Goal: Task Accomplishment & Management: Use online tool/utility

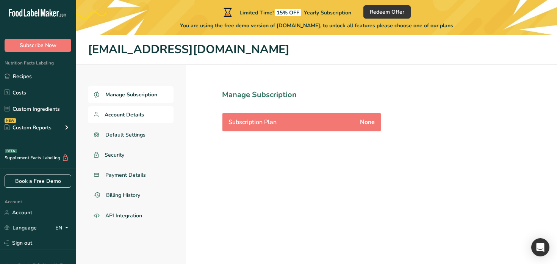
click at [113, 114] on span "Account Details" at bounding box center [124, 115] width 39 height 8
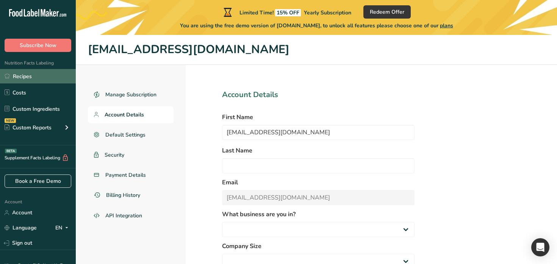
select select "3"
select select "20"
click at [43, 75] on link "Recipes" at bounding box center [38, 76] width 76 height 14
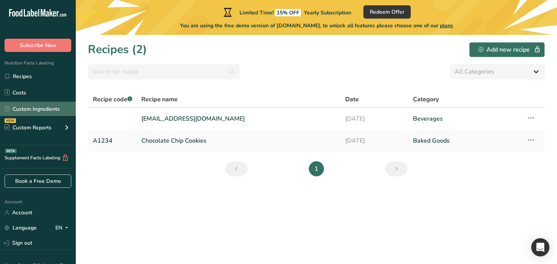
click at [55, 114] on link "Custom Ingredients" at bounding box center [38, 109] width 76 height 14
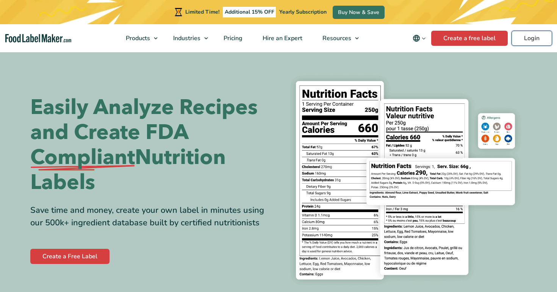
click at [526, 39] on link "Login" at bounding box center [532, 38] width 41 height 15
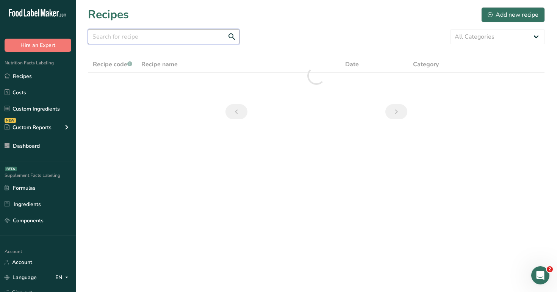
click at [129, 36] on input "text" at bounding box center [164, 36] width 152 height 15
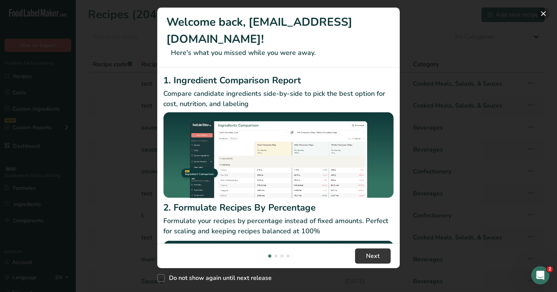
click at [545, 12] on button "New Features" at bounding box center [543, 14] width 12 height 12
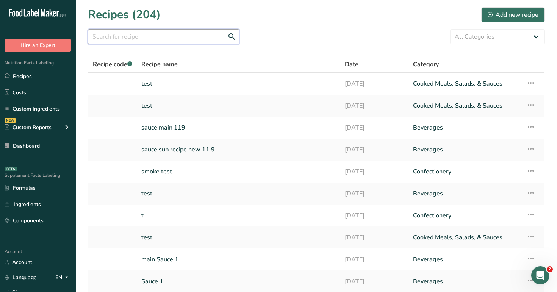
click at [204, 38] on input "text" at bounding box center [164, 36] width 152 height 15
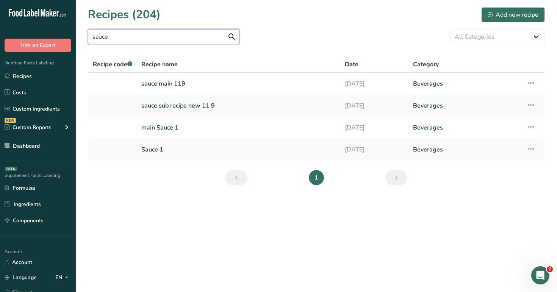
type input "sauce"
click at [164, 130] on link "main Sauce 1" at bounding box center [238, 128] width 194 height 16
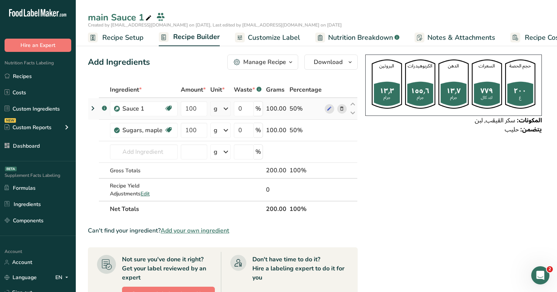
click at [92, 105] on icon at bounding box center [92, 109] width 9 height 14
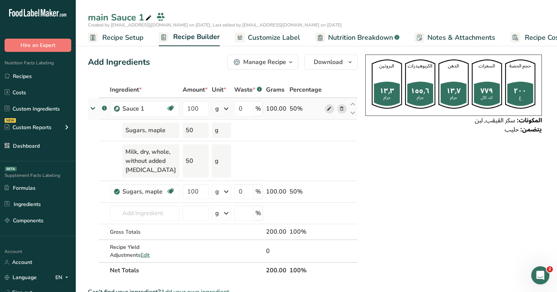
click at [331, 110] on icon at bounding box center [329, 109] width 5 height 8
click at [220, 191] on div "g" at bounding box center [222, 191] width 20 height 15
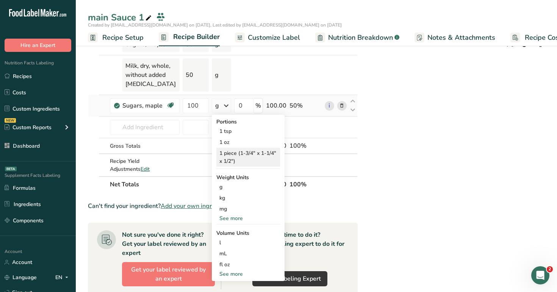
scroll to position [89, 0]
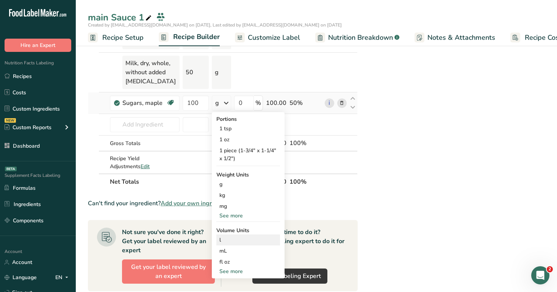
click at [237, 243] on div "l" at bounding box center [248, 240] width 58 height 8
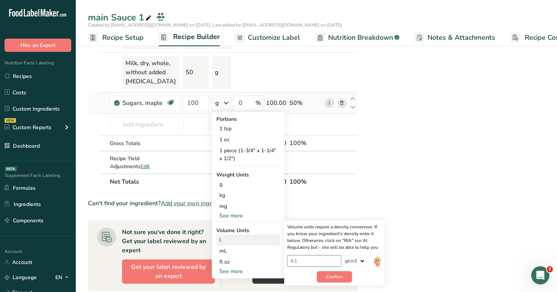
click at [316, 263] on input "0.1" at bounding box center [314, 260] width 54 height 11
type input "0"
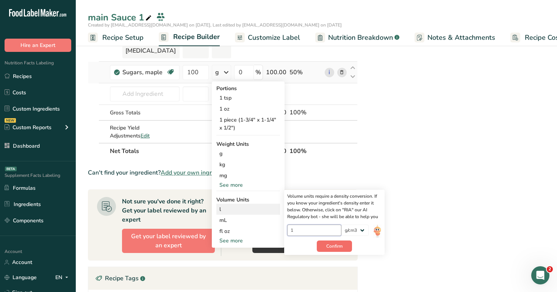
type input "1"
click at [338, 245] on span "Confirm" at bounding box center [334, 246] width 16 height 7
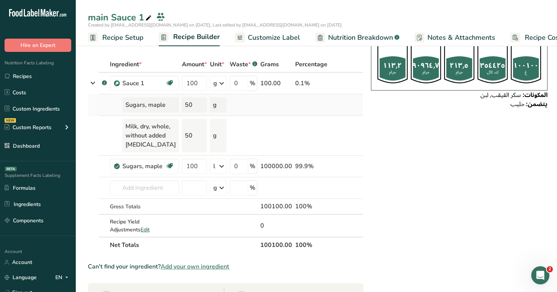
scroll to position [0, 0]
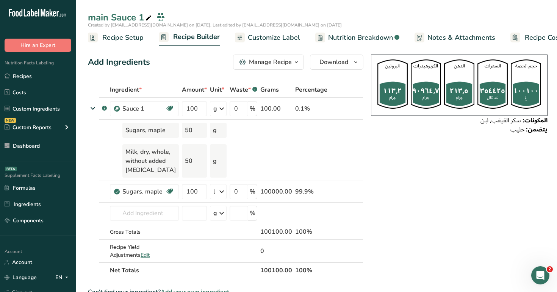
click at [264, 39] on span "Customize Label" at bounding box center [274, 38] width 52 height 10
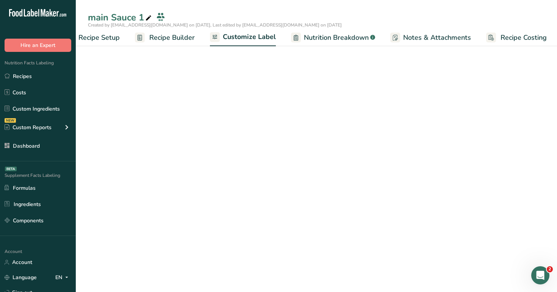
scroll to position [0, 26]
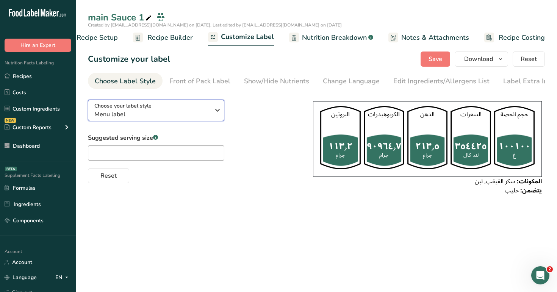
click at [172, 107] on div "Choose your label style Menu label" at bounding box center [152, 110] width 116 height 17
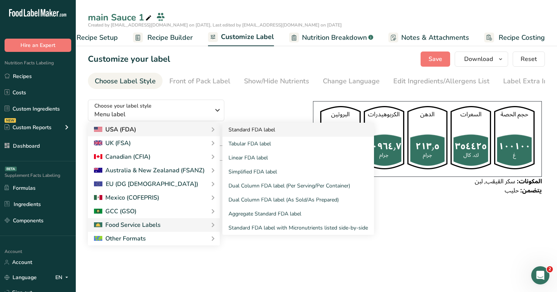
click at [257, 135] on link "Standard FDA label" at bounding box center [298, 130] width 152 height 14
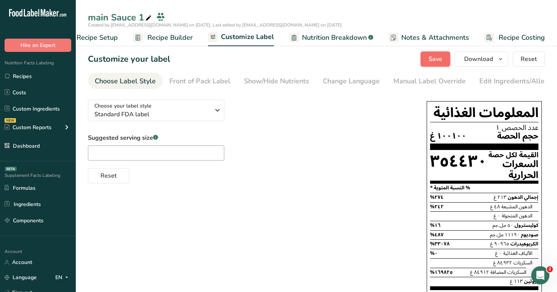
click at [433, 61] on span "Save" at bounding box center [436, 59] width 14 height 9
click at [156, 43] on link "Recipe Builder" at bounding box center [163, 37] width 60 height 17
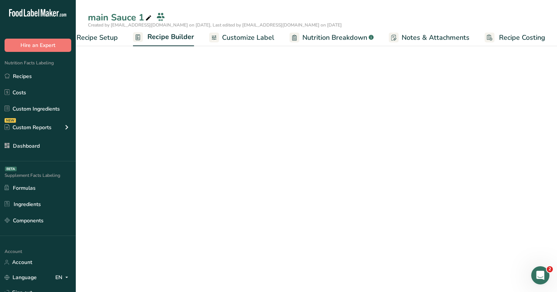
scroll to position [0, 26]
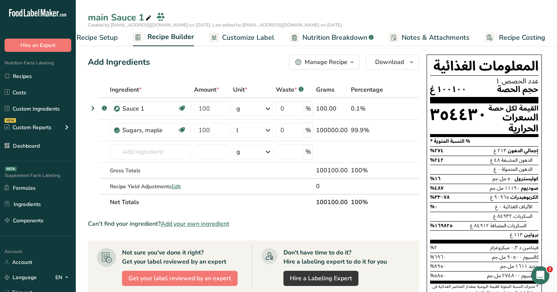
click at [260, 35] on span "Customize Label" at bounding box center [248, 38] width 52 height 10
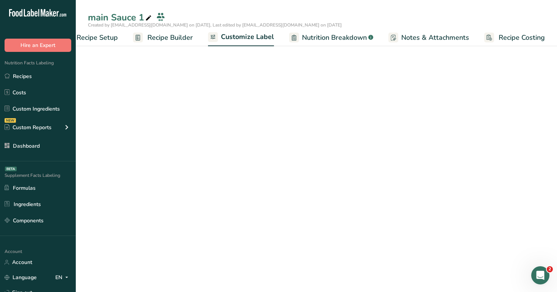
scroll to position [0, 26]
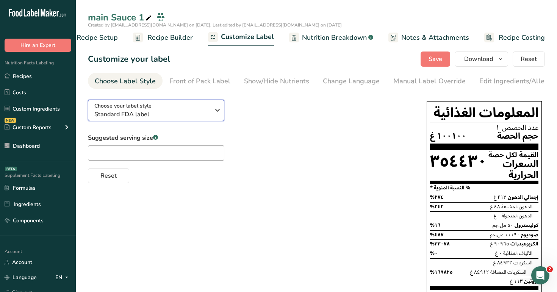
click at [174, 111] on div "Choose your label style Standard FDA label" at bounding box center [152, 110] width 116 height 17
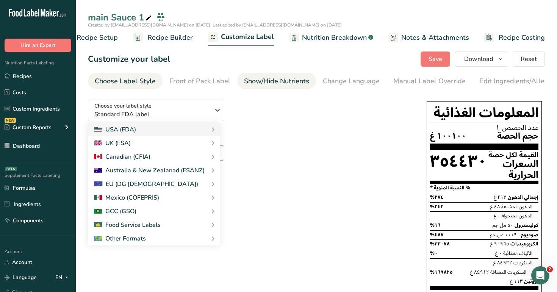
click at [279, 86] on div "Show/Hide Nutrients" at bounding box center [276, 81] width 65 height 10
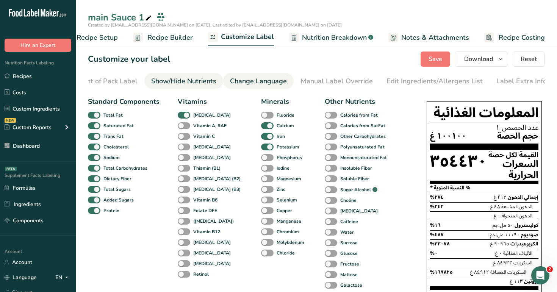
scroll to position [0, 94]
click at [268, 79] on div "Change Language" at bounding box center [257, 81] width 57 height 10
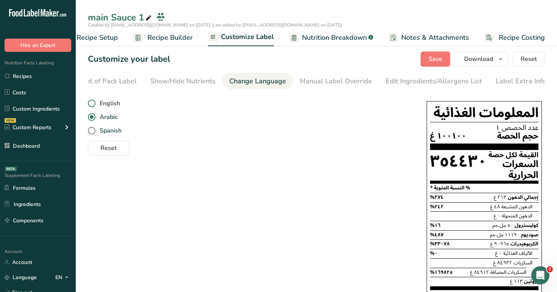
click at [110, 107] on span "English" at bounding box center [108, 104] width 25 height 8
click at [93, 106] on input "English" at bounding box center [90, 103] width 5 height 5
radio input "true"
radio input "false"
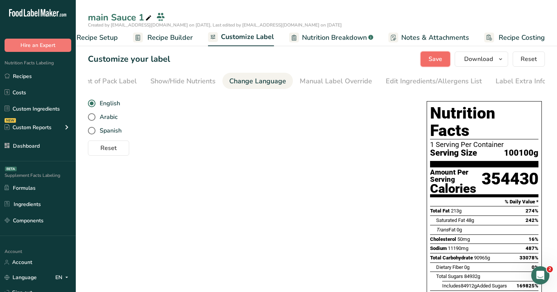
click at [440, 63] on span "Save" at bounding box center [436, 59] width 14 height 9
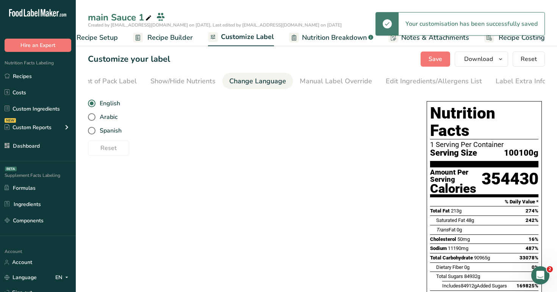
click at [172, 35] on span "Recipe Builder" at bounding box center [169, 38] width 45 height 10
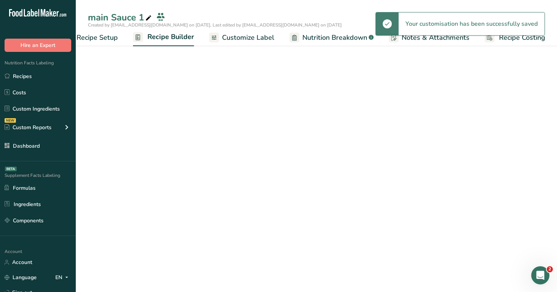
scroll to position [0, 26]
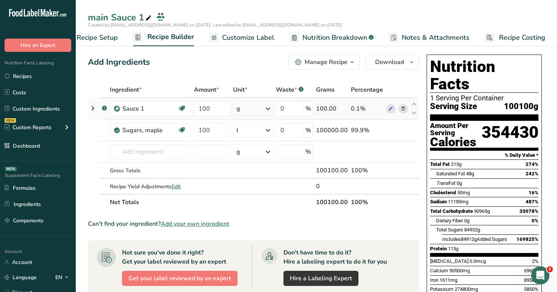
click at [92, 105] on icon at bounding box center [92, 109] width 9 height 14
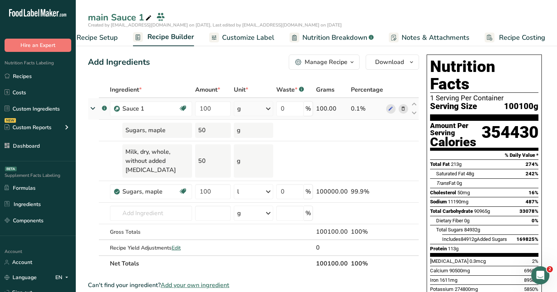
click at [92, 105] on icon at bounding box center [93, 108] width 14 height 9
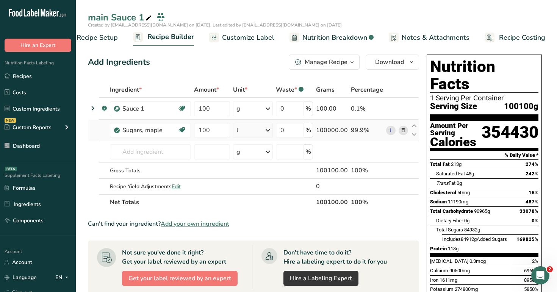
click at [266, 132] on icon at bounding box center [267, 131] width 9 height 14
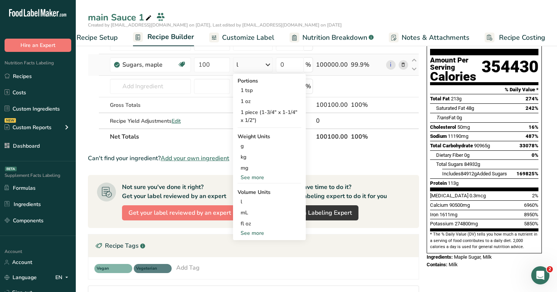
scroll to position [72, 0]
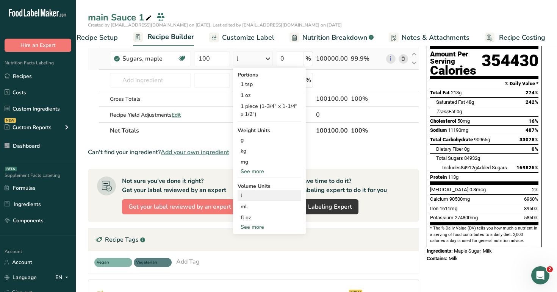
click at [263, 200] on div "l Volume units require a density conversion. If you know your ingredient's dens…" at bounding box center [270, 195] width 64 height 11
click at [258, 192] on div "l Volume units require a density conversion. If you know your ingredient's dens…" at bounding box center [270, 195] width 64 height 11
click at [259, 200] on div "l Volume units require a density conversion. If you know your ingredient's dens…" at bounding box center [270, 195] width 64 height 11
click at [259, 207] on div "mL" at bounding box center [270, 207] width 58 height 8
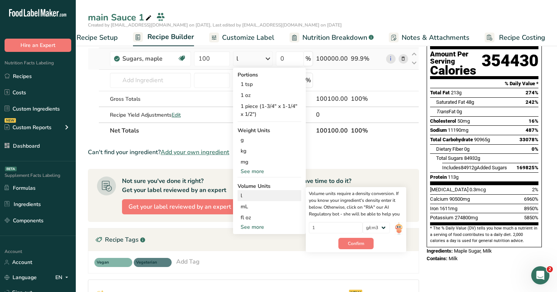
click at [266, 199] on div "l" at bounding box center [270, 196] width 58 height 8
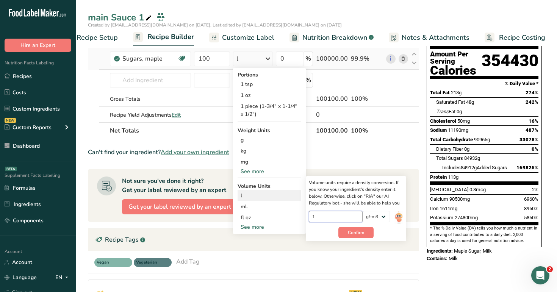
click at [336, 215] on input "1" at bounding box center [336, 216] width 54 height 11
click at [371, 233] on button "Confirm" at bounding box center [355, 232] width 35 height 11
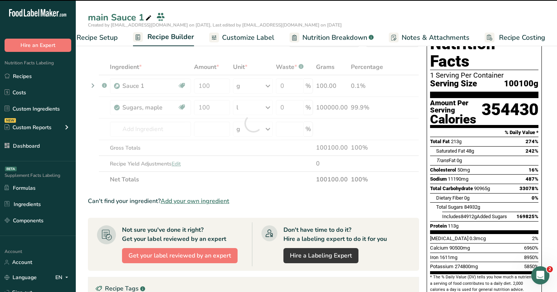
scroll to position [20, 0]
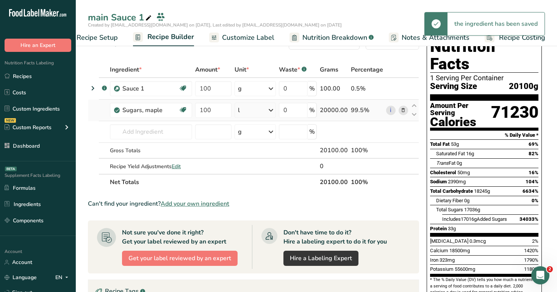
click at [249, 113] on div "l" at bounding box center [255, 110] width 41 height 15
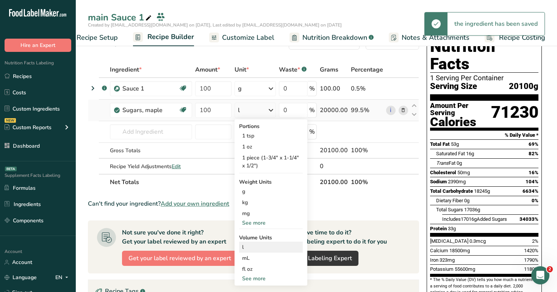
click at [255, 251] on div "l" at bounding box center [271, 247] width 58 height 8
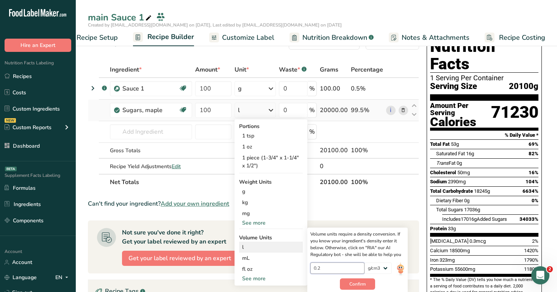
click at [339, 265] on input "0.2" at bounding box center [337, 268] width 54 height 11
type input "0"
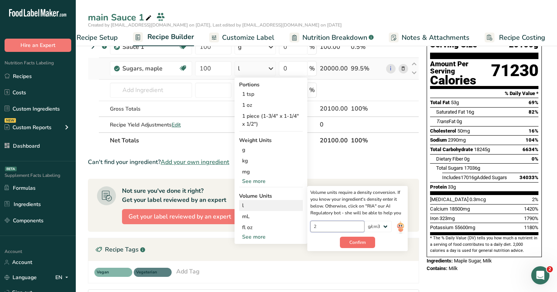
scroll to position [72, 0]
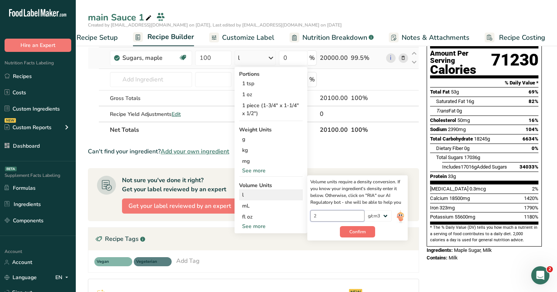
type input "2"
click at [364, 235] on span "Confirm" at bounding box center [357, 232] width 16 height 7
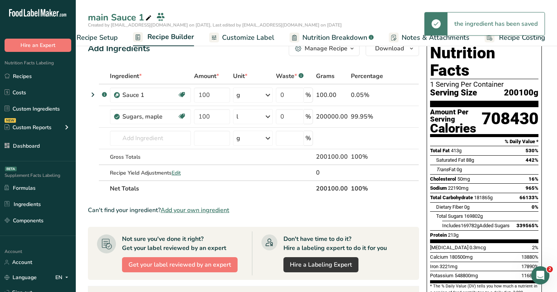
scroll to position [0, 0]
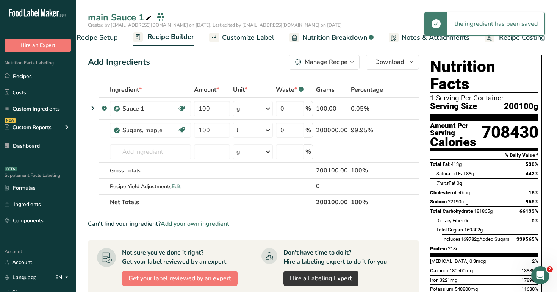
click at [312, 40] on span "Nutrition Breakdown" at bounding box center [334, 38] width 65 height 10
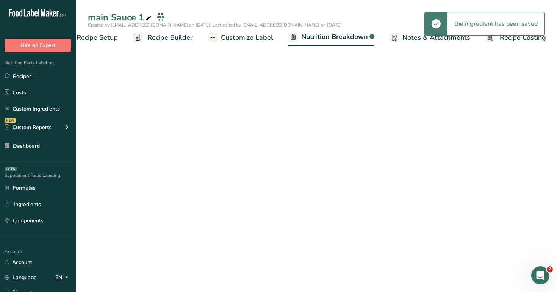
scroll to position [0, 27]
select select "Calories"
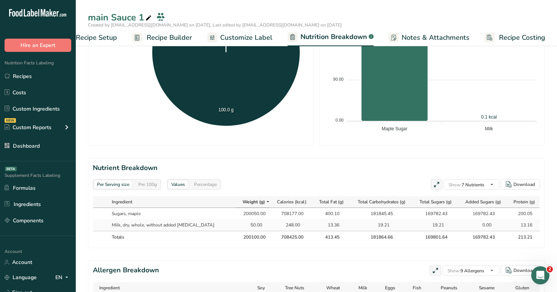
scroll to position [249, 0]
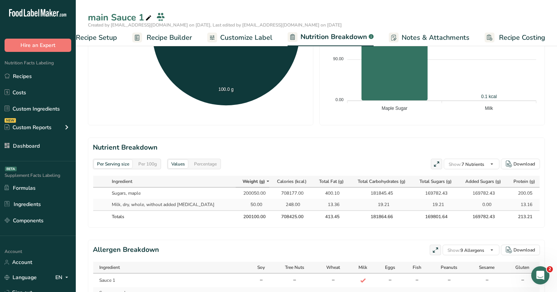
click at [146, 163] on div "Per 100g" at bounding box center [147, 164] width 25 height 8
click at [110, 164] on div "Per Serving size" at bounding box center [113, 164] width 38 height 8
click at [183, 39] on span "Recipe Builder" at bounding box center [169, 38] width 45 height 10
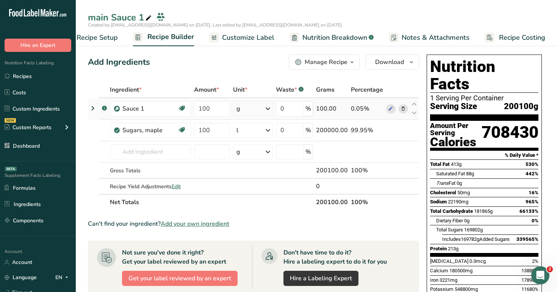
click at [91, 109] on icon at bounding box center [92, 109] width 9 height 14
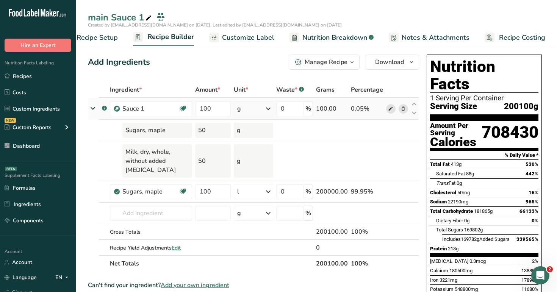
click at [390, 108] on icon at bounding box center [390, 109] width 5 height 8
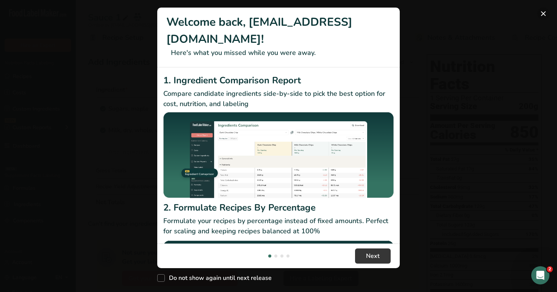
click at [547, 13] on button "New Features" at bounding box center [543, 14] width 12 height 12
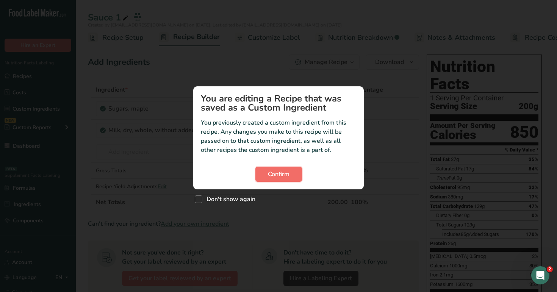
click at [279, 177] on span "Confirm" at bounding box center [279, 174] width 22 height 9
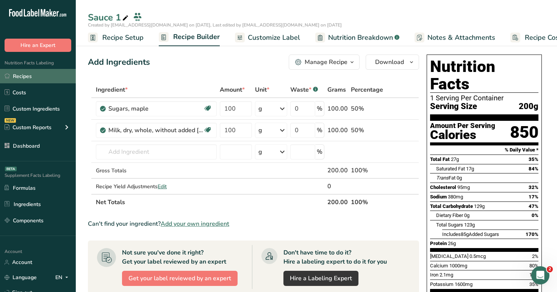
click at [49, 81] on link "Recipes" at bounding box center [38, 76] width 76 height 14
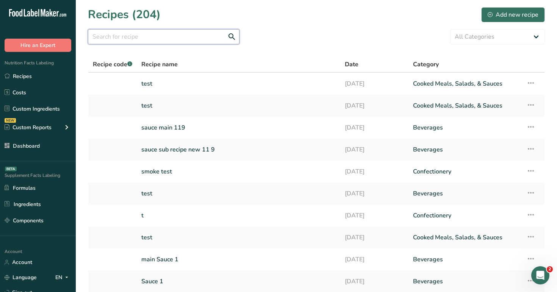
click at [198, 35] on input "text" at bounding box center [164, 36] width 152 height 15
click at [179, 284] on link "Sauce 1" at bounding box center [238, 282] width 194 height 16
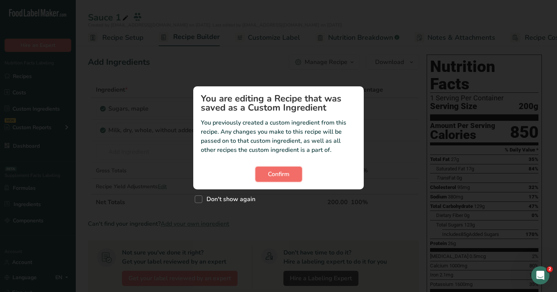
click at [275, 174] on span "Confirm" at bounding box center [279, 174] width 22 height 9
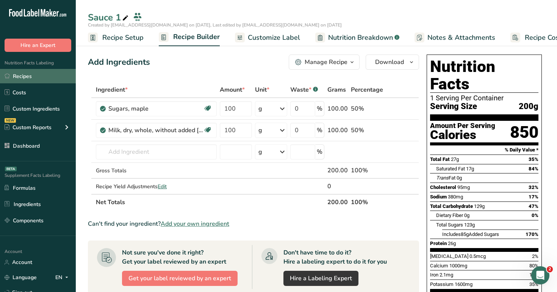
click at [41, 78] on link "Recipes" at bounding box center [38, 76] width 76 height 14
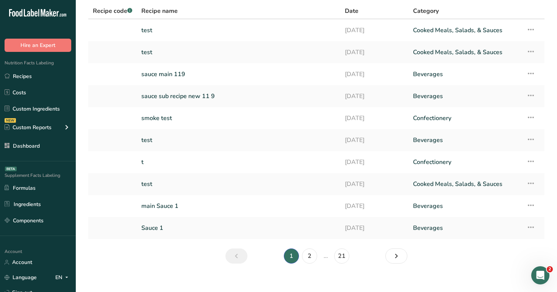
scroll to position [61, 0]
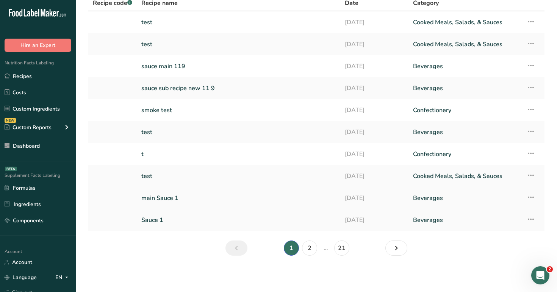
click at [157, 198] on link "main Sauce 1" at bounding box center [238, 198] width 194 height 16
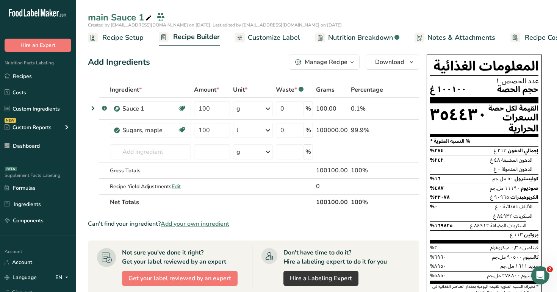
click at [277, 34] on span "Customize Label" at bounding box center [274, 38] width 52 height 10
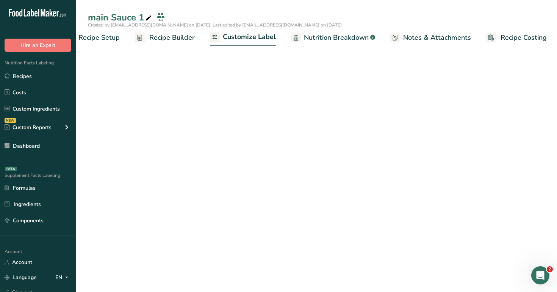
scroll to position [0, 26]
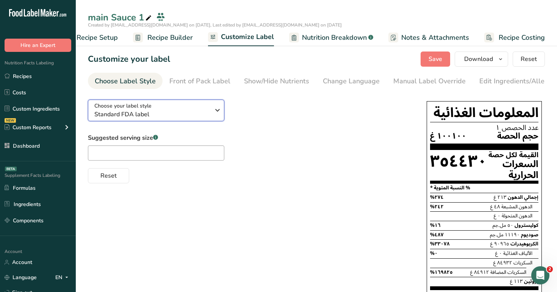
click at [195, 114] on span "Standard FDA label" at bounding box center [152, 114] width 116 height 9
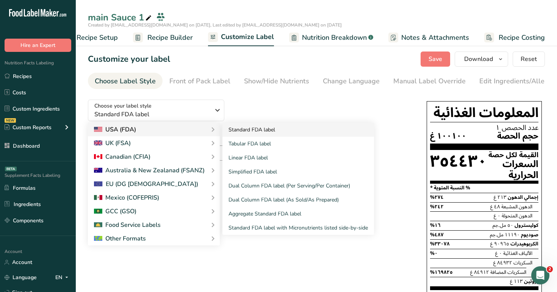
click at [254, 133] on link "Standard FDA label" at bounding box center [298, 130] width 152 height 14
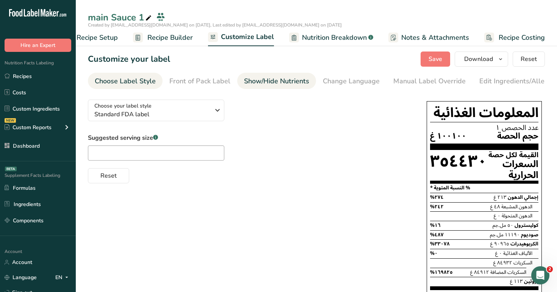
click at [244, 83] on div "Show/Hide Nutrients" at bounding box center [276, 81] width 65 height 10
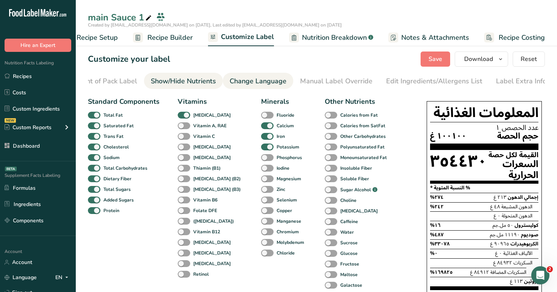
scroll to position [0, 94]
click at [263, 77] on div "Change Language" at bounding box center [257, 81] width 57 height 10
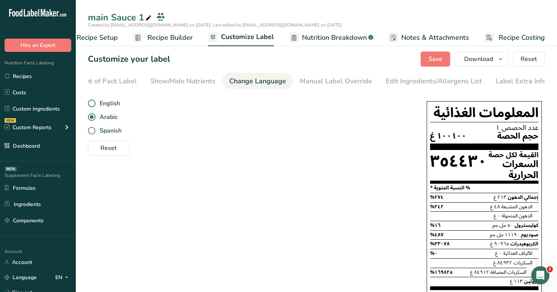
click at [101, 101] on span "English" at bounding box center [108, 104] width 25 height 8
click at [93, 101] on input "English" at bounding box center [90, 103] width 5 height 5
radio input "true"
radio input "false"
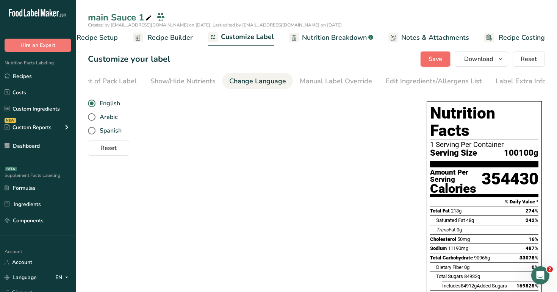
click at [434, 59] on span "Save" at bounding box center [436, 59] width 14 height 9
click at [337, 34] on span "Nutrition Breakdown" at bounding box center [334, 38] width 65 height 10
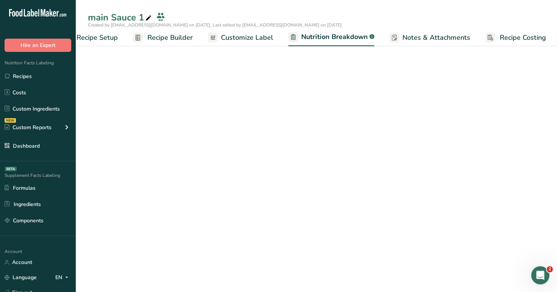
scroll to position [0, 27]
select select "Calories"
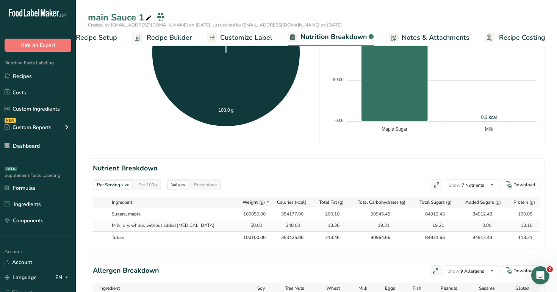
scroll to position [237, 0]
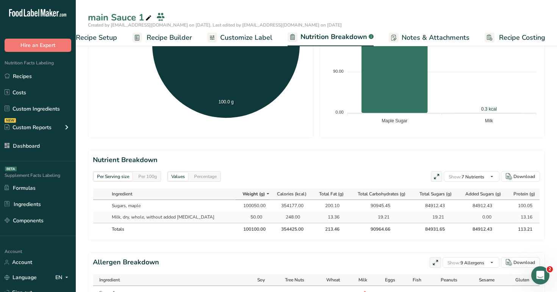
drag, startPoint x: 228, startPoint y: 228, endPoint x: 252, endPoint y: 232, distance: 24.6
click at [252, 232] on th "100100.00" at bounding box center [253, 229] width 34 height 12
click at [180, 38] on span "Recipe Builder" at bounding box center [169, 38] width 45 height 10
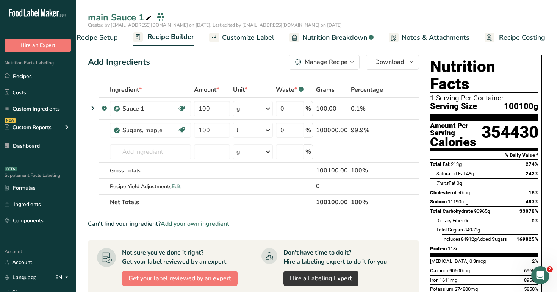
click at [231, 42] on span "Customize Label" at bounding box center [248, 38] width 52 height 10
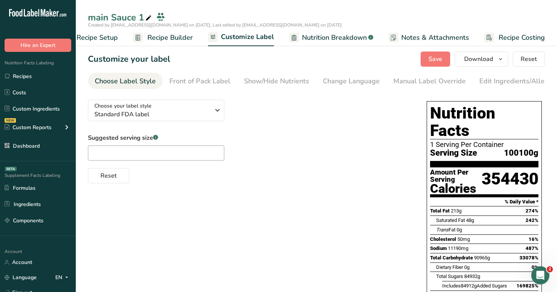
scroll to position [2, 0]
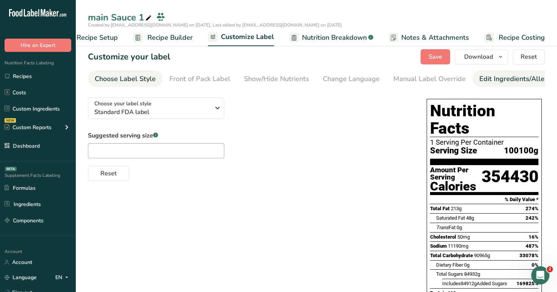
click at [505, 78] on div "Edit Ingredients/Allergens List" at bounding box center [527, 79] width 96 height 10
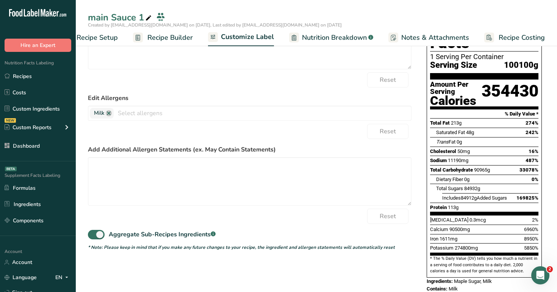
scroll to position [93, 0]
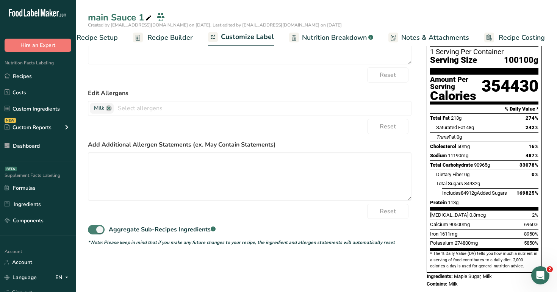
click at [90, 232] on span at bounding box center [96, 229] width 17 height 9
click at [90, 232] on input "Aggregate Sub-Recipes Ingredients .a-a{fill:#347362;}.b-a{fill:#fff;}" at bounding box center [90, 229] width 5 height 5
checkbox input "false"
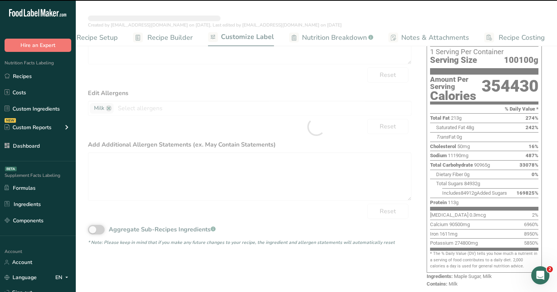
type textarea "Maple Sugar, Sauce 1 (Maple Sugar, Milk)"
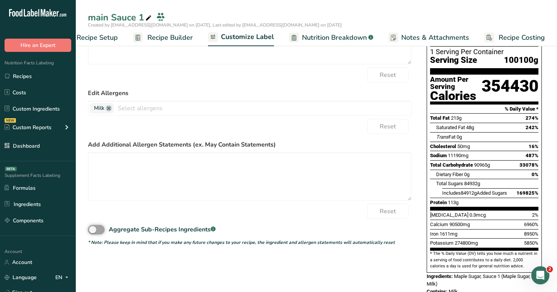
scroll to position [0, 0]
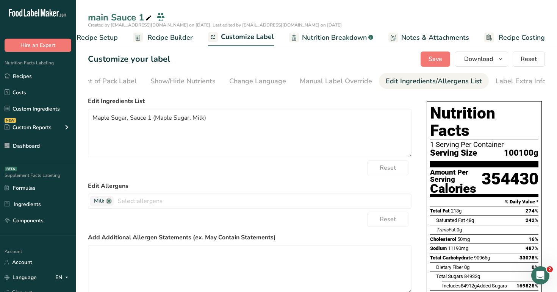
click at [436, 48] on section "Customize your label Save Download Choose what to show on your downloaded label…" at bounding box center [316, 223] width 481 height 368
click at [436, 50] on section "Customize your label Save Download Choose what to show on your downloaded label…" at bounding box center [316, 223] width 481 height 368
click at [436, 56] on span "Save" at bounding box center [436, 59] width 14 height 9
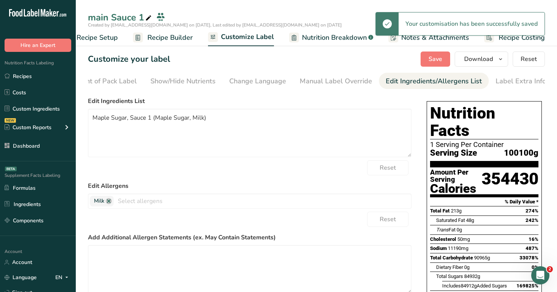
click at [172, 35] on span "Recipe Builder" at bounding box center [169, 38] width 45 height 10
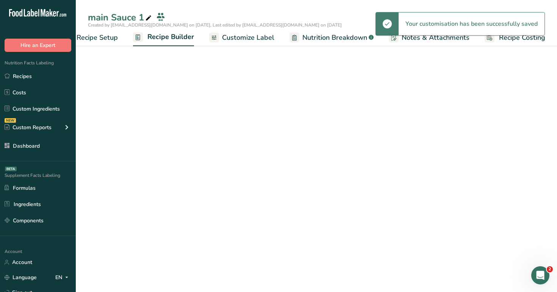
scroll to position [0, 26]
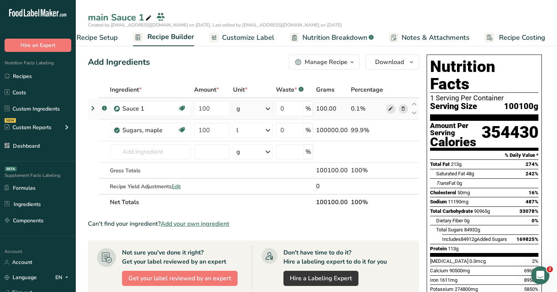
click at [392, 110] on icon at bounding box center [390, 109] width 5 height 8
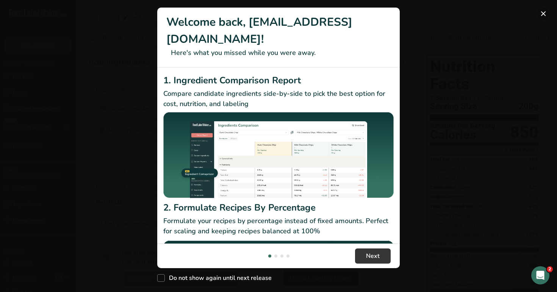
click at [542, 16] on button "New Features" at bounding box center [543, 14] width 12 height 12
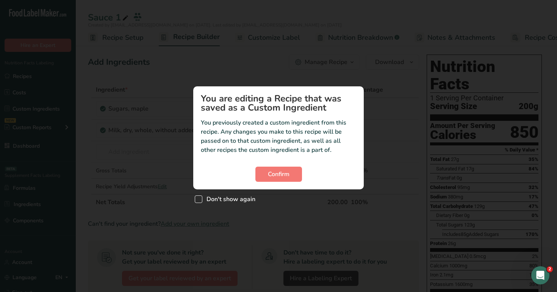
click at [229, 196] on span "Don't show again" at bounding box center [228, 200] width 53 height 8
click at [200, 197] on input "Don't show again" at bounding box center [197, 199] width 5 height 5
checkbox input "true"
click at [280, 170] on span "Confirm" at bounding box center [279, 174] width 22 height 9
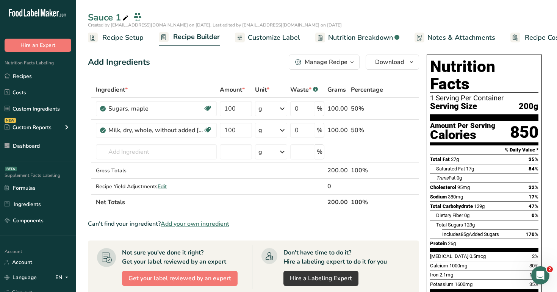
click at [259, 38] on span "Customize Label" at bounding box center [274, 38] width 52 height 10
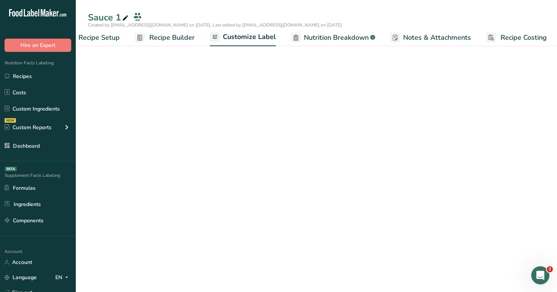
scroll to position [0, 26]
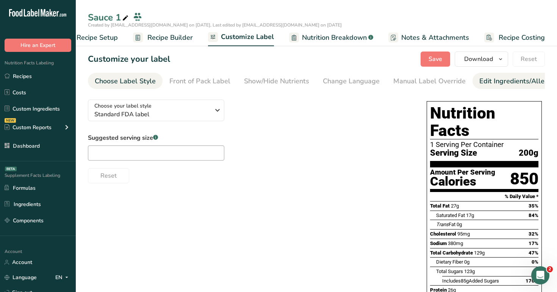
click at [490, 81] on div "Edit Ingredients/Allergens List" at bounding box center [527, 81] width 96 height 10
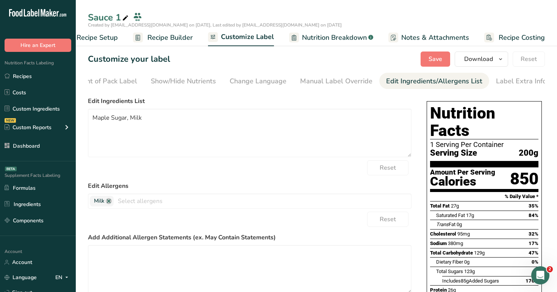
scroll to position [0, 94]
click at [352, 79] on div "Manual Label Override" at bounding box center [336, 81] width 72 height 10
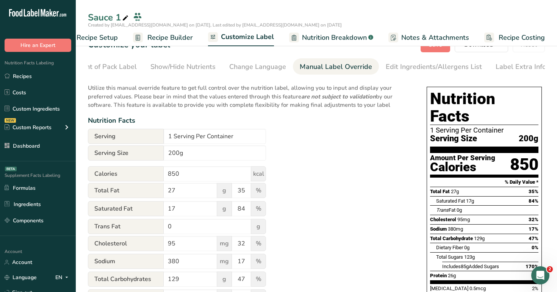
scroll to position [0, 0]
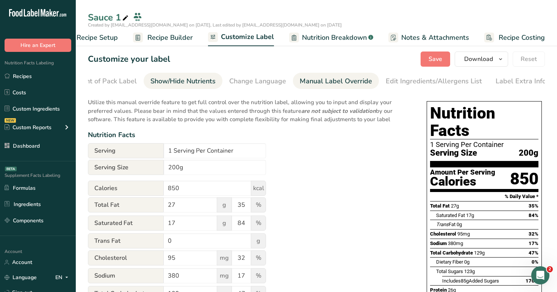
click at [205, 80] on div "Show/Hide Nutrients" at bounding box center [182, 81] width 65 height 10
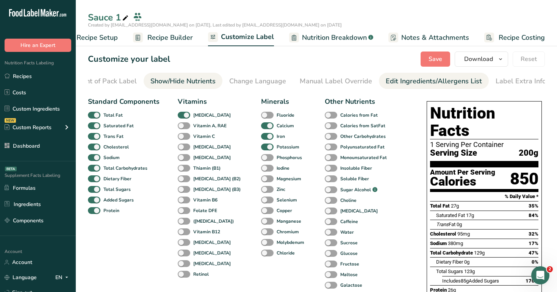
click at [422, 84] on div "Edit Ingredients/Allergens List" at bounding box center [434, 81] width 96 height 10
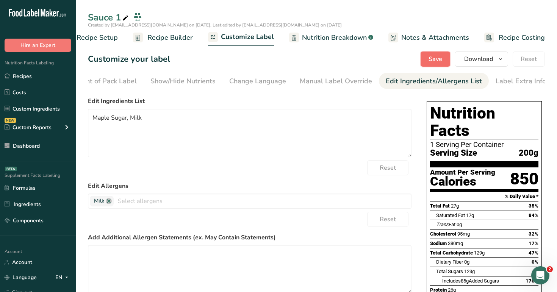
click at [432, 63] on span "Save" at bounding box center [436, 59] width 14 height 9
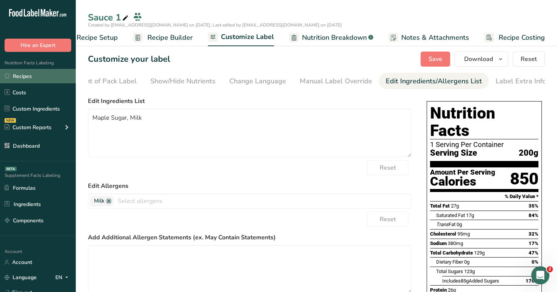
click at [40, 71] on link "Recipes" at bounding box center [38, 76] width 76 height 14
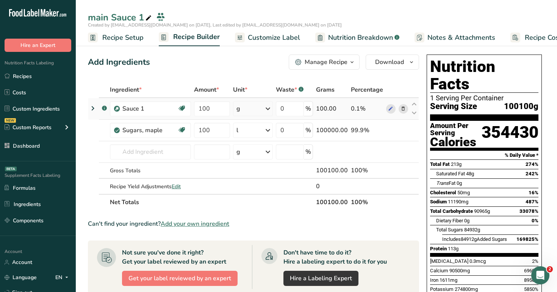
click at [93, 107] on icon at bounding box center [92, 109] width 9 height 14
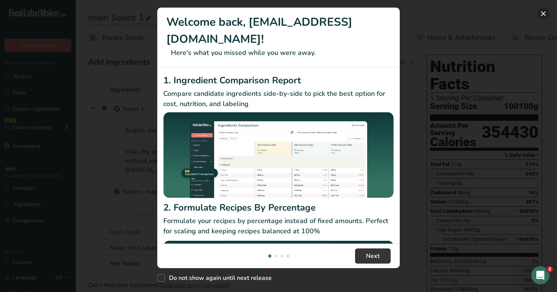
click at [540, 14] on button "New Features" at bounding box center [543, 14] width 12 height 12
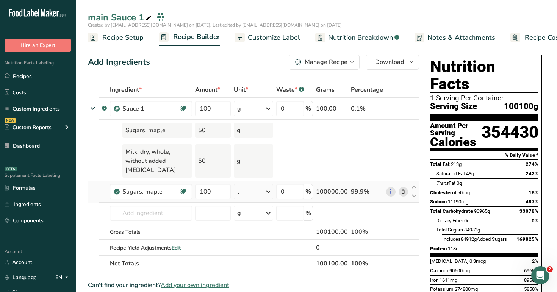
click at [260, 193] on div "l" at bounding box center [253, 191] width 39 height 15
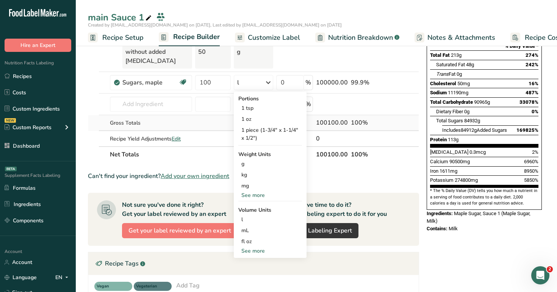
scroll to position [112, 0]
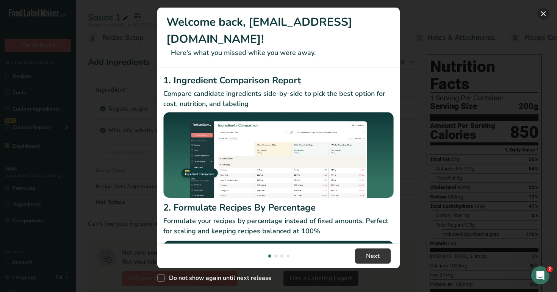
click at [545, 15] on button "New Features" at bounding box center [543, 14] width 12 height 12
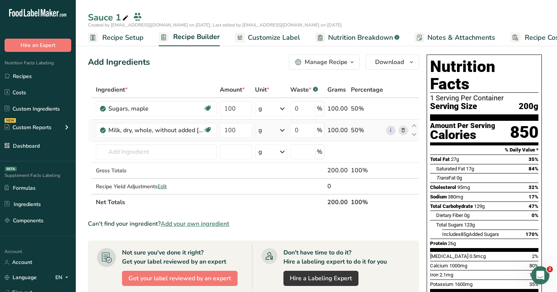
click at [404, 132] on icon at bounding box center [403, 131] width 5 height 8
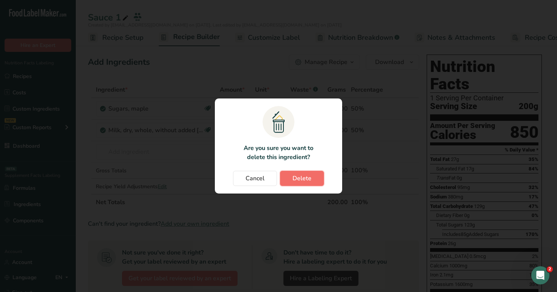
click at [307, 179] on span "Delete" at bounding box center [302, 178] width 19 height 9
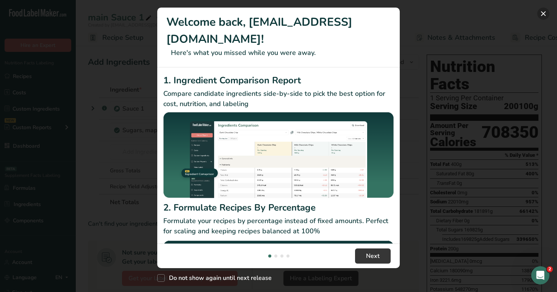
click at [544, 13] on button "New Features" at bounding box center [543, 14] width 12 height 12
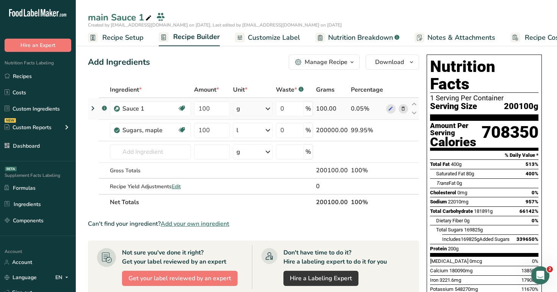
click at [92, 112] on icon at bounding box center [92, 109] width 9 height 14
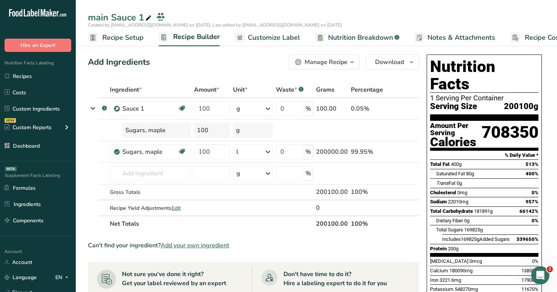
click at [268, 36] on span "Customize Label" at bounding box center [274, 38] width 52 height 10
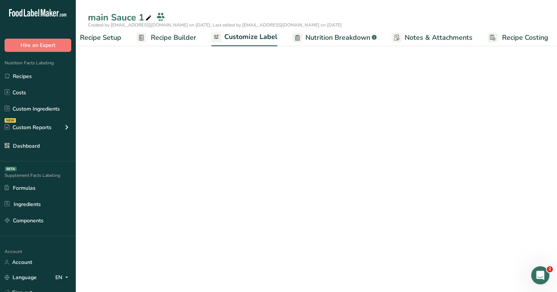
scroll to position [0, 26]
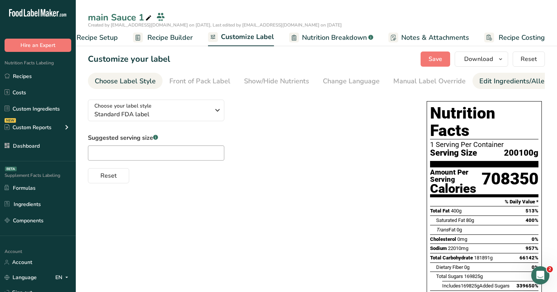
click at [490, 81] on div "Edit Ingredients/Allergens List" at bounding box center [527, 81] width 96 height 10
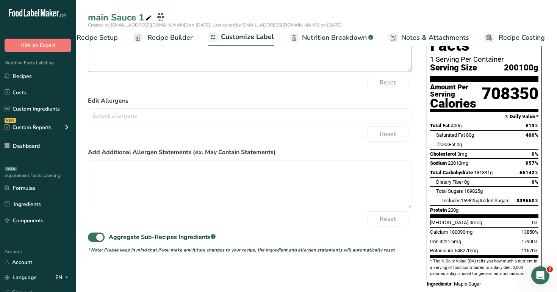
scroll to position [0, 0]
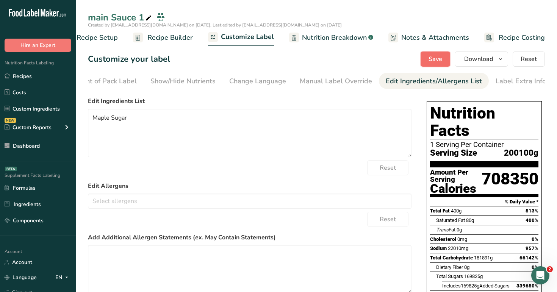
click at [440, 61] on span "Save" at bounding box center [436, 59] width 14 height 9
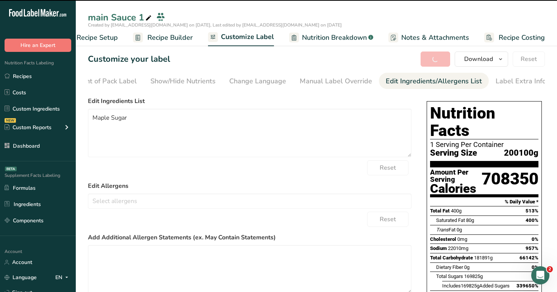
click at [352, 41] on span "Nutrition Breakdown" at bounding box center [334, 38] width 65 height 10
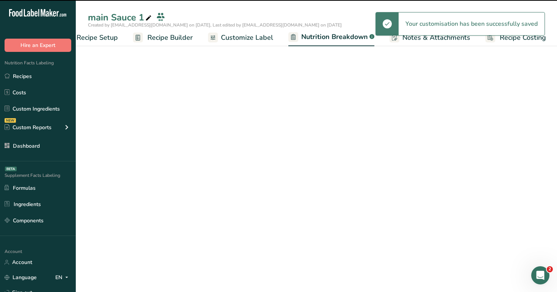
scroll to position [0, 27]
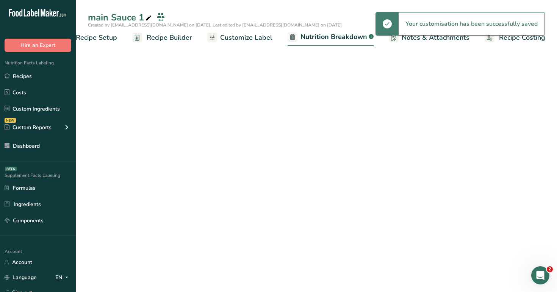
select select "Calories"
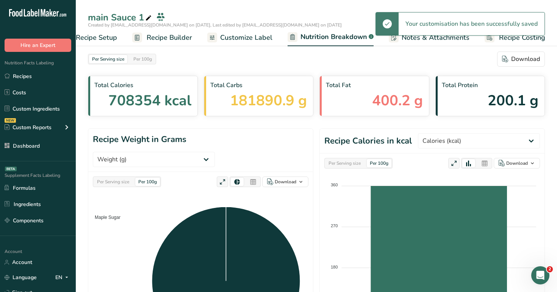
scroll to position [271, 0]
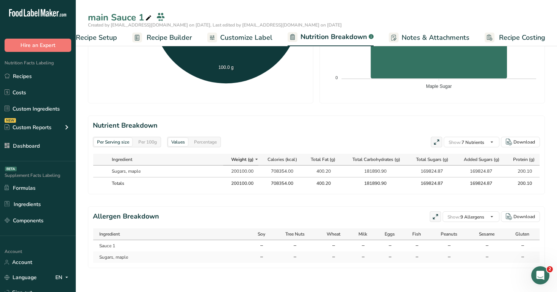
click at [151, 143] on div "Per 100g" at bounding box center [147, 142] width 25 height 8
click at [114, 141] on div "Per Serving size" at bounding box center [113, 142] width 38 height 8
click at [180, 33] on span "Recipe Builder" at bounding box center [169, 38] width 45 height 10
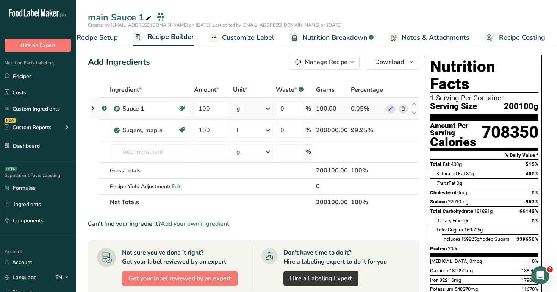
click at [97, 106] on icon at bounding box center [92, 109] width 9 height 14
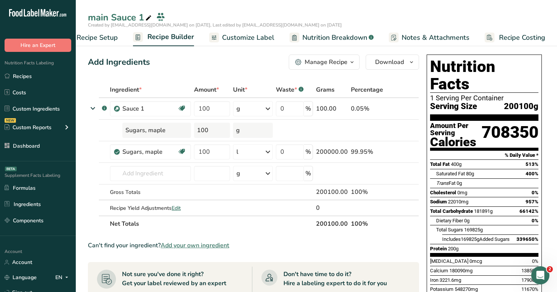
click at [320, 39] on span "Nutrition Breakdown" at bounding box center [334, 38] width 65 height 10
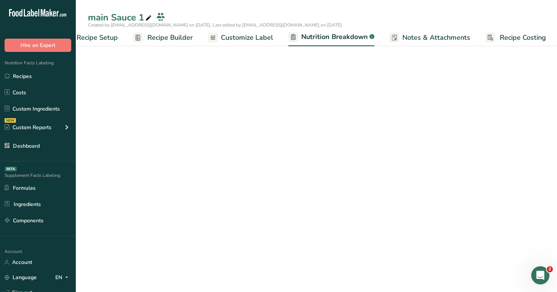
scroll to position [0, 27]
select select "Calories"
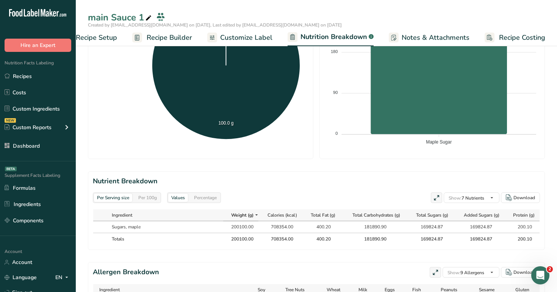
scroll to position [216, 0]
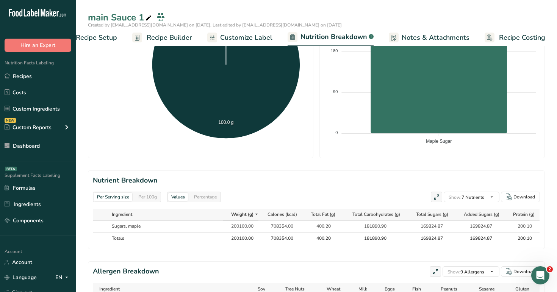
click at [172, 40] on span "Recipe Builder" at bounding box center [169, 38] width 45 height 10
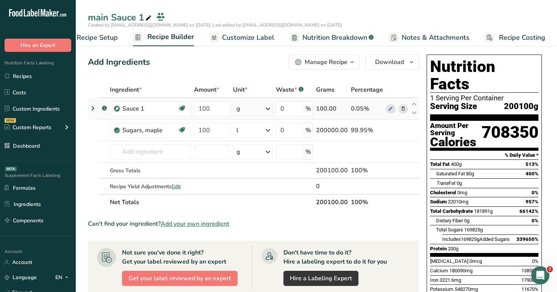
click at [93, 107] on icon at bounding box center [92, 109] width 9 height 14
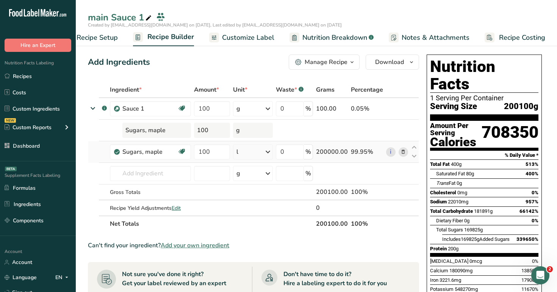
click at [232, 156] on td "l Portions 1 tsp 1 oz 1 piece (1-3/4" x 1-1/4" x 1/2") Weight Units g kg mg See…" at bounding box center [253, 152] width 43 height 22
click at [249, 155] on div "l" at bounding box center [253, 151] width 40 height 15
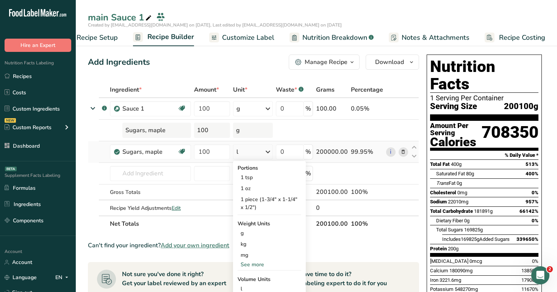
click at [274, 159] on td "l Portions 1 tsp 1 oz 1 piece (1-3/4" x 1-1/4" x 1/2") Weight Units g kg mg See…" at bounding box center [253, 152] width 43 height 22
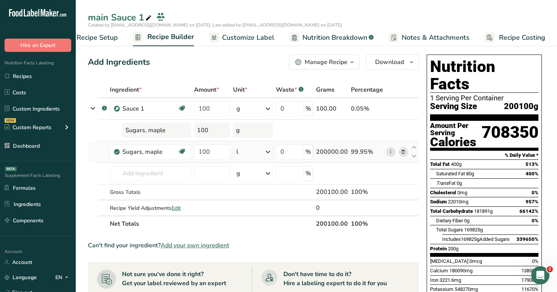
click at [260, 153] on div "l" at bounding box center [253, 151] width 40 height 15
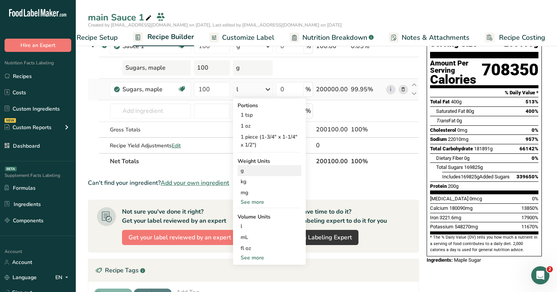
scroll to position [75, 0]
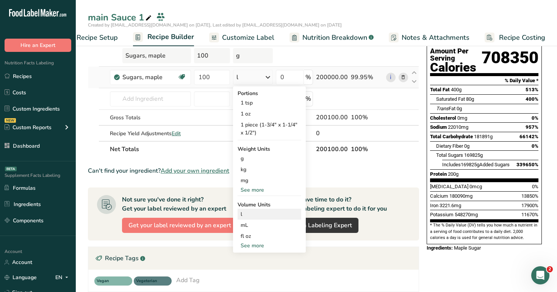
click at [257, 218] on div "l" at bounding box center [270, 214] width 58 height 8
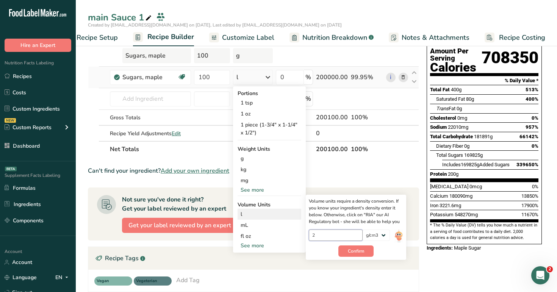
click at [338, 233] on input "2" at bounding box center [336, 235] width 54 height 11
type input "1"
click at [356, 246] on button "Confirm" at bounding box center [355, 251] width 35 height 11
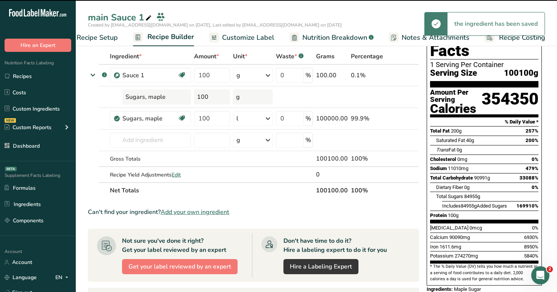
scroll to position [19, 0]
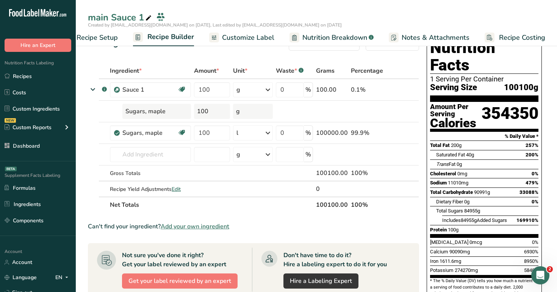
click at [335, 36] on span "Nutrition Breakdown" at bounding box center [334, 38] width 65 height 10
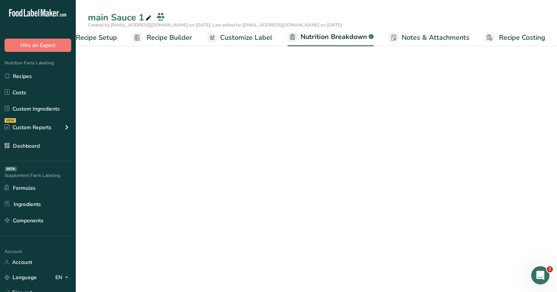
select select "Calories"
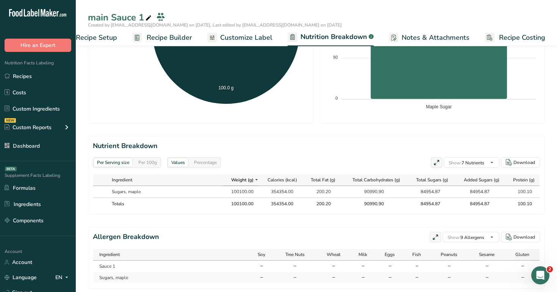
scroll to position [271, 0]
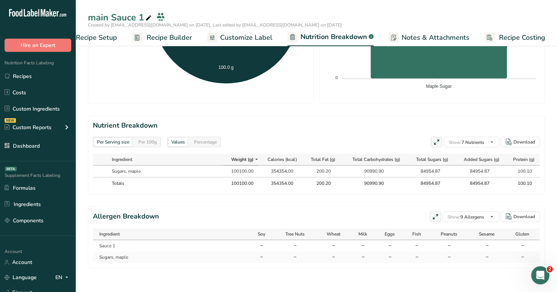
click at [155, 137] on div "Per Serving size Per 100g" at bounding box center [127, 142] width 68 height 11
click at [149, 146] on div "Per Serving size Per 100g" at bounding box center [127, 142] width 68 height 11
click at [149, 142] on div "Per 100g" at bounding box center [147, 142] width 25 height 8
click at [105, 138] on div "Per Serving size" at bounding box center [113, 142] width 38 height 8
click at [147, 143] on div "Per 100g" at bounding box center [147, 142] width 25 height 8
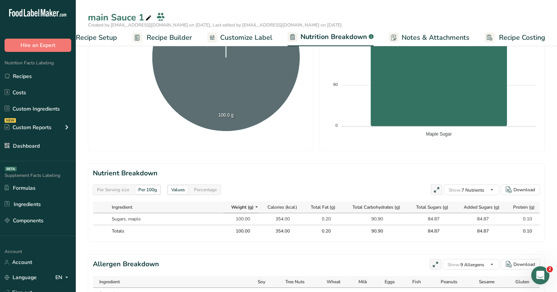
scroll to position [213, 0]
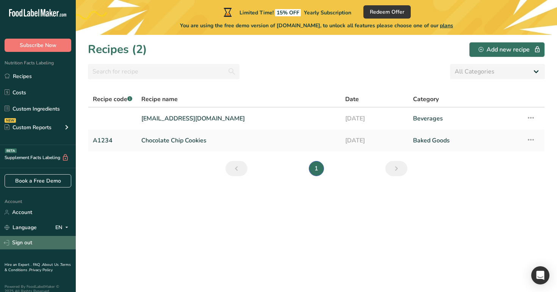
click at [52, 249] on link "Sign out" at bounding box center [38, 242] width 76 height 13
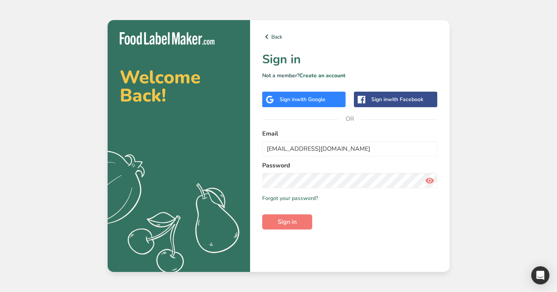
type input "[EMAIL_ADDRESS][DOMAIN_NAME]"
click at [262, 215] on button "Sign in" at bounding box center [287, 222] width 50 height 15
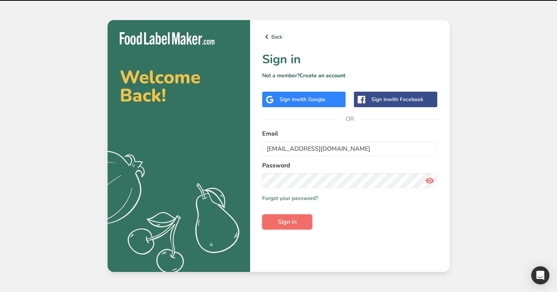
click at [280, 222] on span "Sign in" at bounding box center [287, 222] width 19 height 9
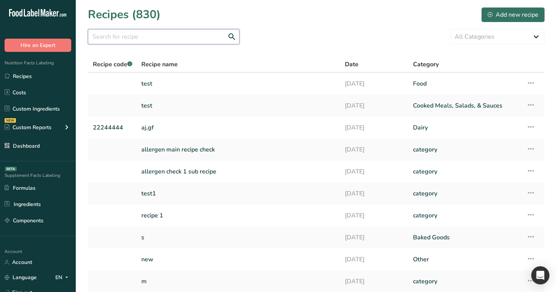
click at [181, 39] on input "text" at bounding box center [164, 36] width 152 height 15
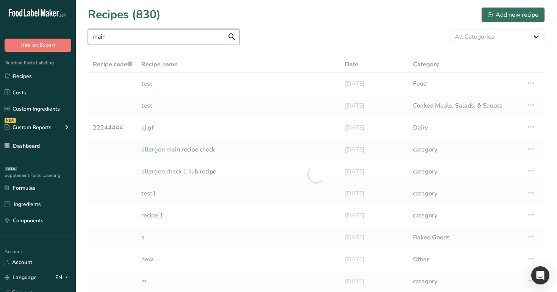
click at [181, 39] on input "main" at bounding box center [164, 36] width 152 height 15
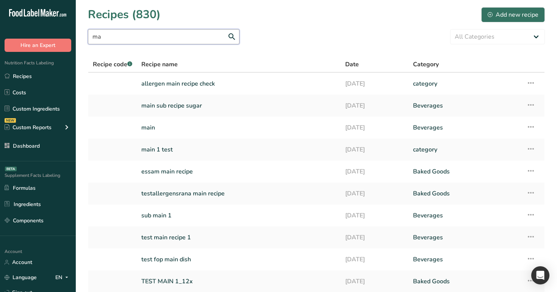
type input "m"
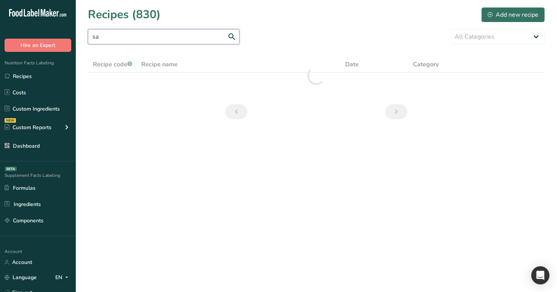
type input "s"
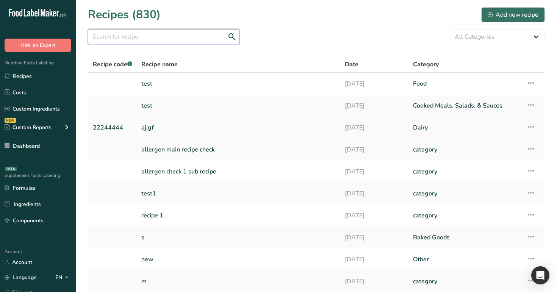
scroll to position [61, 0]
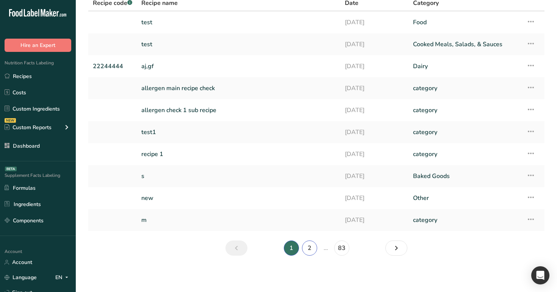
click at [315, 252] on link "2" at bounding box center [309, 248] width 15 height 15
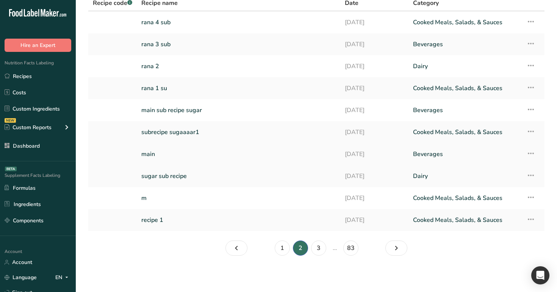
click at [236, 154] on link "main" at bounding box center [238, 154] width 194 height 16
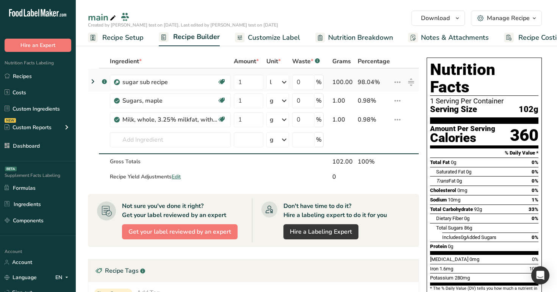
click at [91, 82] on icon at bounding box center [92, 82] width 9 height 14
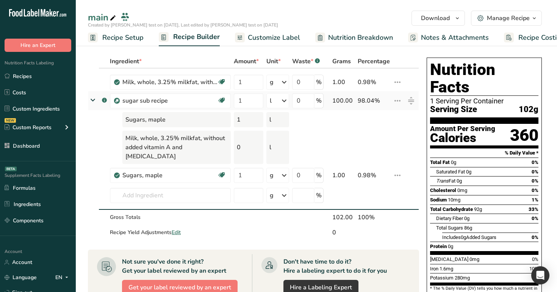
click at [92, 99] on icon at bounding box center [93, 100] width 14 height 9
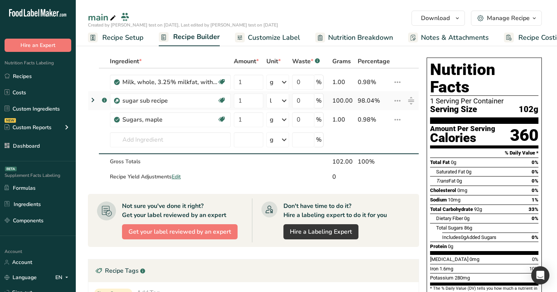
click at [395, 102] on icon at bounding box center [397, 101] width 9 height 14
click at [383, 122] on button "Edit" at bounding box center [378, 116] width 49 height 19
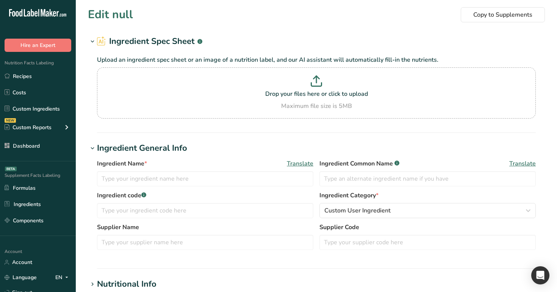
type input "sugar sub recipe"
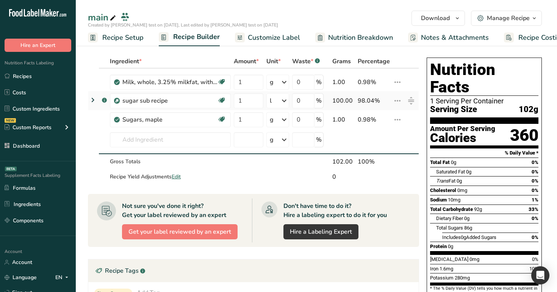
click at [92, 99] on icon at bounding box center [92, 100] width 9 height 14
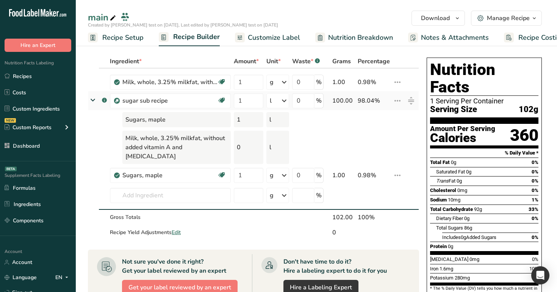
click at [397, 100] on icon at bounding box center [397, 101] width 9 height 14
click at [381, 115] on div "Edit" at bounding box center [378, 116] width 36 height 9
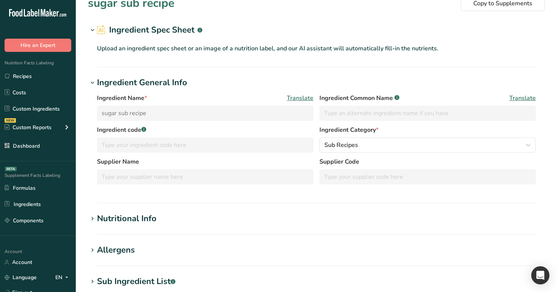
scroll to position [14, 0]
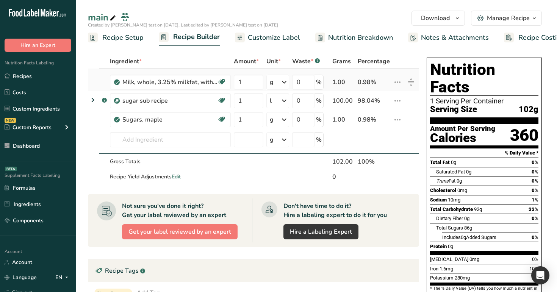
click at [395, 84] on icon at bounding box center [397, 82] width 9 height 14
click at [385, 100] on div "i Info" at bounding box center [378, 97] width 36 height 9
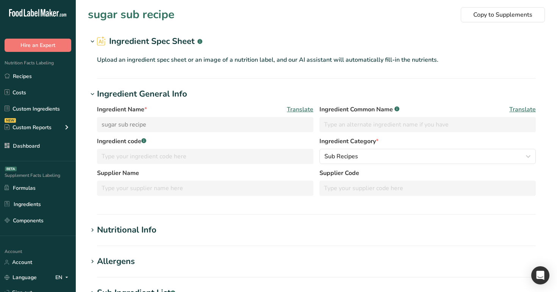
type input "Milk, whole, 3.25% milkfat, without added vitamin A and [MEDICAL_DATA]"
type input "Milk"
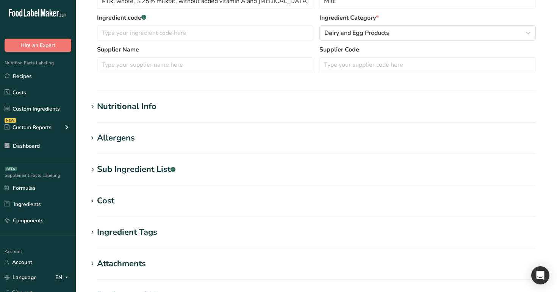
scroll to position [198, 0]
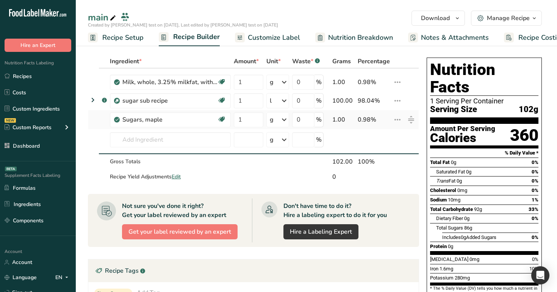
click at [398, 121] on icon at bounding box center [397, 120] width 9 height 14
click at [186, 140] on input "text" at bounding box center [170, 139] width 121 height 15
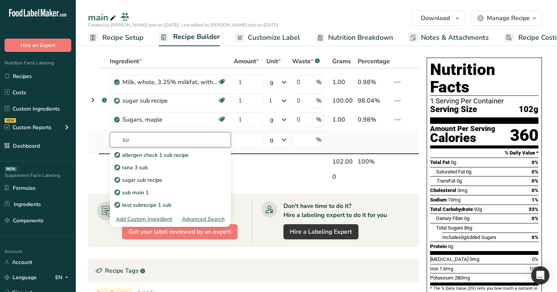
type input "s"
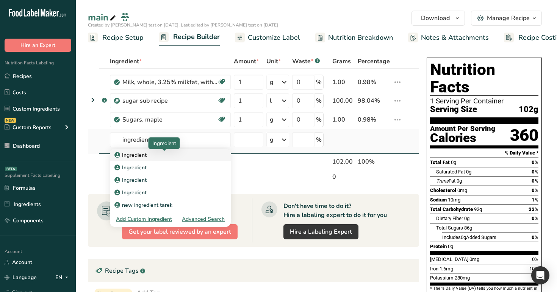
click at [169, 156] on div "Ingredient" at bounding box center [164, 155] width 97 height 8
type input "Ingredient"
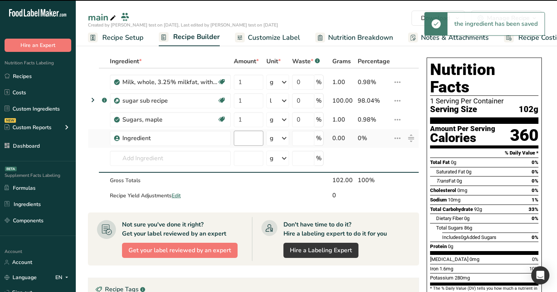
type input "0"
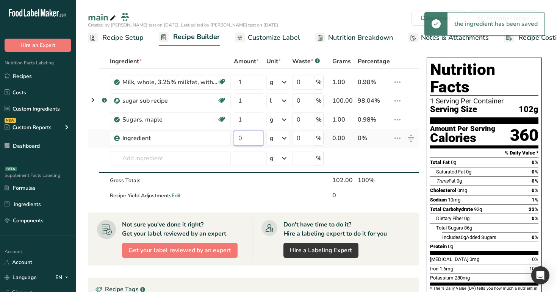
click at [250, 142] on input "0" at bounding box center [249, 138] width 30 height 15
type input "23"
click at [400, 135] on div "Ingredient * Amount * Unit * Waste * .a-a{fill:#347362;}.b-a{fill:#fff;} Grams …" at bounding box center [253, 129] width 331 height 149
click at [398, 141] on icon at bounding box center [397, 139] width 9 height 14
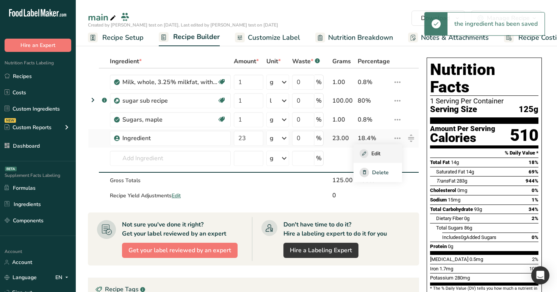
click at [382, 156] on div "Edit" at bounding box center [378, 153] width 36 height 9
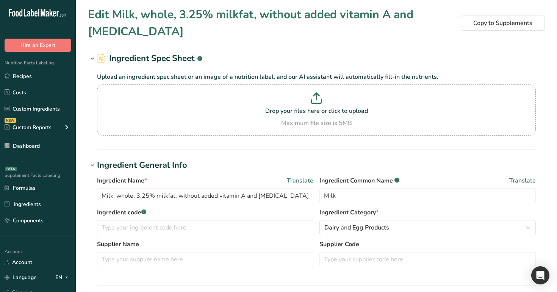
type input "Ingredient"
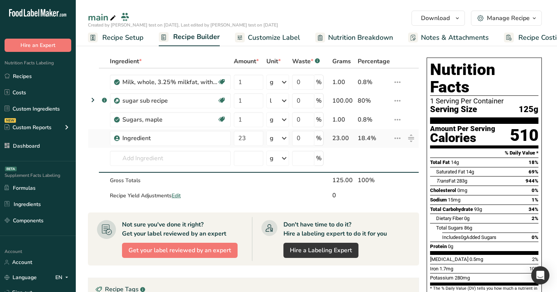
click at [397, 141] on icon at bounding box center [397, 139] width 9 height 14
click at [383, 172] on span "Delete" at bounding box center [380, 173] width 17 height 8
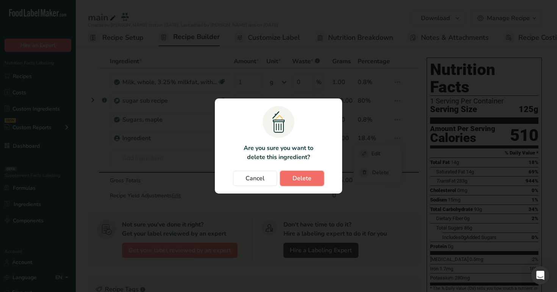
click at [309, 180] on span "Delete" at bounding box center [302, 178] width 19 height 9
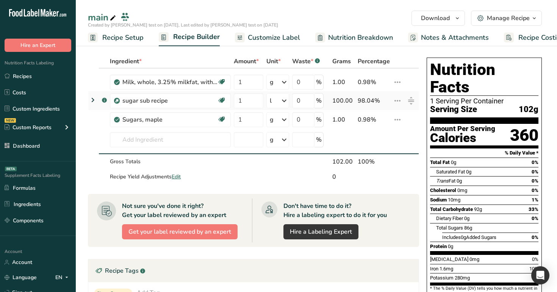
click at [93, 104] on icon at bounding box center [92, 100] width 9 height 14
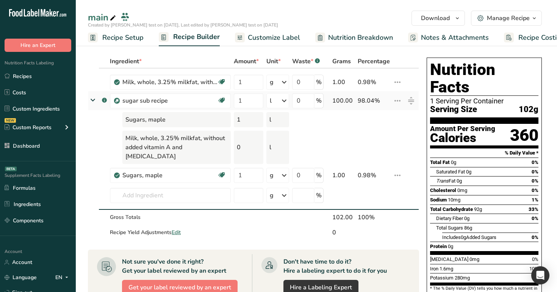
click at [93, 104] on icon at bounding box center [93, 100] width 14 height 9
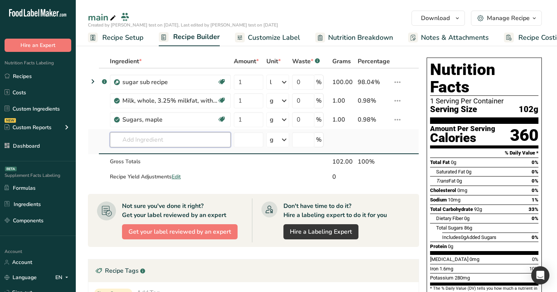
click at [155, 138] on input "text" at bounding box center [170, 139] width 121 height 15
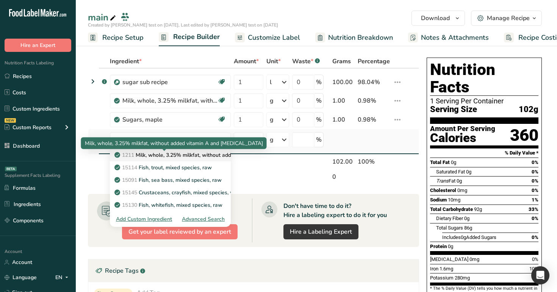
click at [217, 154] on p "1211 Milk, whole, 3.25% milkfat, without added vitamin A and [MEDICAL_DATA]" at bounding box center [217, 155] width 202 height 8
type input "Milk, whole, 3.25% milkfat, without added vitamin A and [MEDICAL_DATA]"
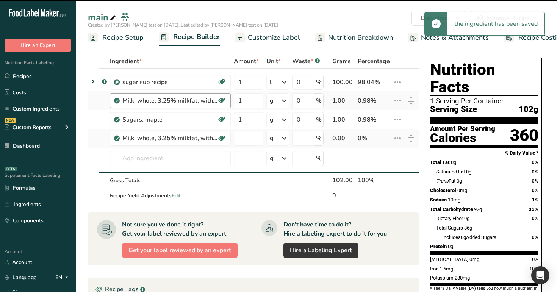
type input "0"
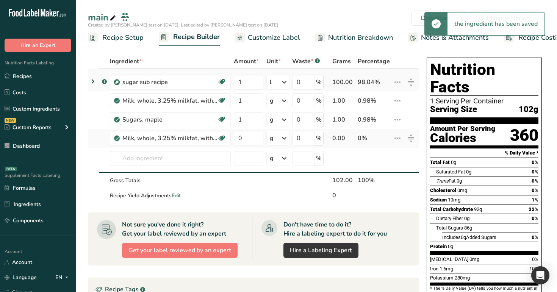
click at [94, 83] on icon at bounding box center [92, 82] width 9 height 14
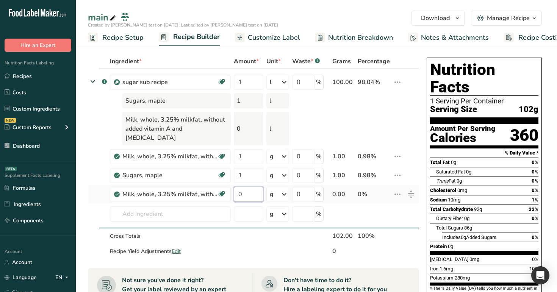
click at [246, 187] on input "0" at bounding box center [249, 194] width 30 height 15
click at [265, 51] on section "Ingredient * Amount * Unit * Waste * .a-a{fill:#347362;}.b-a{fill:#fff;} Grams …" at bounding box center [316, 286] width 481 height 494
click at [274, 187] on div "g" at bounding box center [277, 194] width 23 height 15
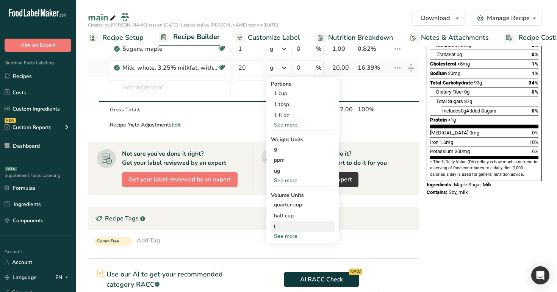
scroll to position [133, 0]
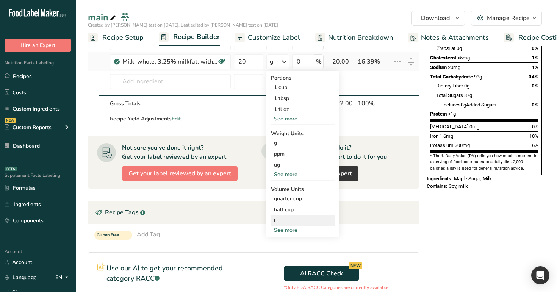
click at [288, 217] on div "l" at bounding box center [303, 221] width 58 height 8
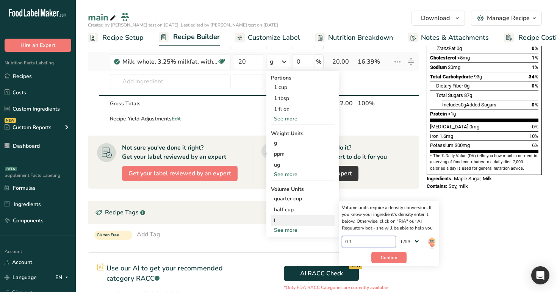
click at [371, 236] on input "0.1" at bounding box center [369, 241] width 54 height 11
click at [398, 252] on button "Confirm" at bounding box center [388, 257] width 35 height 11
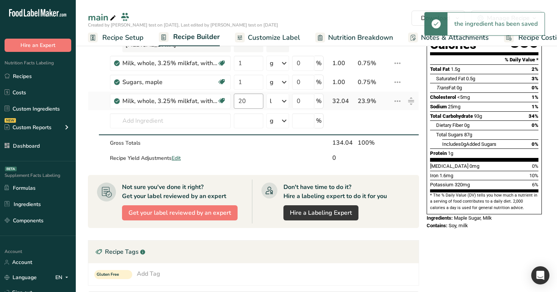
scroll to position [75, 0]
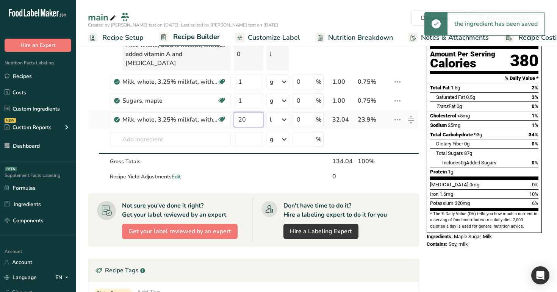
click at [254, 112] on input "20" at bounding box center [249, 119] width 30 height 15
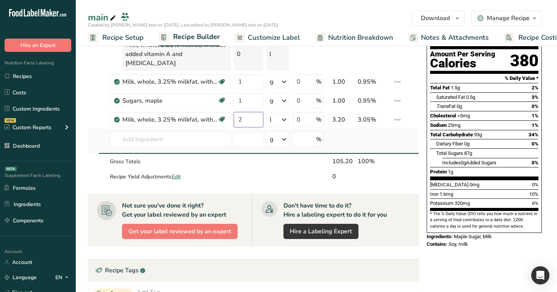
type input "2"
click at [331, 124] on div "Ingredient * Amount * Unit * Waste * .a-a{fill:#347362;}.b-a{fill:#fff;} Grams …" at bounding box center [253, 82] width 331 height 205
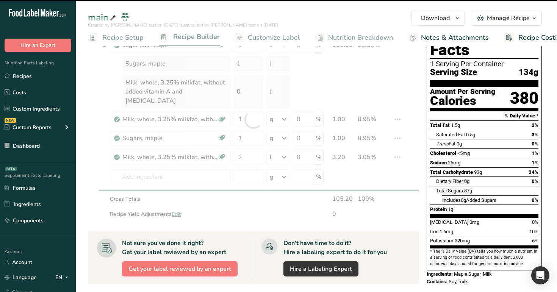
scroll to position [29, 0]
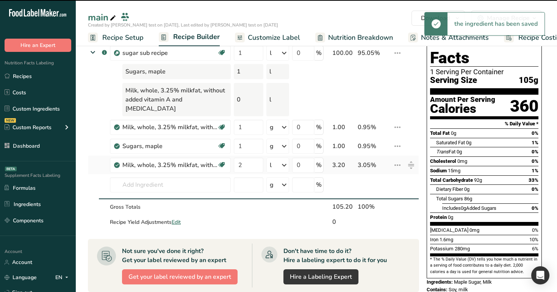
click at [286, 159] on icon at bounding box center [284, 165] width 9 height 14
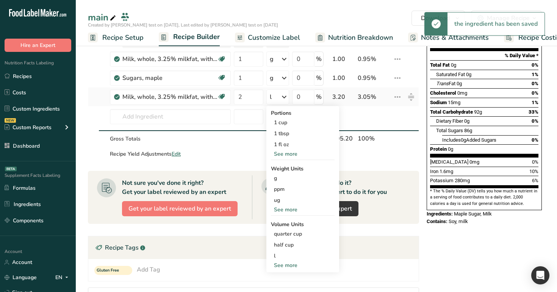
scroll to position [103, 0]
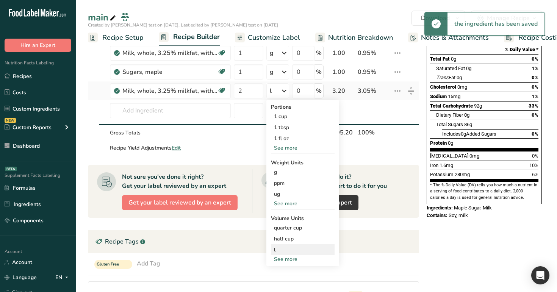
click at [285, 246] on div "l" at bounding box center [303, 250] width 58 height 8
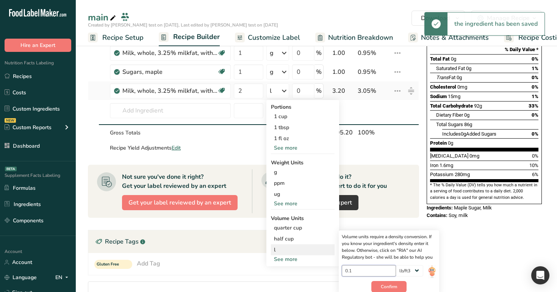
click at [370, 265] on input "0.1" at bounding box center [369, 270] width 54 height 11
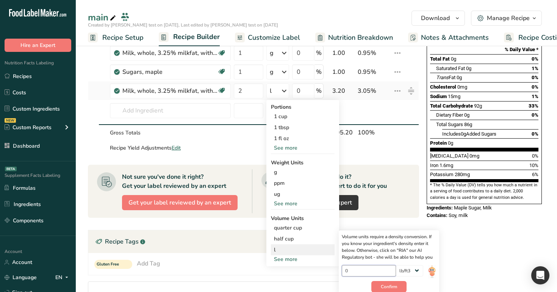
type input "1"
click at [391, 284] on span "Confirm" at bounding box center [389, 287] width 16 height 7
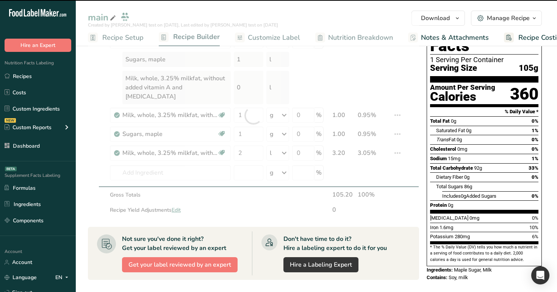
scroll to position [0, 0]
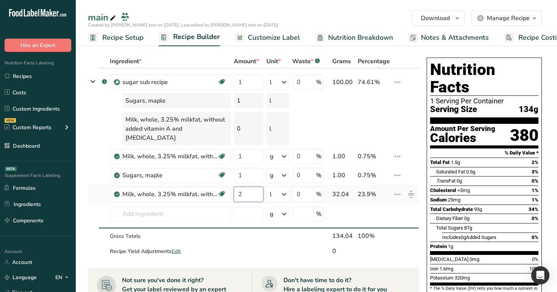
click at [255, 187] on input "2" at bounding box center [249, 194] width 30 height 15
type input "2"
type input "1"
click at [318, 6] on div "main Download Choose your preferred label style Standard FDA label Standard FDA…" at bounding box center [316, 23] width 481 height 46
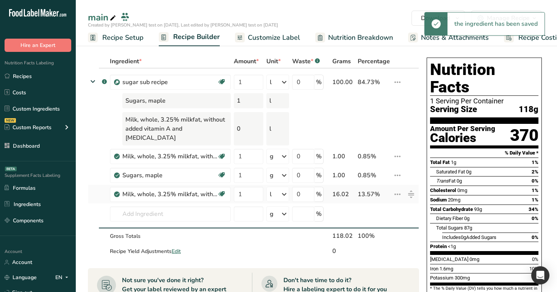
click at [273, 187] on div "l" at bounding box center [277, 194] width 23 height 15
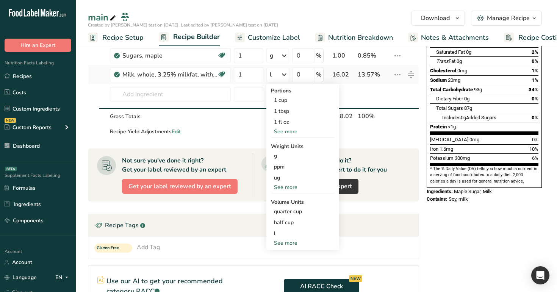
scroll to position [122, 0]
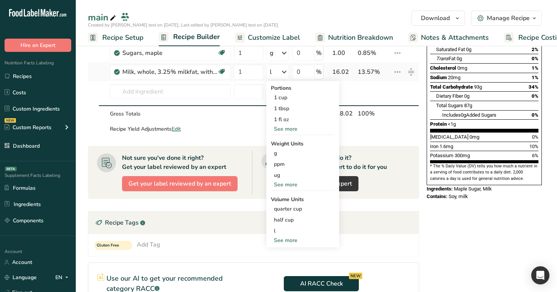
click at [294, 237] on div "See more" at bounding box center [303, 241] width 64 height 8
click at [283, 227] on div "l" at bounding box center [303, 231] width 58 height 8
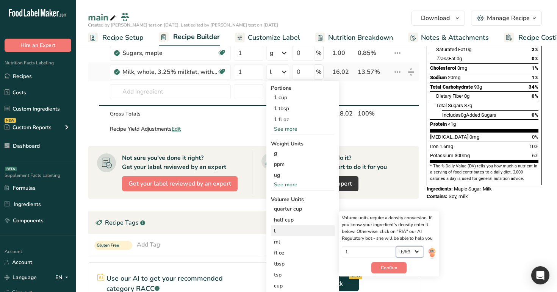
click at [409, 246] on select "lb/ft3 g/cm3" at bounding box center [409, 251] width 27 height 11
select select "29"
click at [396, 246] on select "lb/ft3 g/cm3" at bounding box center [409, 251] width 27 height 11
click at [391, 265] on span "Confirm" at bounding box center [389, 268] width 16 height 7
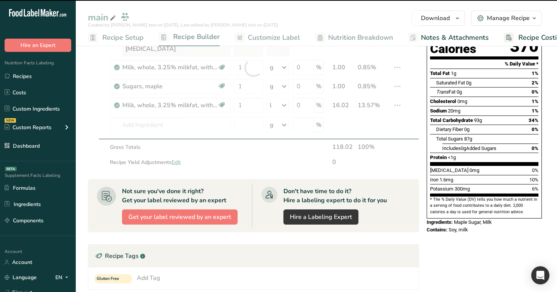
scroll to position [86, 0]
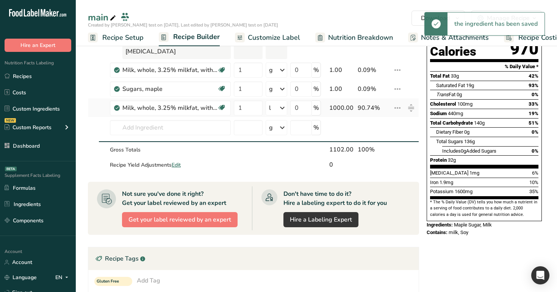
click at [279, 101] on icon at bounding box center [282, 108] width 9 height 14
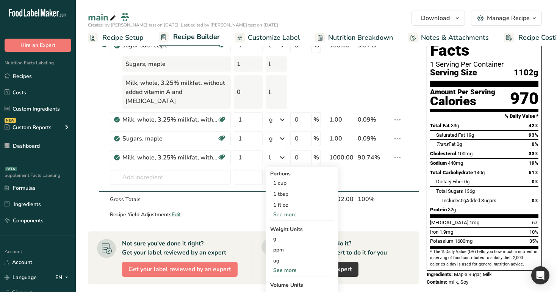
scroll to position [28, 0]
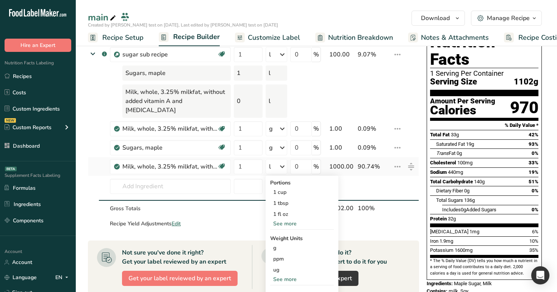
click at [356, 157] on td "1000.00" at bounding box center [342, 166] width 28 height 19
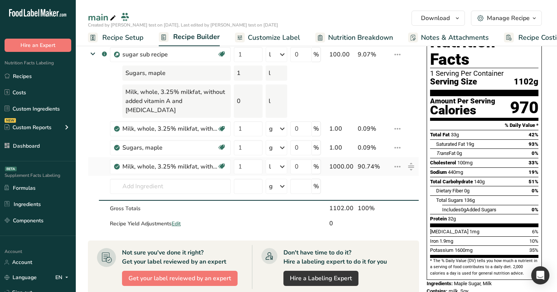
drag, startPoint x: 332, startPoint y: 158, endPoint x: 345, endPoint y: 157, distance: 12.6
click at [345, 162] on div "1000.00" at bounding box center [341, 166] width 25 height 9
click at [282, 160] on icon at bounding box center [282, 167] width 9 height 14
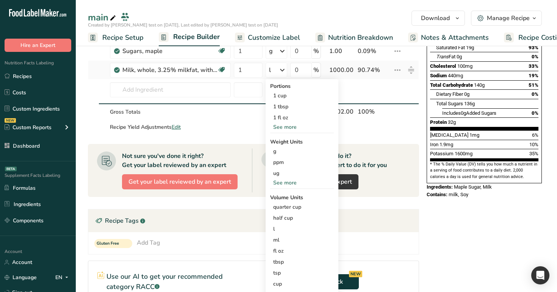
scroll to position [125, 0]
click at [378, 148] on div "Don't have time to do it? Hire a labeling expert to do it for you Hire a Labeli…" at bounding box center [331, 170] width 158 height 44
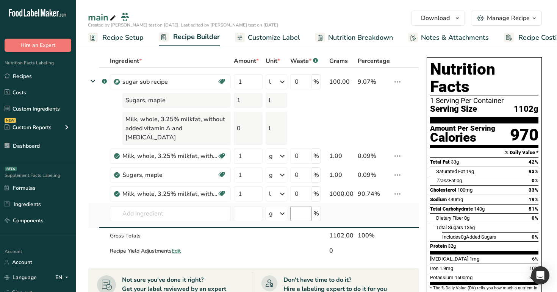
scroll to position [0, 0]
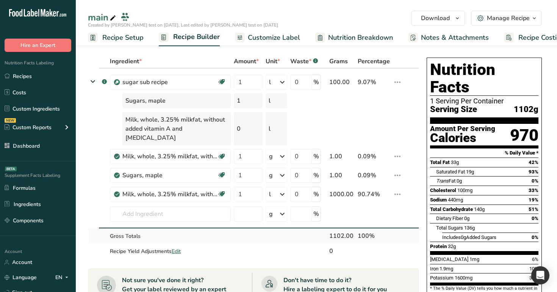
drag, startPoint x: 330, startPoint y: 228, endPoint x: 346, endPoint y: 227, distance: 15.9
click at [346, 229] on td "1102.00" at bounding box center [342, 236] width 28 height 15
click at [329, 82] on td "100.00" at bounding box center [342, 80] width 28 height 23
drag, startPoint x: 332, startPoint y: 148, endPoint x: 331, endPoint y: 159, distance: 11.1
click at [331, 159] on tbody ".a-a{fill:#347362;}.b-a{fill:#fff;} sugar sub recipe Essential for Bone Health …" at bounding box center [253, 164] width 331 height 191
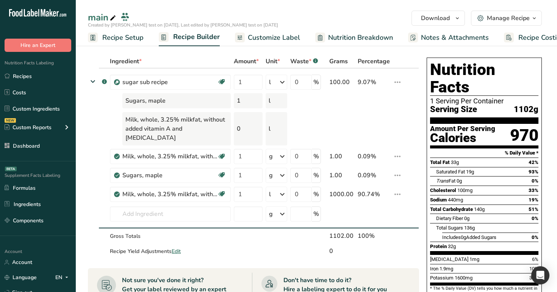
click at [310, 24] on div "Created by [PERSON_NAME] test on [DATE], Last edited by [PERSON_NAME] test on […" at bounding box center [316, 25] width 481 height 7
click at [340, 35] on span "Nutrition Breakdown" at bounding box center [360, 38] width 65 height 10
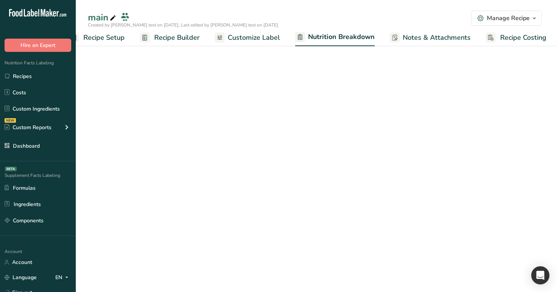
scroll to position [0, 20]
select select "Calories"
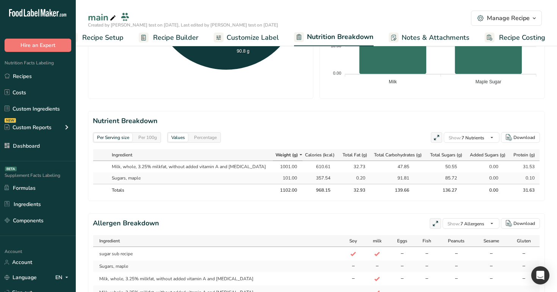
scroll to position [277, 0]
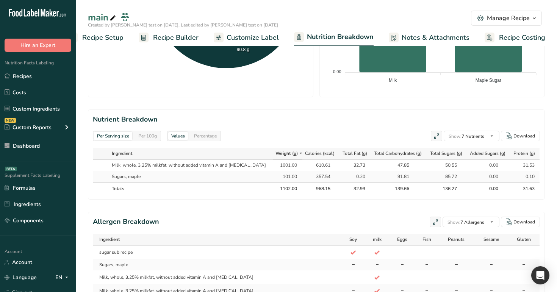
drag, startPoint x: 266, startPoint y: 166, endPoint x: 290, endPoint y: 165, distance: 23.9
click at [290, 165] on td "1001.00" at bounding box center [288, 165] width 30 height 11
click at [188, 33] on span "Recipe Builder" at bounding box center [175, 38] width 45 height 10
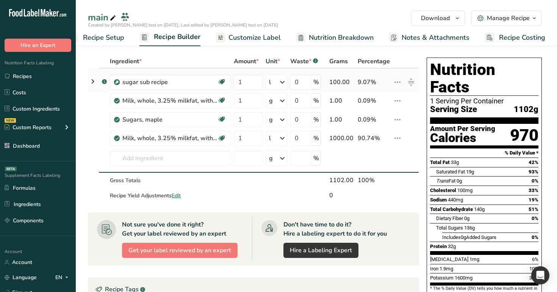
click at [94, 80] on icon at bounding box center [92, 82] width 9 height 14
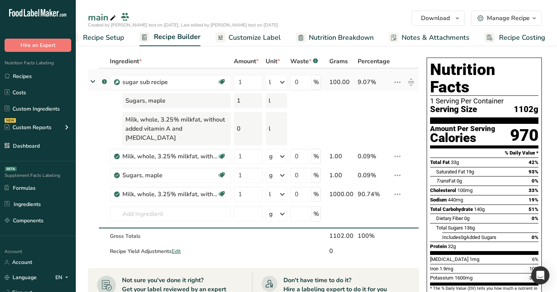
click at [396, 84] on icon at bounding box center [397, 82] width 9 height 14
click at [390, 101] on div "Edit" at bounding box center [378, 97] width 36 height 9
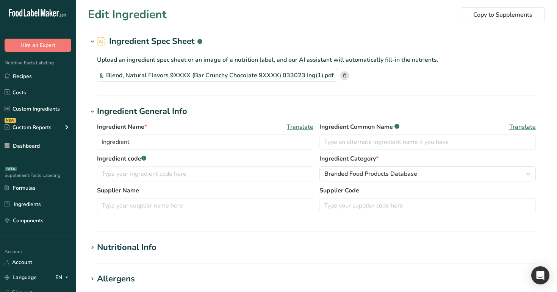
type input "sugar sub recipe"
type input "354"
type KJ "1481"
type Fat "0.2"
type Fat "0.04"
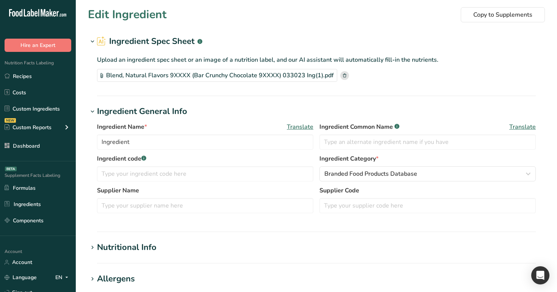
type Fat "0"
type input "0"
type input "11"
type Carbohydrates "90.9"
type Fiber "0"
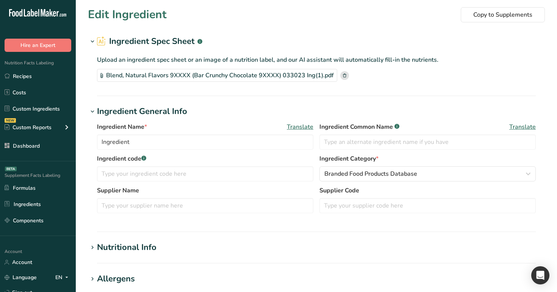
type Sugars "84.87"
type Sugars "0"
type input "0.1"
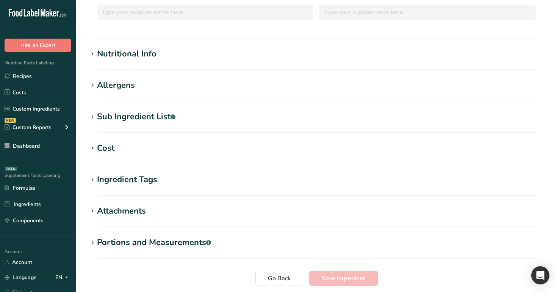
scroll to position [155, 0]
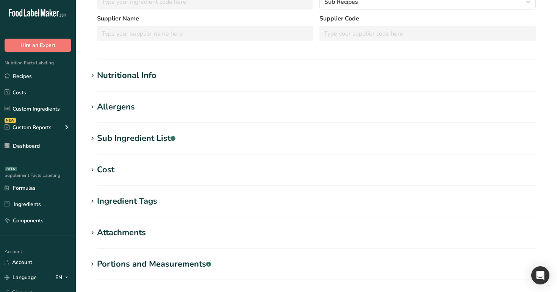
click at [133, 76] on div "Nutritional Info" at bounding box center [127, 75] width 60 height 13
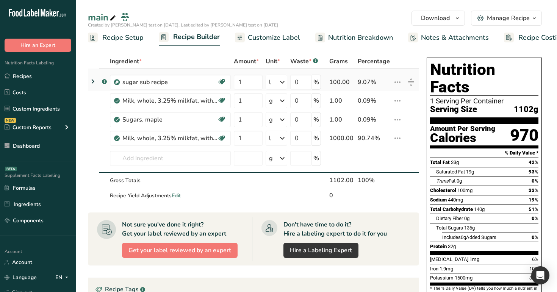
click at [92, 80] on icon at bounding box center [92, 82] width 9 height 14
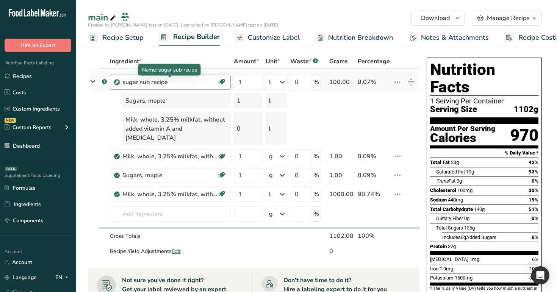
drag, startPoint x: 175, startPoint y: 84, endPoint x: 124, endPoint y: 78, distance: 51.9
click at [124, 78] on div "sugar sub recipe" at bounding box center [169, 82] width 95 height 9
copy div "sugar sub recipe"
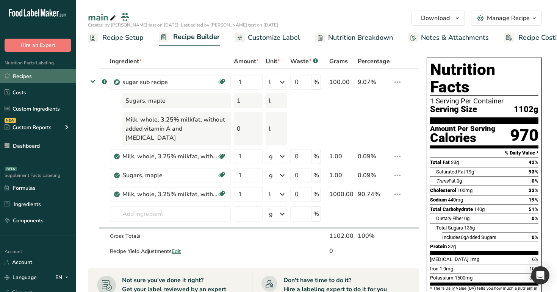
click at [34, 74] on link "Recipes" at bounding box center [38, 76] width 76 height 14
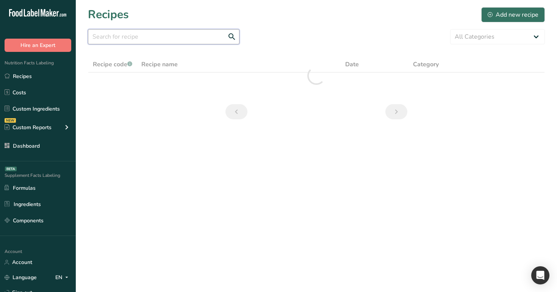
click at [196, 43] on input "text" at bounding box center [164, 36] width 152 height 15
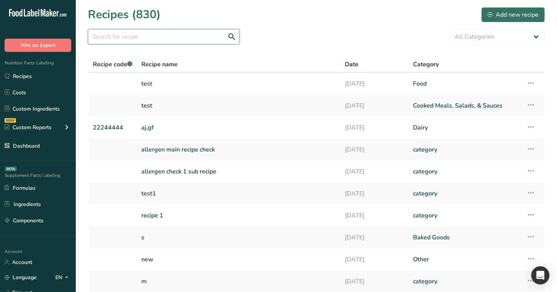
paste input "sugar sub recipe"
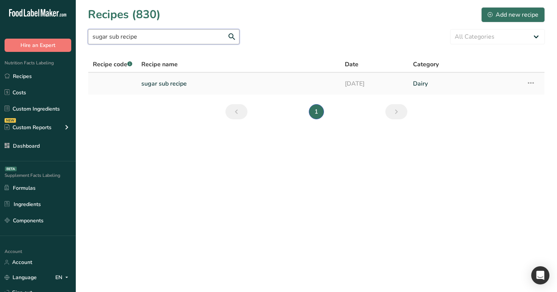
type input "sugar sub recipe"
click at [534, 81] on icon at bounding box center [530, 83] width 9 height 14
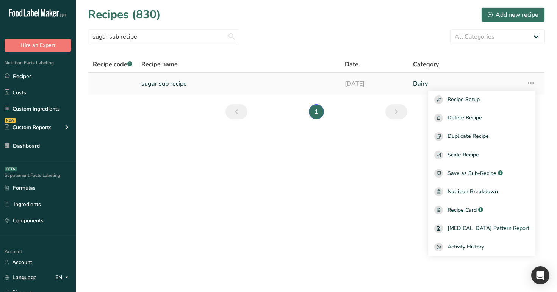
click at [376, 85] on link "[DATE]" at bounding box center [374, 84] width 59 height 16
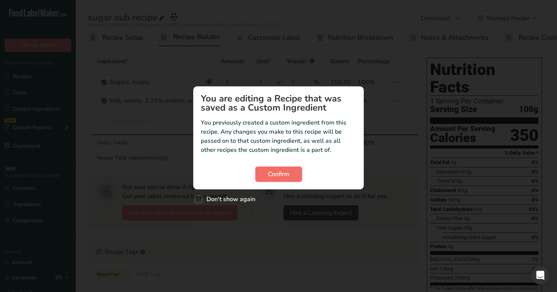
click at [280, 175] on span "Confirm" at bounding box center [279, 174] width 22 height 9
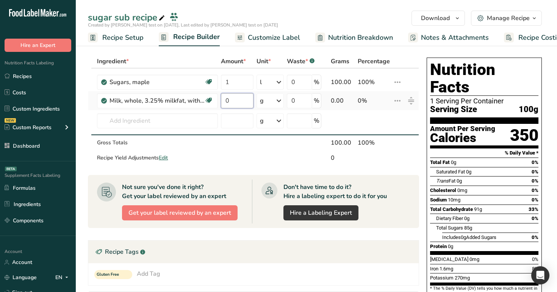
click at [235, 99] on input "0" at bounding box center [237, 100] width 33 height 15
type input "1"
click at [265, 105] on div "Ingredient * Amount * Unit * Waste * .a-a{fill:#347362;}.b-a{fill:#fff;} Grams …" at bounding box center [253, 110] width 331 height 111
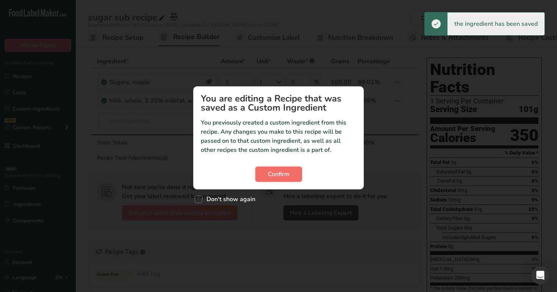
click at [281, 180] on button "Confirm" at bounding box center [278, 174] width 47 height 15
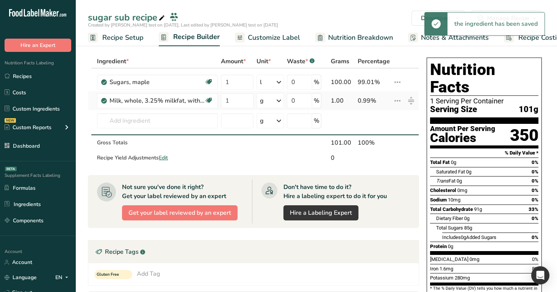
click at [271, 100] on div "g" at bounding box center [270, 100] width 27 height 15
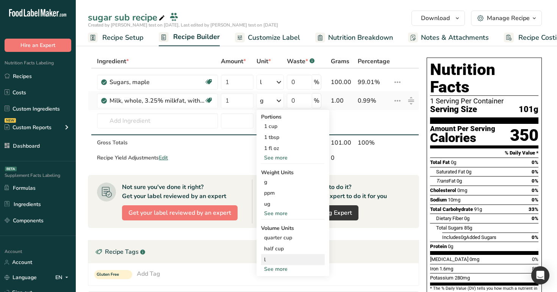
click at [276, 259] on div "l" at bounding box center [293, 260] width 58 height 8
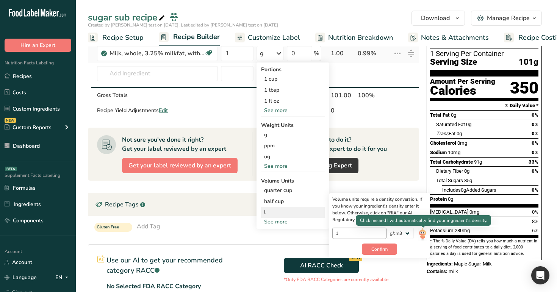
scroll to position [50, 0]
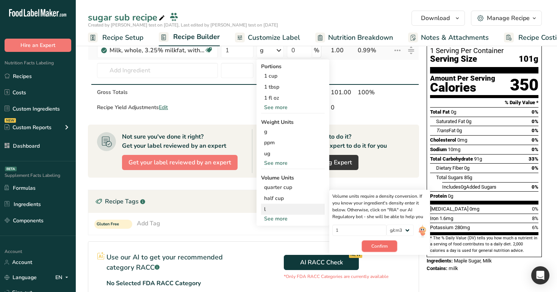
click at [384, 247] on span "Confirm" at bounding box center [379, 246] width 16 height 7
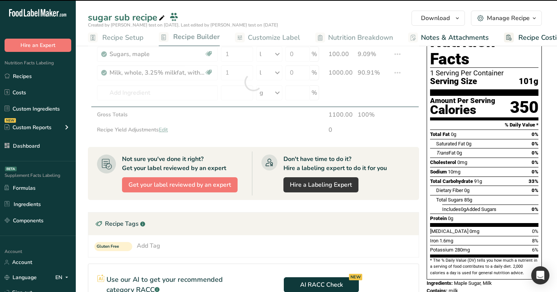
scroll to position [0, 0]
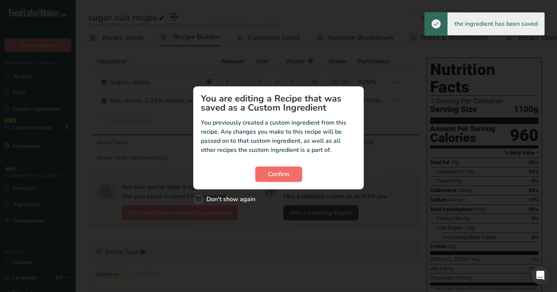
click at [282, 177] on span "Confirm" at bounding box center [279, 174] width 22 height 9
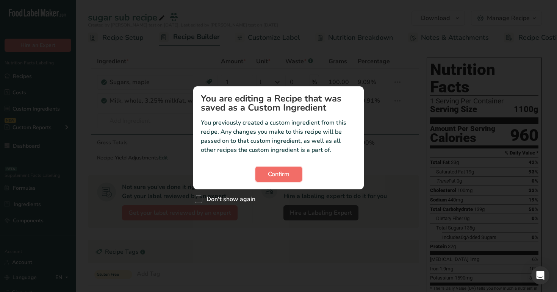
click at [280, 170] on span "Confirm" at bounding box center [279, 174] width 22 height 9
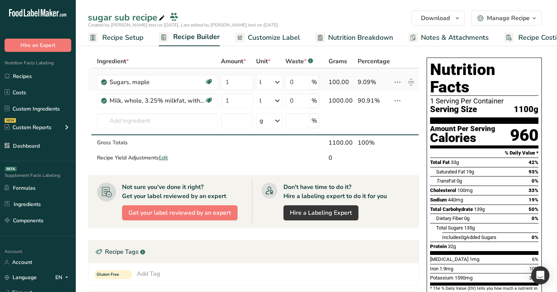
click at [269, 83] on div "l" at bounding box center [269, 82] width 27 height 15
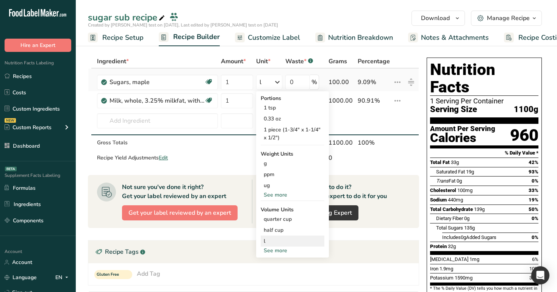
click at [290, 244] on div "l" at bounding box center [293, 241] width 58 height 8
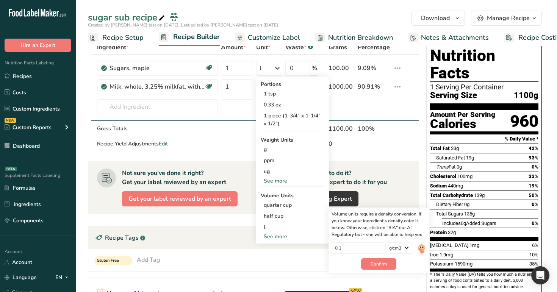
scroll to position [17, 0]
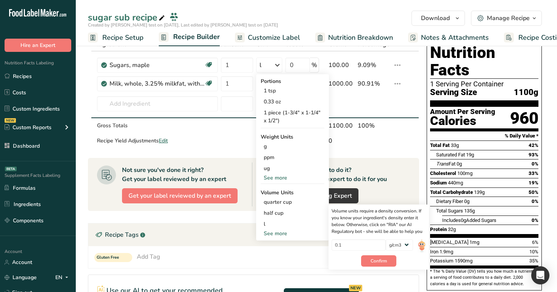
click at [383, 154] on section "Ingredient * Amount * Unit * Waste * .a-a{fill:#347362;}.b-a{fill:#fff;} Grams …" at bounding box center [253, 234] width 331 height 393
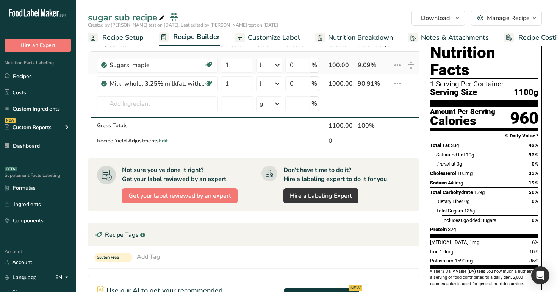
click at [274, 64] on icon at bounding box center [277, 65] width 9 height 14
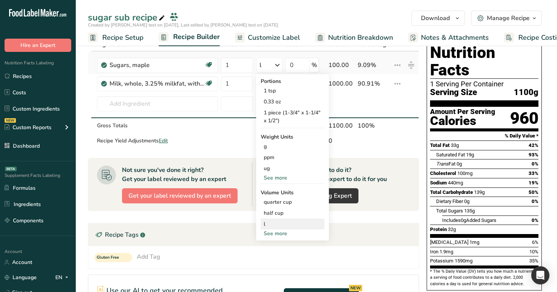
click at [297, 221] on div "l" at bounding box center [293, 224] width 58 height 8
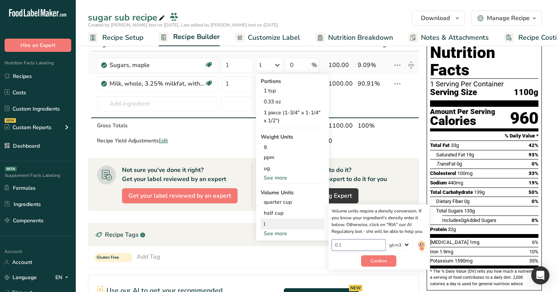
click at [361, 243] on input "0.1" at bounding box center [359, 245] width 54 height 11
type input "0"
type input "2"
type input "1"
click at [375, 265] on button "Confirm" at bounding box center [378, 260] width 35 height 11
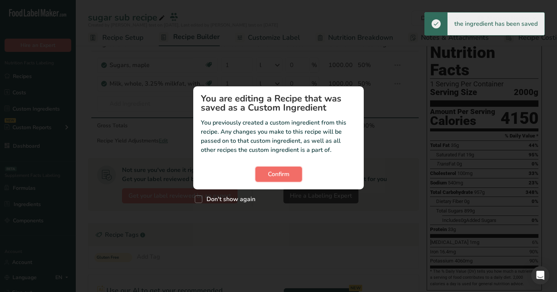
click at [278, 179] on span "Confirm" at bounding box center [279, 174] width 22 height 9
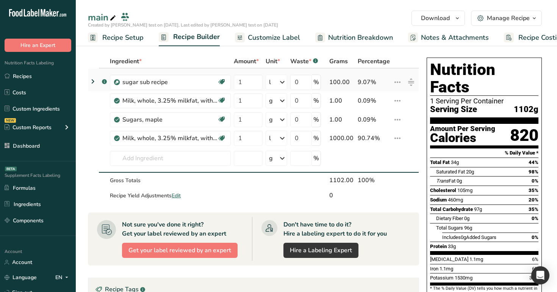
click at [94, 83] on icon at bounding box center [92, 82] width 9 height 14
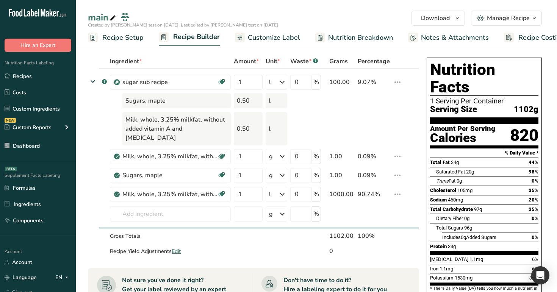
click at [346, 44] on link "Nutrition Breakdown" at bounding box center [354, 37] width 78 height 17
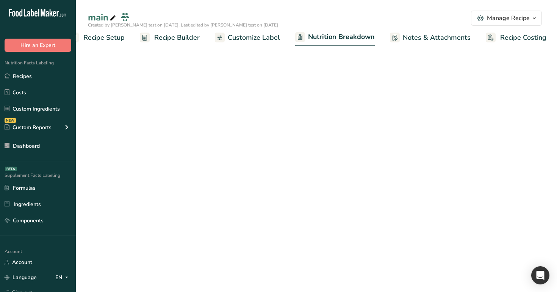
scroll to position [0, 20]
select select "Calories"
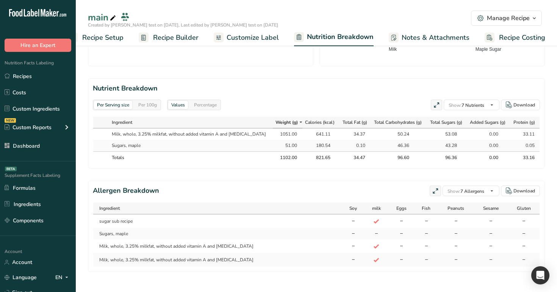
scroll to position [312, 0]
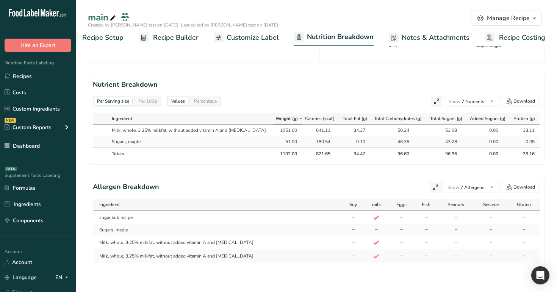
drag, startPoint x: 264, startPoint y: 127, endPoint x: 290, endPoint y: 127, distance: 25.4
click at [290, 127] on td "1051.00" at bounding box center [288, 130] width 30 height 11
drag, startPoint x: 287, startPoint y: 129, endPoint x: 266, endPoint y: 132, distance: 21.0
click at [276, 132] on div "1051.00" at bounding box center [287, 130] width 23 height 7
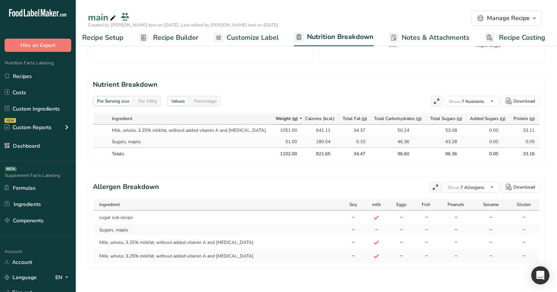
click at [278, 132] on div "1051.00" at bounding box center [287, 130] width 19 height 7
click at [176, 40] on span "Recipe Builder" at bounding box center [175, 38] width 45 height 10
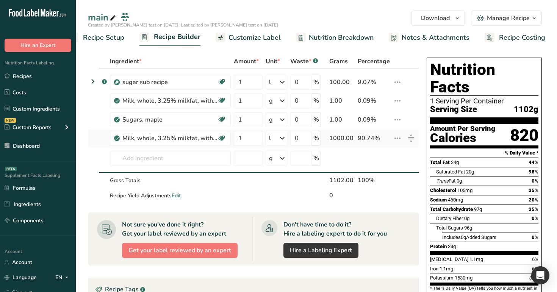
click at [340, 140] on div "1000.00" at bounding box center [341, 138] width 25 height 9
click at [93, 81] on icon at bounding box center [92, 82] width 9 height 14
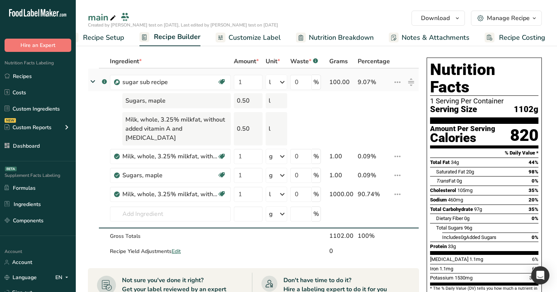
click at [326, 81] on div at bounding box center [325, 82] width 2 height 9
click at [278, 81] on div "l" at bounding box center [277, 82] width 22 height 15
click at [290, 192] on div "l" at bounding box center [302, 189] width 58 height 8
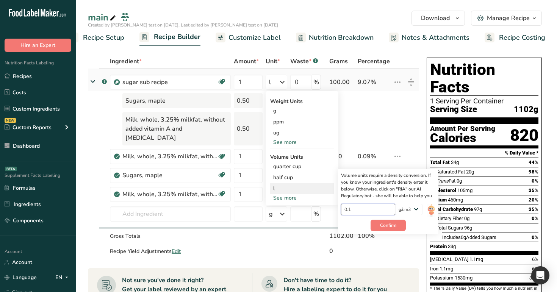
click at [369, 211] on input "0.1" at bounding box center [368, 209] width 54 height 11
type input "0"
type input "1"
click at [398, 228] on button "Confirm" at bounding box center [388, 225] width 35 height 11
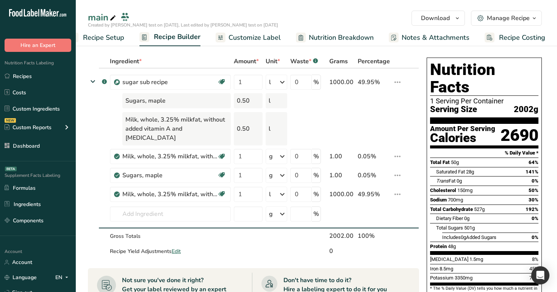
click at [347, 37] on span "Nutrition Breakdown" at bounding box center [341, 38] width 65 height 10
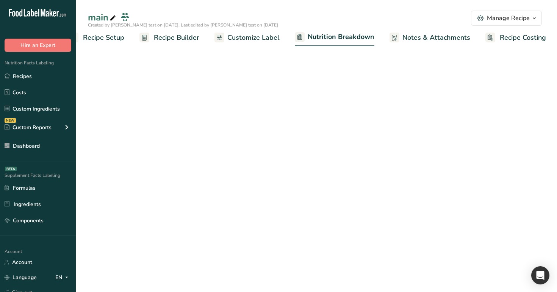
scroll to position [0, 20]
select select "Calories"
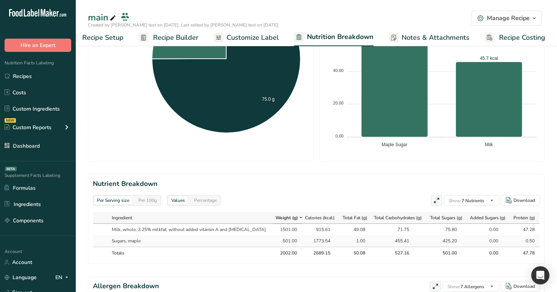
scroll to position [264, 0]
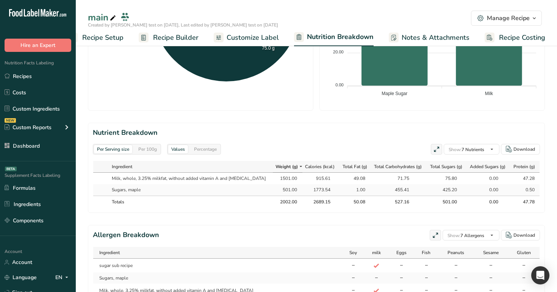
click at [181, 39] on span "Recipe Builder" at bounding box center [175, 38] width 45 height 10
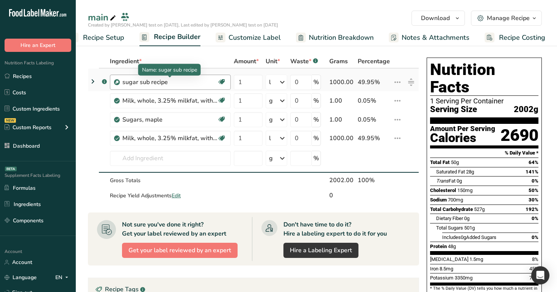
drag, startPoint x: 174, startPoint y: 81, endPoint x: 123, endPoint y: 83, distance: 51.6
click at [122, 83] on div "sugar sub recipe" at bounding box center [169, 82] width 95 height 9
copy div "sugar sub recipe"
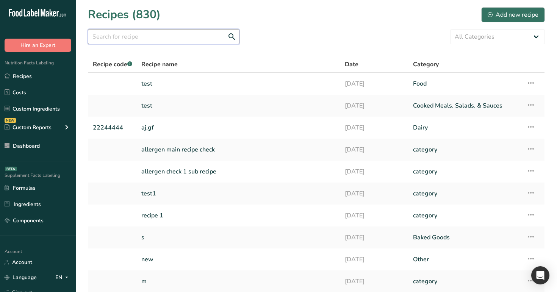
click at [199, 40] on input "text" at bounding box center [164, 36] width 152 height 15
paste input "sugar sub recipe"
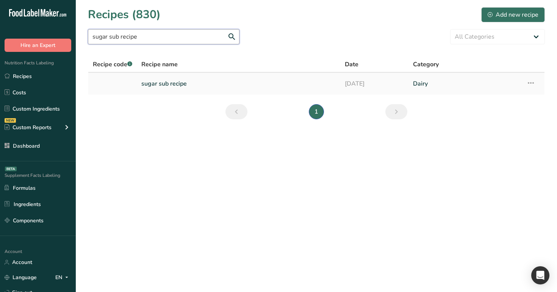
type input "sugar sub recipe"
click at [185, 83] on link "sugar sub recipe" at bounding box center [238, 84] width 194 height 16
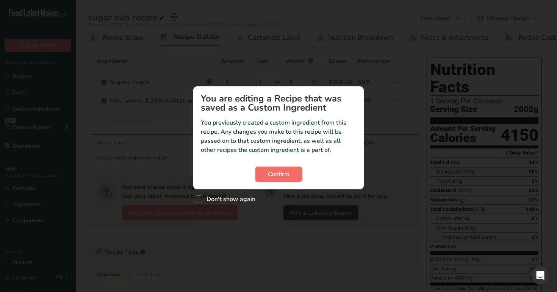
click at [288, 176] on span "Confirm" at bounding box center [279, 174] width 22 height 9
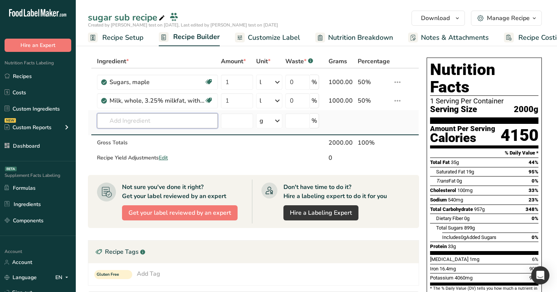
click at [164, 122] on input "text" at bounding box center [157, 120] width 121 height 15
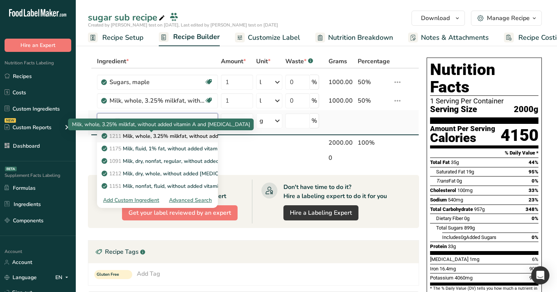
type input "milk"
click at [168, 138] on p "1211 Milk, whole, 3.25% milkfat, without added vitamin A and [MEDICAL_DATA]" at bounding box center [204, 136] width 202 height 8
type input "Milk, whole, 3.25% milkfat, without added vitamin A and [MEDICAL_DATA]"
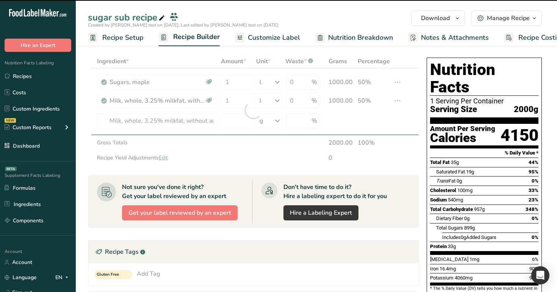
type input "0"
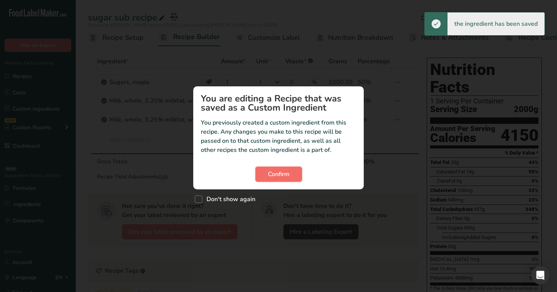
click at [275, 181] on button "Confirm" at bounding box center [278, 174] width 47 height 15
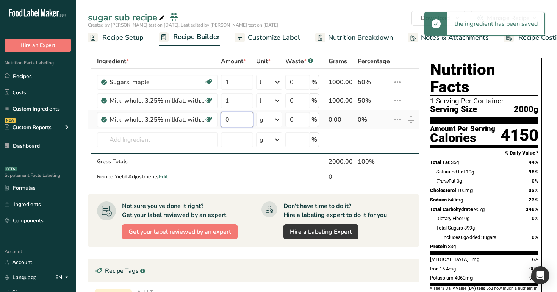
click at [240, 121] on input "0" at bounding box center [237, 119] width 32 height 15
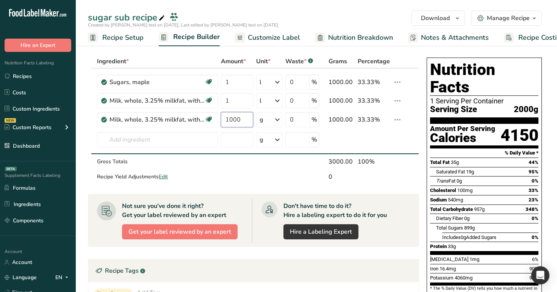
type input "1000"
click at [287, 18] on div "sugar sub recipe" at bounding box center [316, 18] width 481 height 14
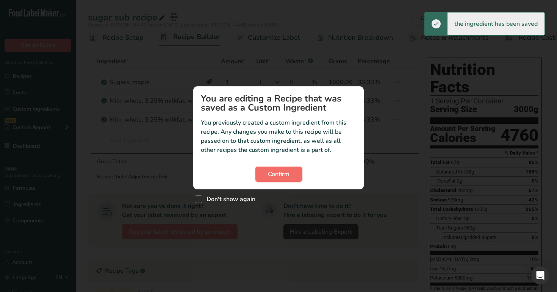
click at [273, 174] on span "Confirm" at bounding box center [279, 174] width 22 height 9
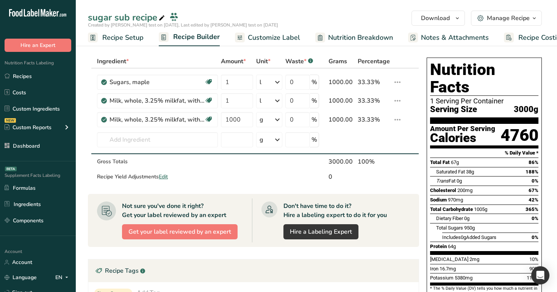
click at [279, 42] on span "Customize Label" at bounding box center [274, 38] width 52 height 10
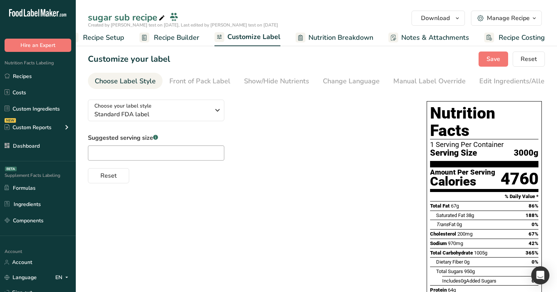
scroll to position [3, 0]
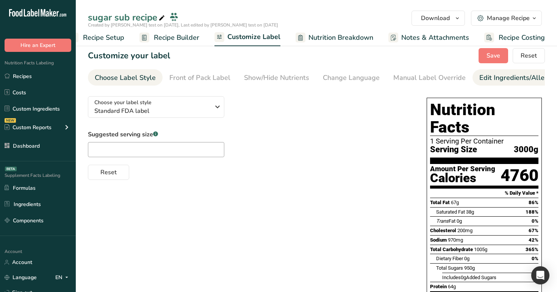
click at [493, 76] on div "Edit Ingredients/Allergens List" at bounding box center [527, 78] width 96 height 10
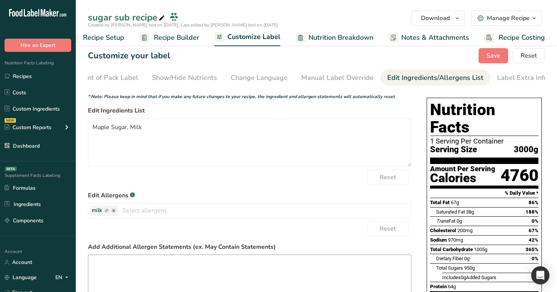
scroll to position [78, 0]
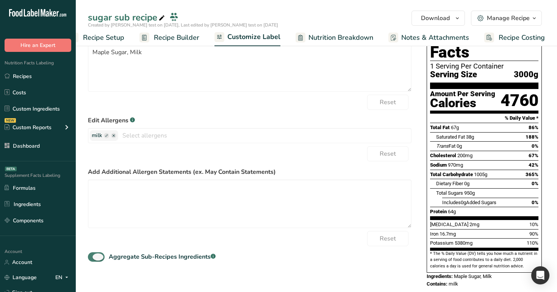
click at [93, 260] on span at bounding box center [96, 256] width 17 height 9
click at [93, 260] on input "Aggregate Sub-Recipes Ingredients .a-a{fill:#347362;}.b-a{fill:#fff;}" at bounding box center [90, 257] width 5 height 5
checkbox input "false"
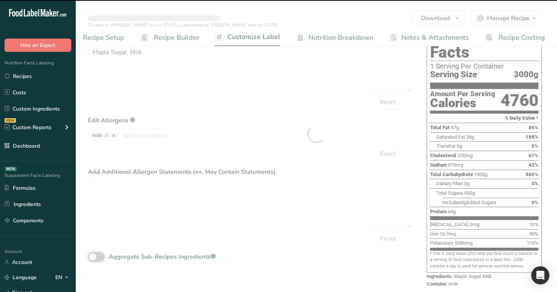
scroll to position [0, 0]
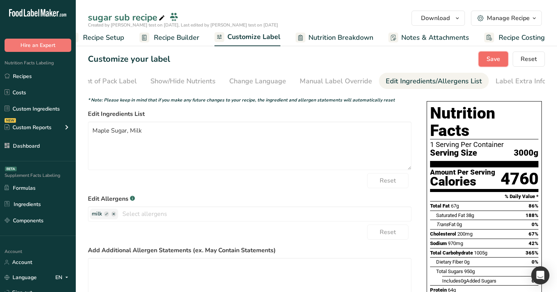
click at [496, 55] on span "Save" at bounding box center [494, 59] width 14 height 9
click at [182, 36] on span "Recipe Builder" at bounding box center [176, 38] width 45 height 10
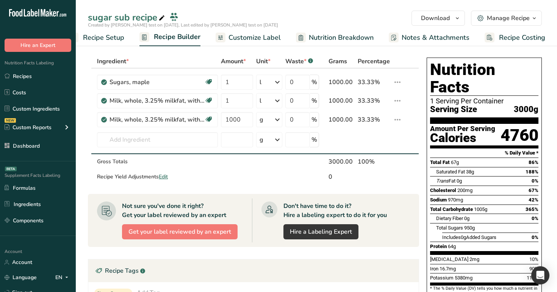
click at [255, 37] on span "Customize Label" at bounding box center [255, 38] width 52 height 10
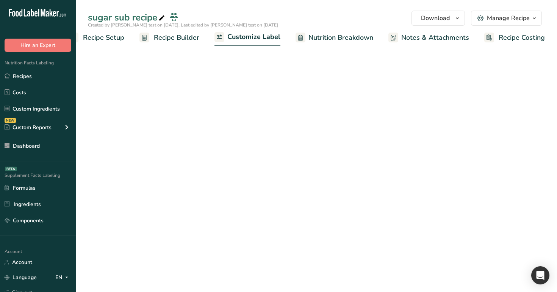
scroll to position [0, 19]
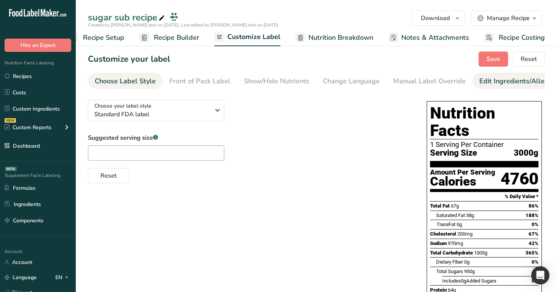
click at [530, 83] on div "Edit Ingredients/Allergens List" at bounding box center [527, 81] width 96 height 10
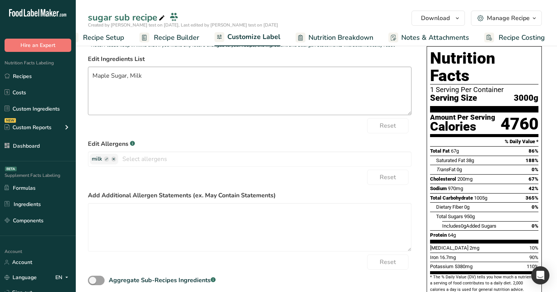
scroll to position [78, 0]
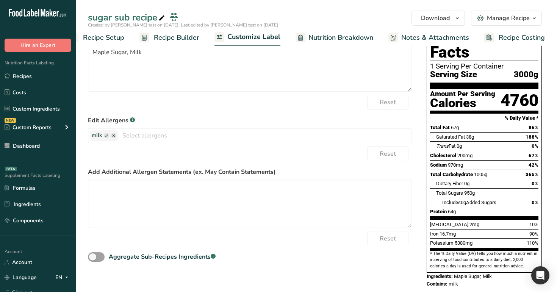
click at [91, 263] on div "Aggregate Sub-Recipes Ingredients .a-a{fill:#347362;}.b-a{fill:#fff;}" at bounding box center [153, 257] width 131 height 11
click at [96, 262] on span at bounding box center [96, 256] width 17 height 9
click at [93, 260] on input "Aggregate Sub-Recipes Ingredients .a-a{fill:#347362;}.b-a{fill:#fff;}" at bounding box center [90, 257] width 5 height 5
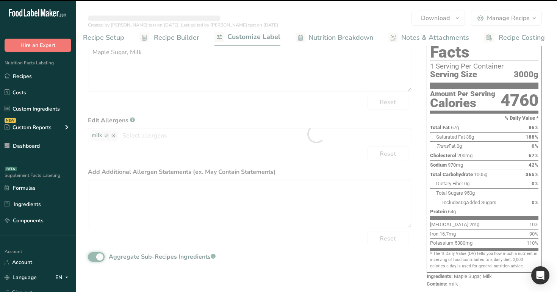
scroll to position [0, 0]
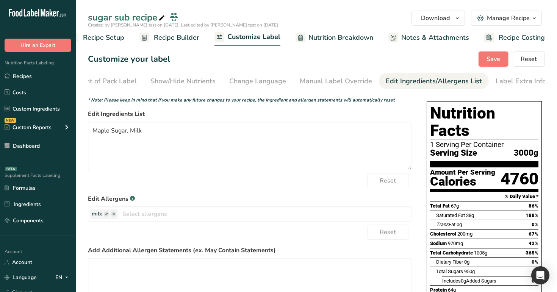
click at [497, 63] on span "Save" at bounding box center [494, 59] width 14 height 9
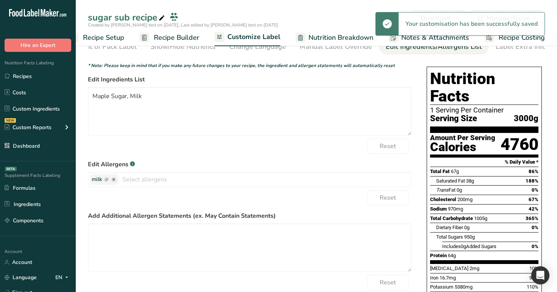
scroll to position [78, 0]
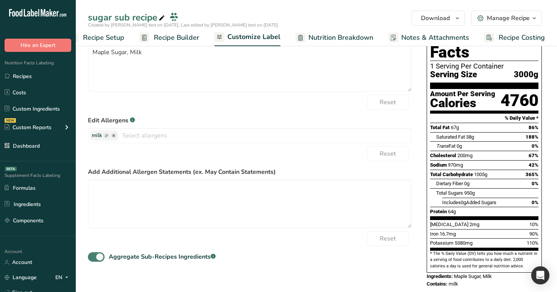
click at [90, 260] on span at bounding box center [96, 256] width 17 height 9
click at [90, 260] on input "Aggregate Sub-Recipes Ingredients .a-a{fill:#347362;}.b-a{fill:#fff;}" at bounding box center [90, 257] width 5 height 5
checkbox input "false"
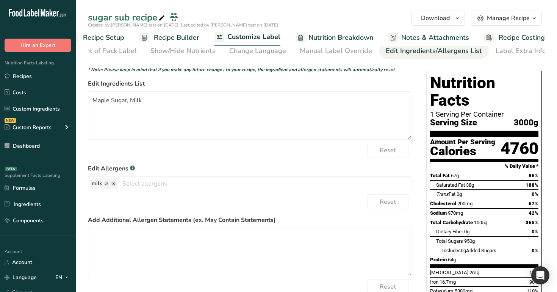
scroll to position [0, 0]
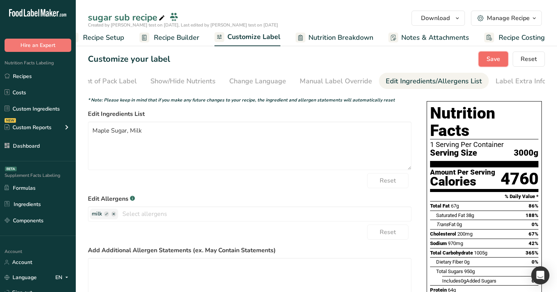
click at [493, 57] on span "Save" at bounding box center [494, 59] width 14 height 9
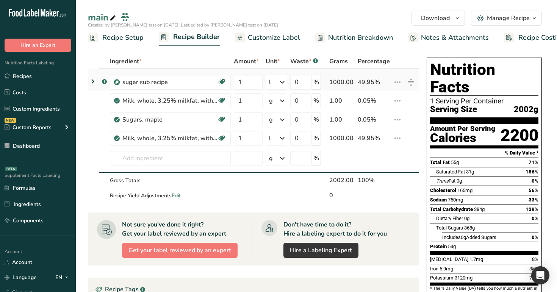
click at [89, 81] on icon at bounding box center [92, 82] width 9 height 14
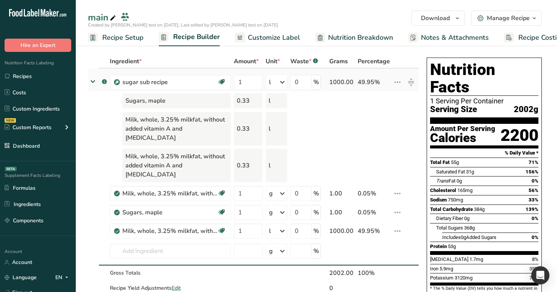
click at [276, 85] on div "l" at bounding box center [277, 82] width 22 height 15
click at [367, 111] on td at bounding box center [373, 128] width 35 height 37
click at [344, 42] on span "Nutrition Breakdown" at bounding box center [360, 38] width 65 height 10
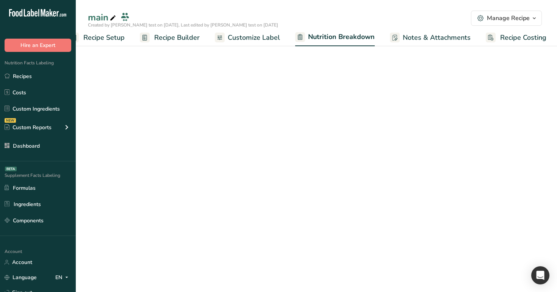
select select "Calories"
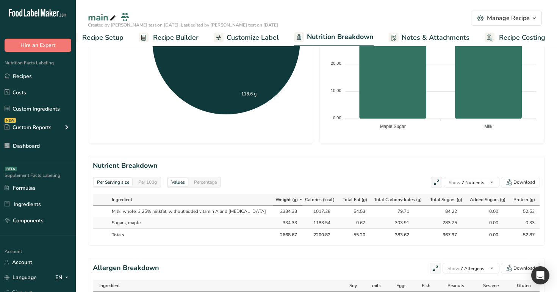
scroll to position [300, 0]
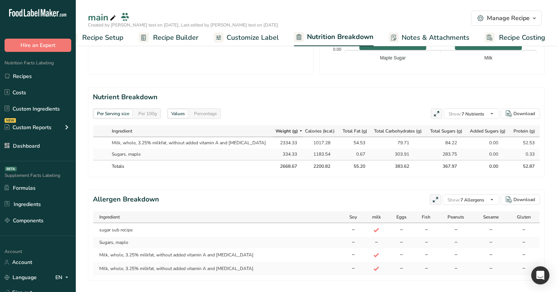
click at [175, 38] on span "Recipe Builder" at bounding box center [175, 38] width 45 height 10
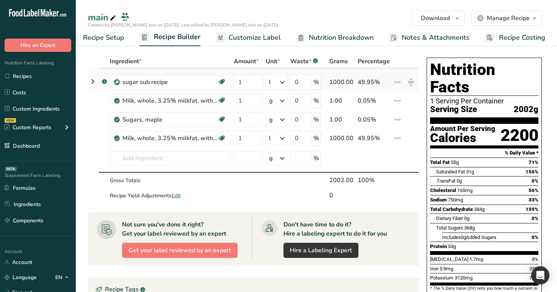
click at [92, 81] on icon at bounding box center [92, 82] width 9 height 14
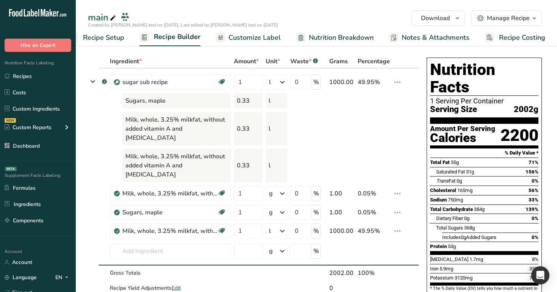
click at [347, 37] on span "Nutrition Breakdown" at bounding box center [341, 38] width 65 height 10
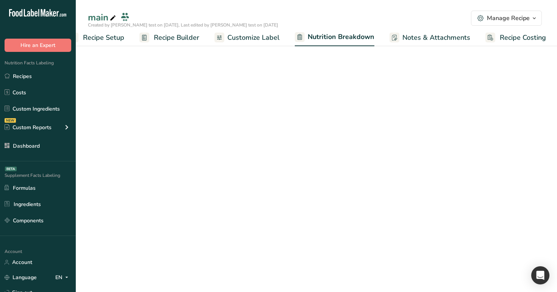
scroll to position [0, 20]
select select "Calories"
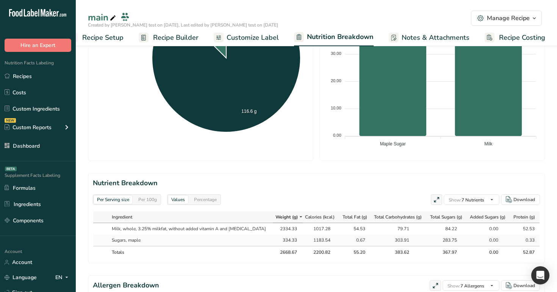
scroll to position [312, 0]
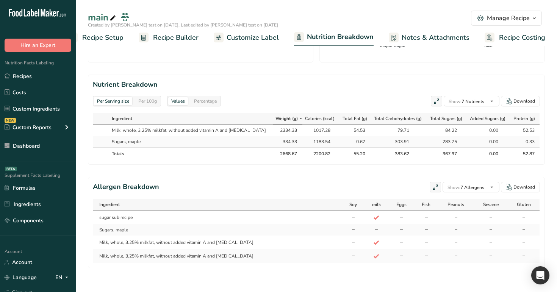
click at [175, 39] on span "Recipe Builder" at bounding box center [175, 38] width 45 height 10
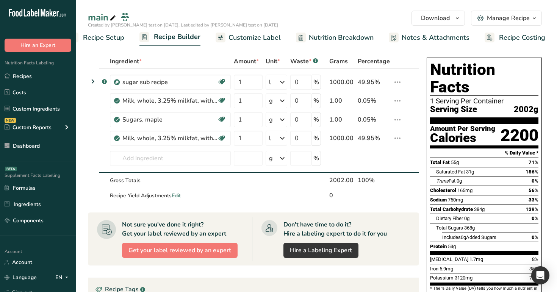
drag, startPoint x: 514, startPoint y: 94, endPoint x: 542, endPoint y: 92, distance: 28.9
click at [542, 92] on div "Nutrition Facts 1 Serving Per Container Serving Size 2002g Amount Per Serving C…" at bounding box center [484, 190] width 121 height 271
click at [318, 41] on span "Nutrition Breakdown" at bounding box center [341, 38] width 65 height 10
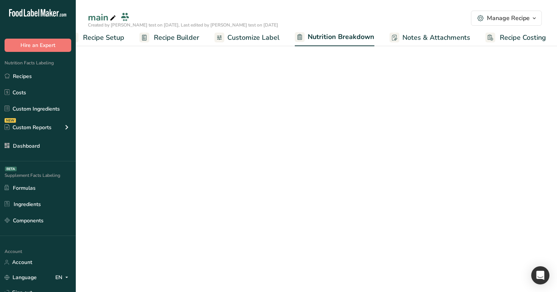
scroll to position [0, 20]
select select "Calories"
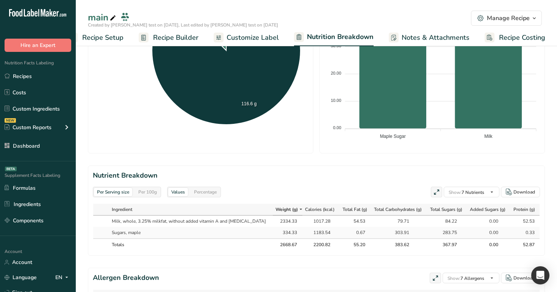
scroll to position [222, 0]
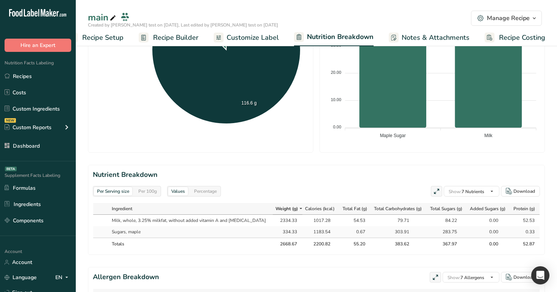
click at [147, 193] on div "Per 100g" at bounding box center [147, 191] width 25 height 8
click at [118, 194] on div "Per Serving size" at bounding box center [113, 191] width 38 height 8
click at [176, 42] on span "Recipe Builder" at bounding box center [175, 38] width 45 height 10
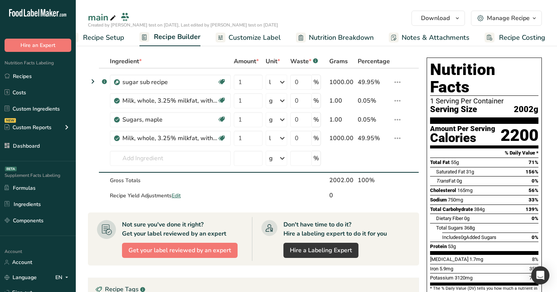
click at [321, 41] on span "Nutrition Breakdown" at bounding box center [341, 38] width 65 height 10
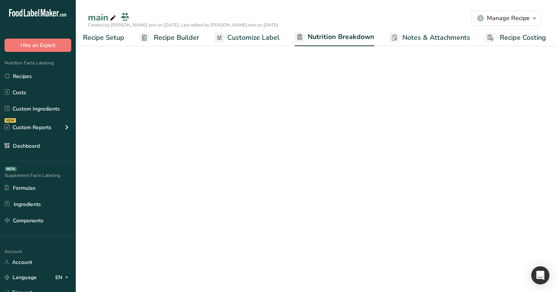
scroll to position [0, 20]
select select "Calories"
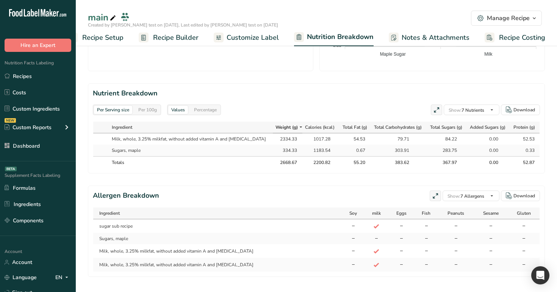
scroll to position [312, 0]
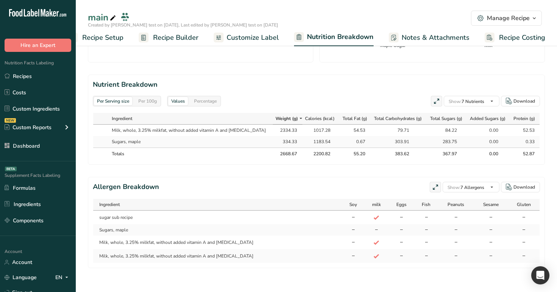
drag, startPoint x: 269, startPoint y: 155, endPoint x: 290, endPoint y: 152, distance: 20.7
click at [290, 152] on th "2668.67" at bounding box center [288, 153] width 30 height 12
click at [284, 152] on div "2668.67" at bounding box center [287, 153] width 19 height 7
click at [182, 41] on span "Recipe Builder" at bounding box center [175, 38] width 45 height 10
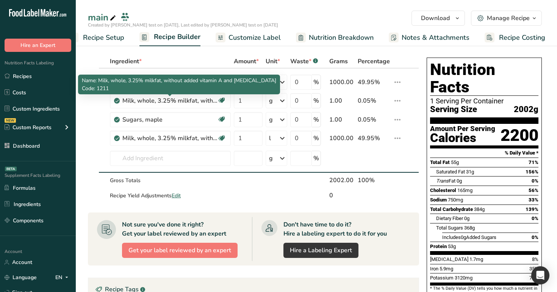
click at [92, 83] on span "Name: Milk, whole, 3.25% milkfat, without added vitamin A and vitamin D" at bounding box center [179, 80] width 194 height 7
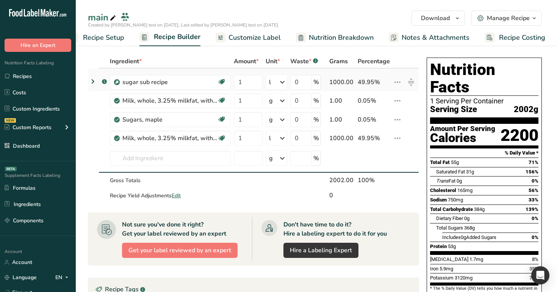
click at [93, 81] on icon at bounding box center [92, 82] width 9 height 14
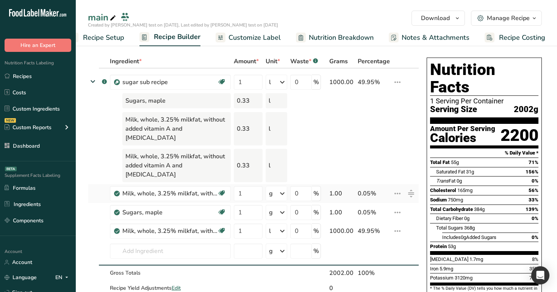
click at [399, 187] on icon at bounding box center [397, 194] width 9 height 14
click at [384, 224] on span "Delete" at bounding box center [380, 228] width 17 height 8
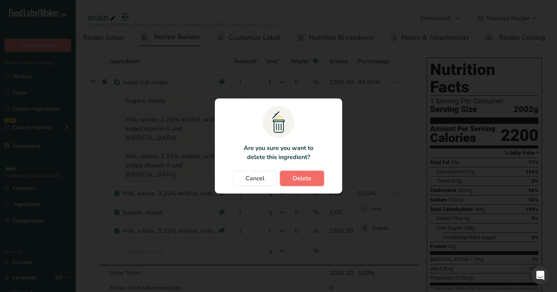
click at [305, 174] on span "Delete" at bounding box center [302, 178] width 19 height 9
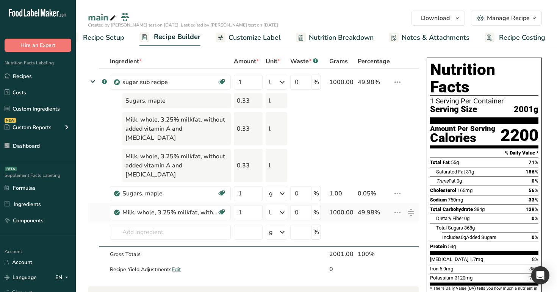
click at [398, 206] on icon at bounding box center [397, 213] width 9 height 14
click at [385, 243] on span "Delete" at bounding box center [380, 247] width 17 height 8
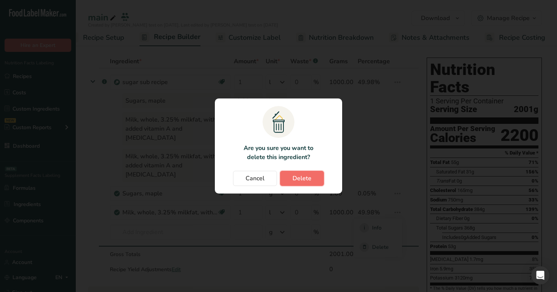
click at [306, 175] on span "Delete" at bounding box center [302, 178] width 19 height 9
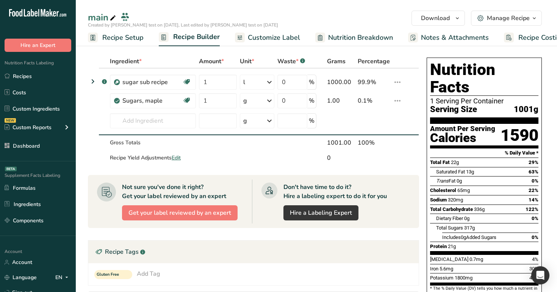
click at [349, 39] on span "Nutrition Breakdown" at bounding box center [360, 38] width 65 height 10
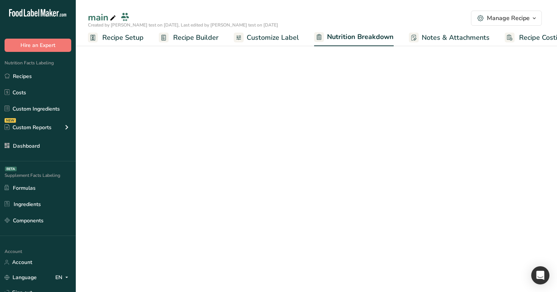
scroll to position [0, 20]
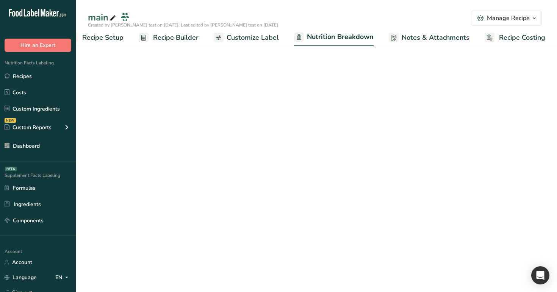
select select "Calories"
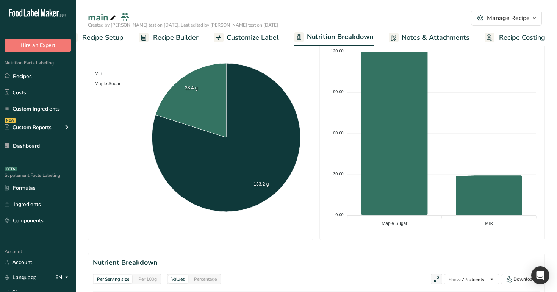
scroll to position [285, 0]
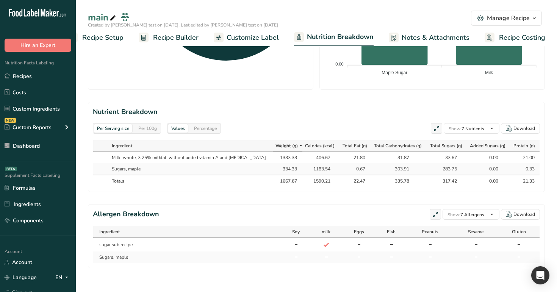
drag, startPoint x: 266, startPoint y: 157, endPoint x: 288, endPoint y: 159, distance: 22.5
click at [288, 159] on td "1333.33" at bounding box center [288, 157] width 30 height 11
click at [153, 132] on div "Per 100g" at bounding box center [147, 128] width 25 height 8
click at [114, 128] on div "Per Serving size" at bounding box center [113, 128] width 38 height 8
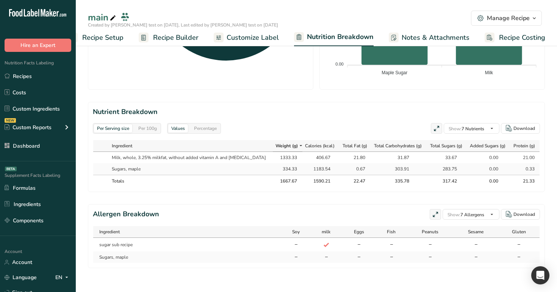
click at [171, 36] on span "Recipe Builder" at bounding box center [175, 38] width 45 height 10
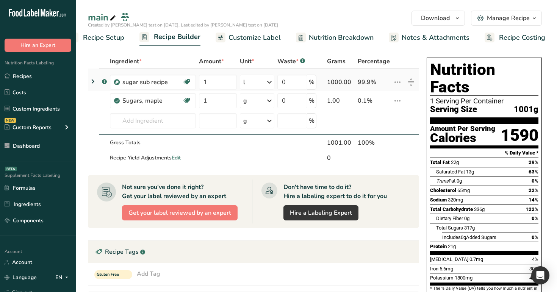
click at [95, 80] on icon at bounding box center [92, 82] width 9 height 14
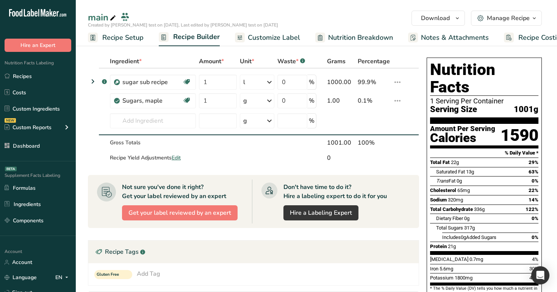
click at [347, 36] on span "Nutrition Breakdown" at bounding box center [360, 38] width 65 height 10
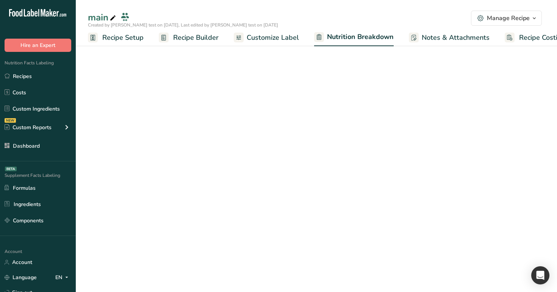
scroll to position [0, 20]
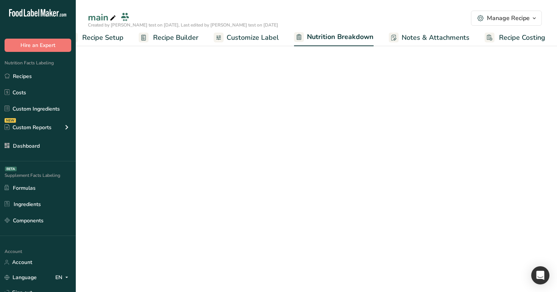
select select "Calories"
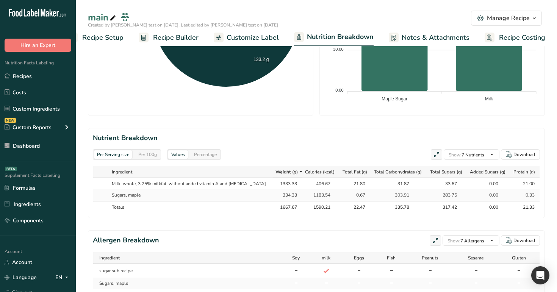
scroll to position [285, 0]
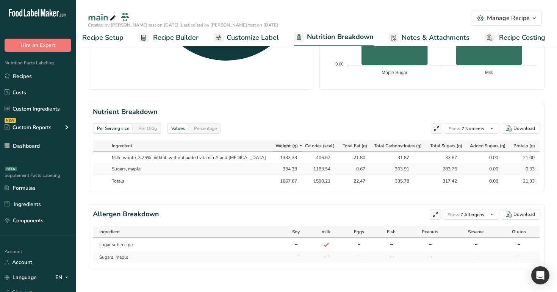
click at [255, 30] on link "Customize Label" at bounding box center [246, 37] width 65 height 17
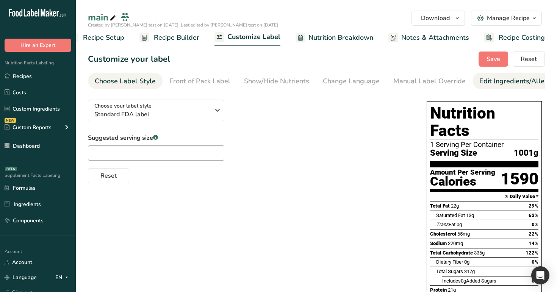
click at [500, 83] on div "Edit Ingredients/Allergens List" at bounding box center [527, 81] width 96 height 10
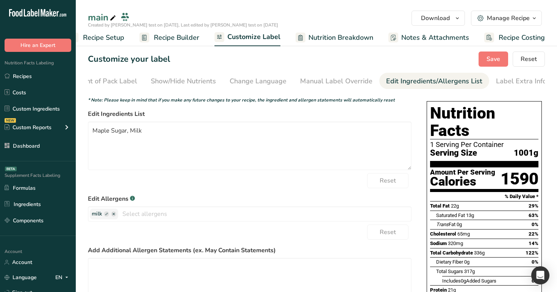
scroll to position [78, 0]
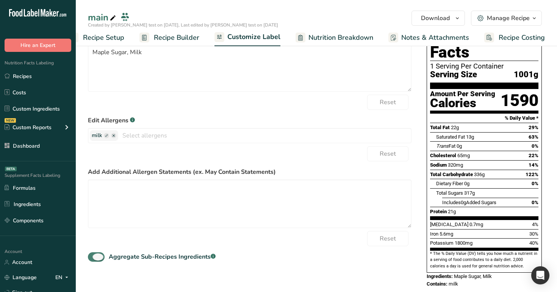
click at [94, 257] on span at bounding box center [96, 256] width 17 height 9
click at [93, 257] on input "Aggregate Sub-Recipes Ingredients .a-a{fill:#347362;}.b-a{fill:#fff;}" at bounding box center [90, 257] width 5 height 5
checkbox input "false"
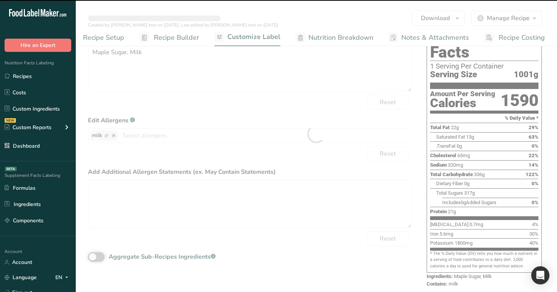
scroll to position [0, 0]
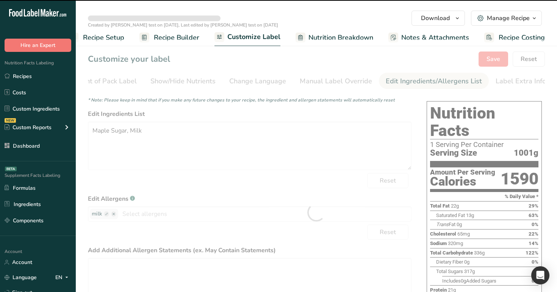
type textarea "sugar sub recipe (Maple Sugar, Milk), Maple Sugar"
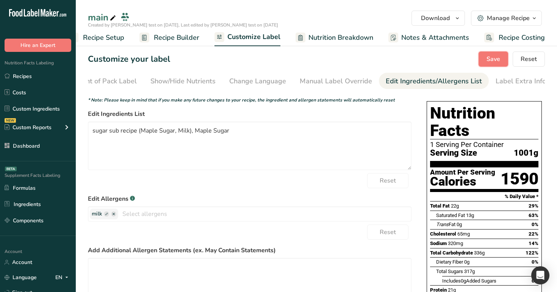
click at [492, 57] on span "Save" at bounding box center [494, 59] width 14 height 9
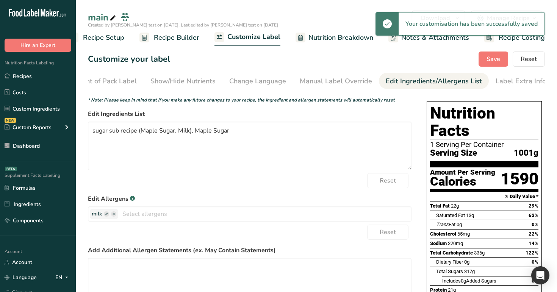
click at [349, 42] on span "Nutrition Breakdown" at bounding box center [341, 38] width 65 height 10
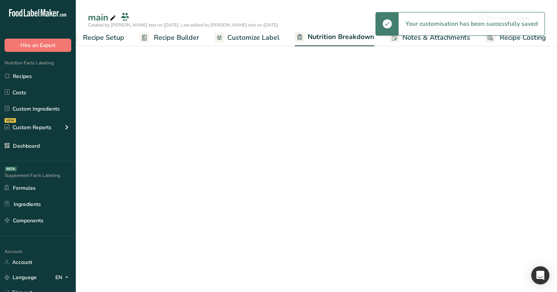
scroll to position [0, 20]
select select "Calories"
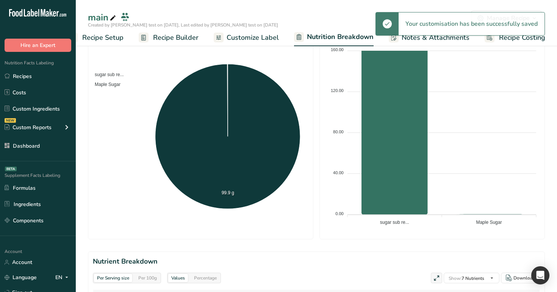
scroll to position [288, 0]
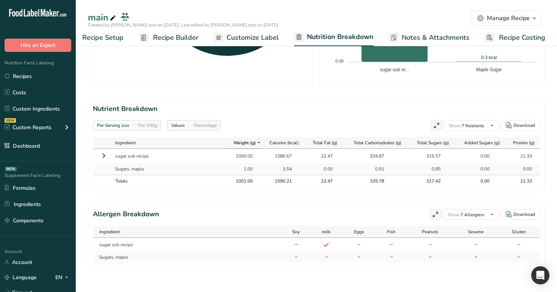
click at [101, 156] on icon at bounding box center [103, 156] width 9 height 14
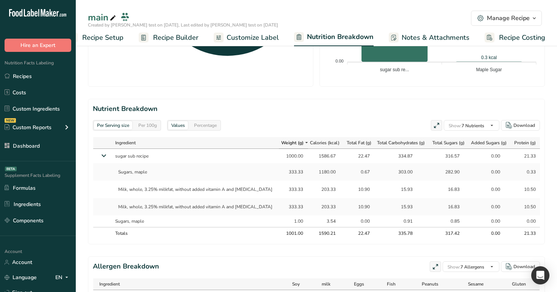
drag, startPoint x: 274, startPoint y: 171, endPoint x: 295, endPoint y: 207, distance: 41.8
click at [295, 207] on tbody "sugar sub recipe 1000.00 1586.67 22.47 334.87 316.57 0.00 21.33 Sugars, maple 3…" at bounding box center [316, 188] width 447 height 78
click at [295, 207] on td "333.33" at bounding box center [293, 206] width 29 height 17
drag, startPoint x: 295, startPoint y: 207, endPoint x: 272, endPoint y: 170, distance: 43.1
click at [272, 170] on tbody "sugar sub recipe 1000.00 1586.67 22.47 334.87 316.57 0.00 21.33 Sugars, maple 3…" at bounding box center [316, 188] width 447 height 78
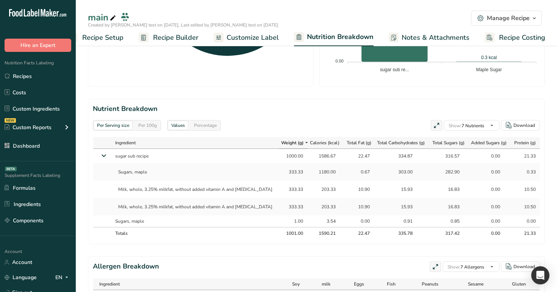
click at [284, 170] on div "333.33" at bounding box center [293, 172] width 19 height 7
drag, startPoint x: 272, startPoint y: 170, endPoint x: 289, endPoint y: 212, distance: 45.3
click at [289, 212] on tbody "sugar sub recipe 1000.00 1586.67 22.47 334.87 316.57 0.00 21.33 Sugars, maple 3…" at bounding box center [316, 188] width 447 height 78
click at [317, 206] on div "203.33" at bounding box center [326, 207] width 19 height 7
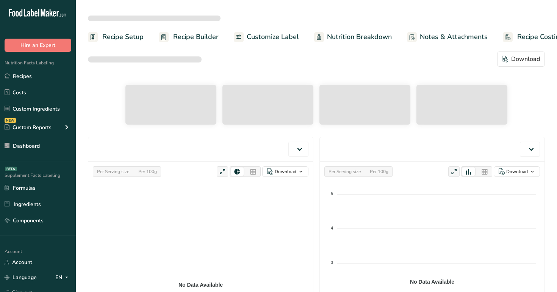
scroll to position [11, 0]
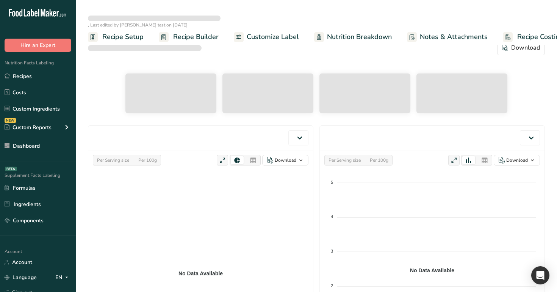
select select "Calories"
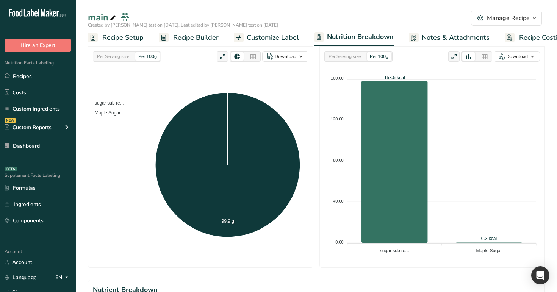
scroll to position [276, 0]
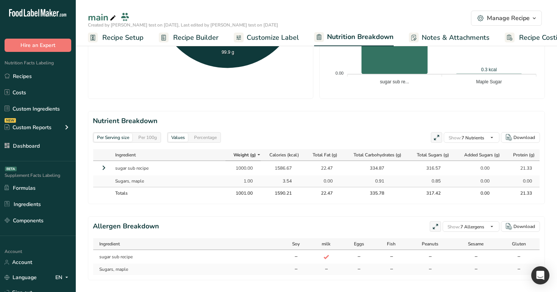
click at [102, 169] on icon at bounding box center [103, 168] width 9 height 14
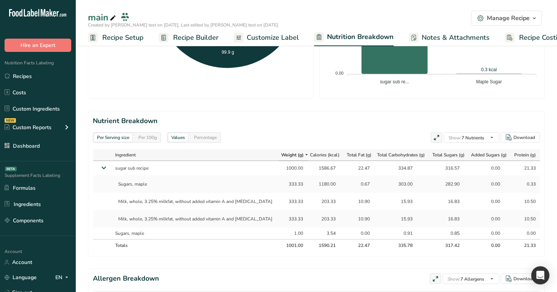
click at [199, 34] on span "Recipe Builder" at bounding box center [195, 38] width 45 height 10
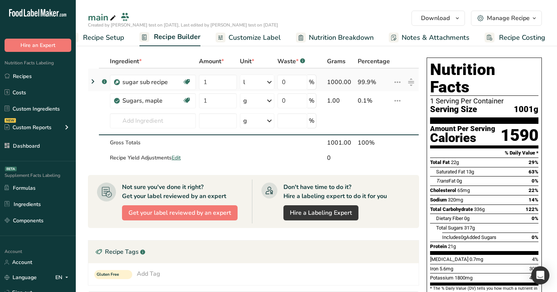
click at [89, 81] on icon at bounding box center [92, 82] width 9 height 14
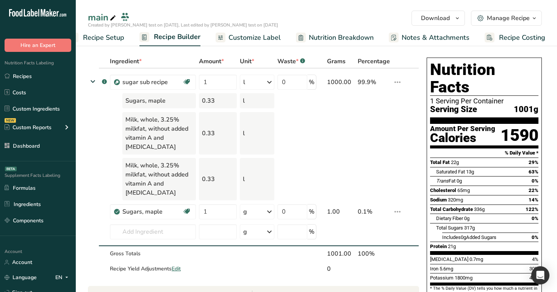
click at [356, 38] on span "Nutrition Breakdown" at bounding box center [341, 38] width 65 height 10
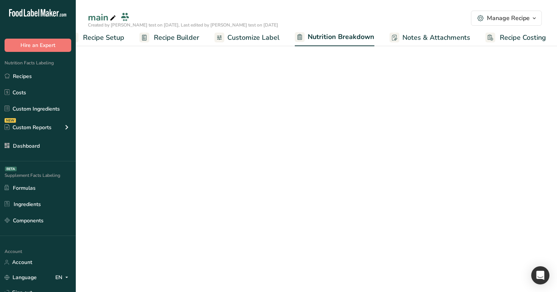
scroll to position [0, 20]
select select "Calories"
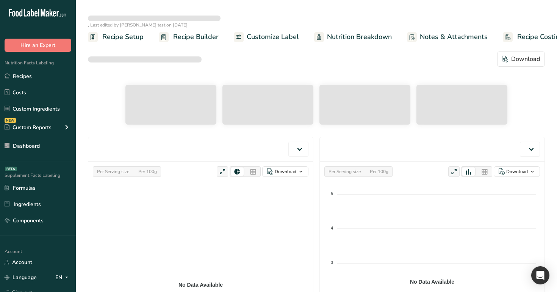
select select "Calories"
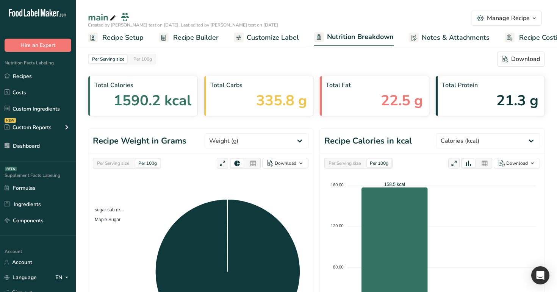
scroll to position [276, 0]
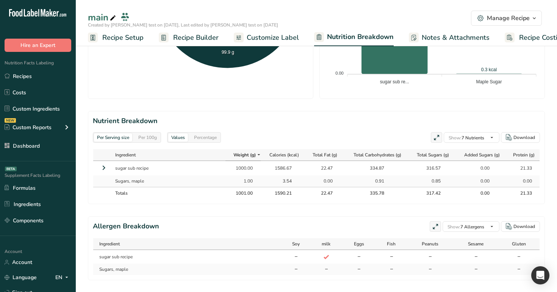
click at [107, 171] on icon at bounding box center [103, 168] width 9 height 14
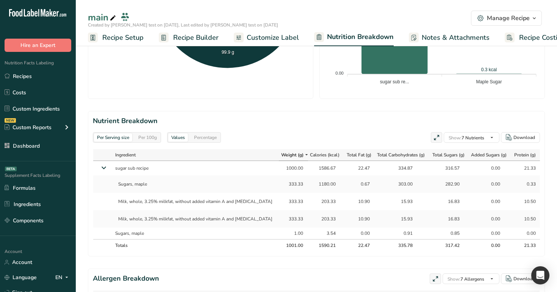
click at [104, 169] on icon at bounding box center [104, 167] width 14 height 9
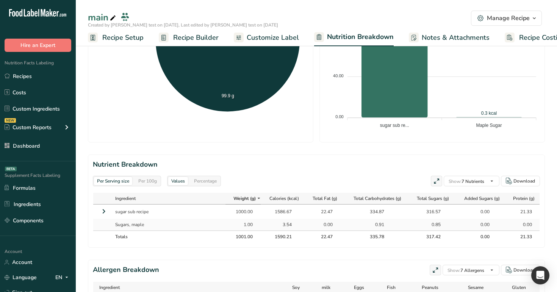
click at [272, 37] on span "Customize Label" at bounding box center [273, 38] width 52 height 10
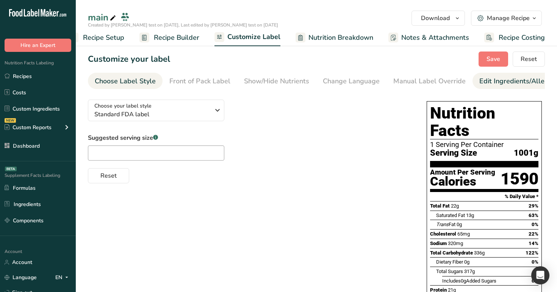
scroll to position [0, 94]
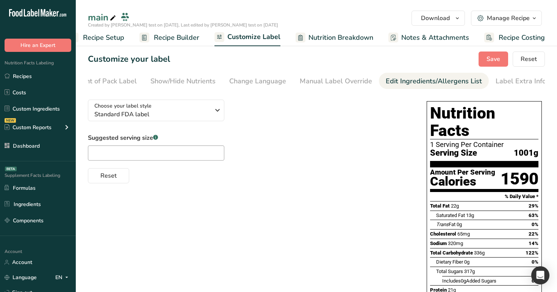
click at [458, 81] on div "Edit Ingredients/Allergens List" at bounding box center [434, 81] width 96 height 10
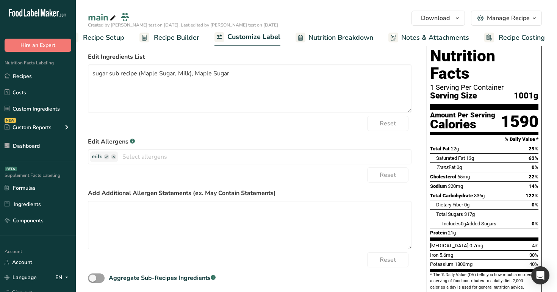
scroll to position [86, 0]
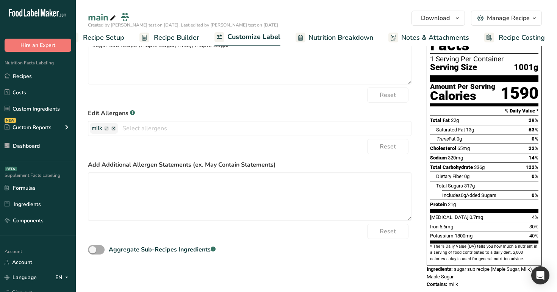
click at [99, 254] on span at bounding box center [96, 249] width 17 height 9
click at [93, 252] on input "Aggregate Sub-Recipes Ingredients .a-a{fill:#347362;}.b-a{fill:#fff;}" at bounding box center [90, 250] width 5 height 5
checkbox input "true"
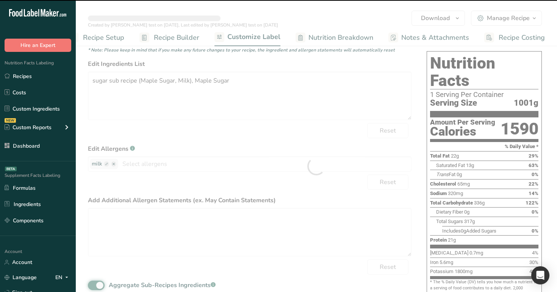
scroll to position [0, 0]
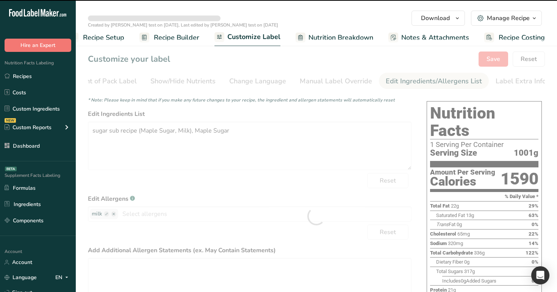
type textarea "Maple Sugar, Milk"
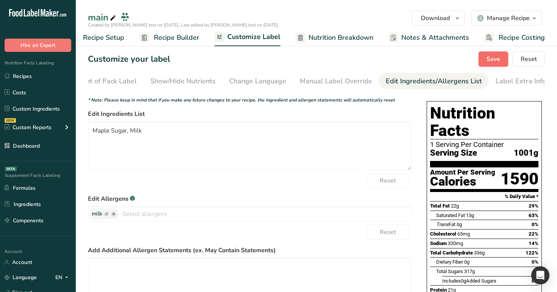
click at [489, 63] on span "Save" at bounding box center [494, 59] width 14 height 9
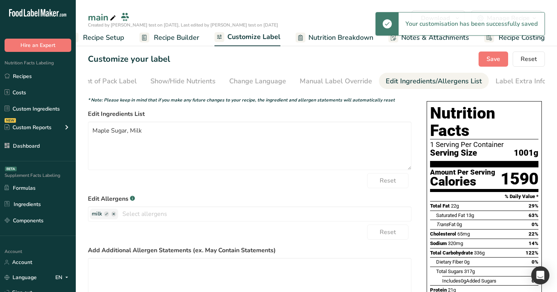
click at [344, 42] on span "Nutrition Breakdown" at bounding box center [341, 38] width 65 height 10
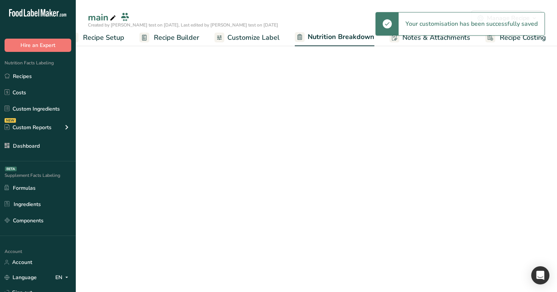
scroll to position [0, 20]
select select "Calories"
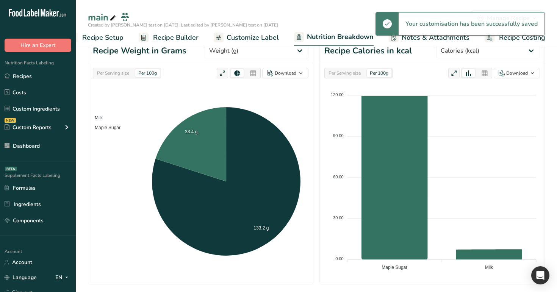
scroll to position [273, 0]
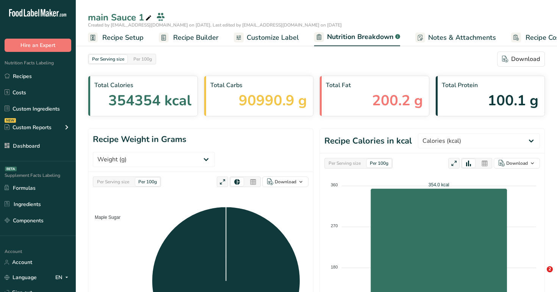
select select "Calories"
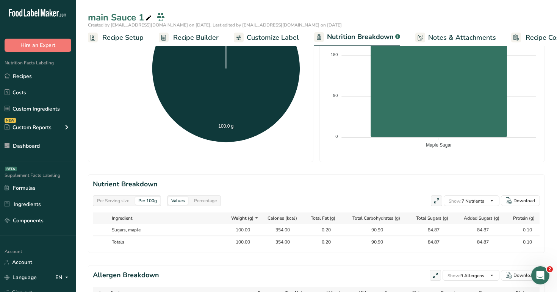
scroll to position [0, 27]
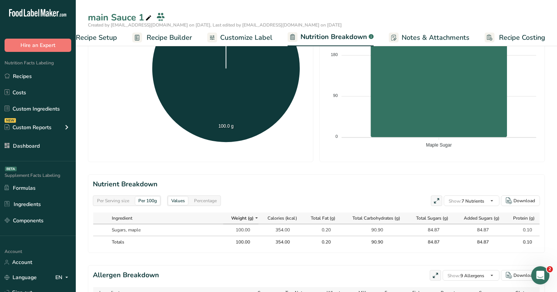
click at [33, 80] on link "Recipes" at bounding box center [38, 76] width 76 height 14
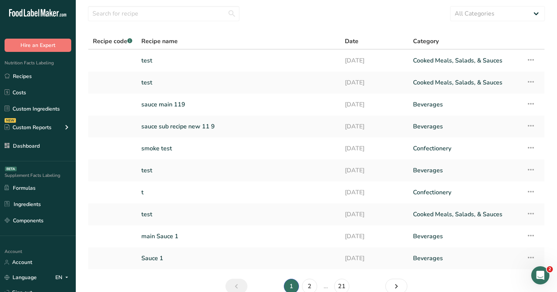
scroll to position [61, 0]
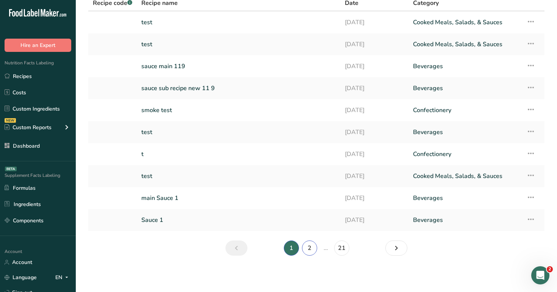
click at [311, 243] on link "2" at bounding box center [309, 248] width 15 height 15
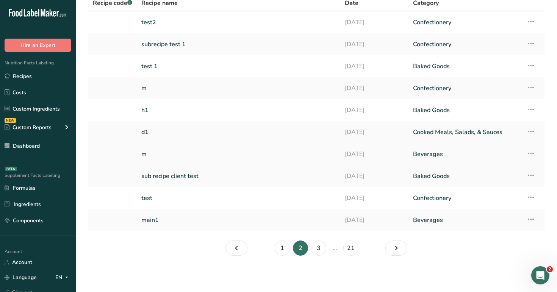
click at [276, 147] on link "m" at bounding box center [238, 154] width 194 height 16
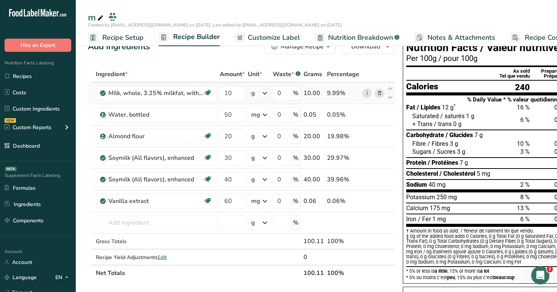
scroll to position [16, 0]
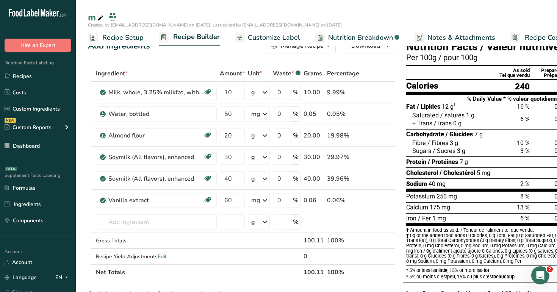
click at [16, 84] on ul "Recipes Costs Custom Ingredients NEW Custom Reports Menu Label Ingredient Compa…" at bounding box center [38, 111] width 76 height 84
click at [29, 75] on link "Recipes" at bounding box center [38, 76] width 76 height 14
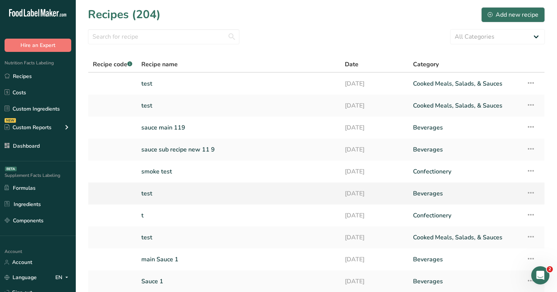
scroll to position [61, 0]
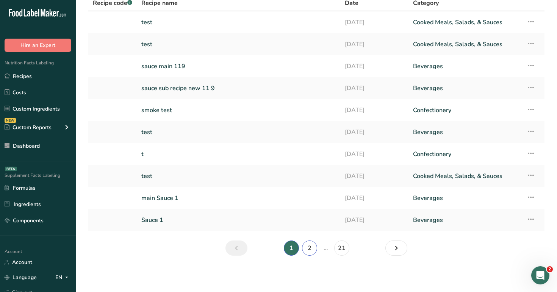
click at [310, 248] on link "2" at bounding box center [309, 248] width 15 height 15
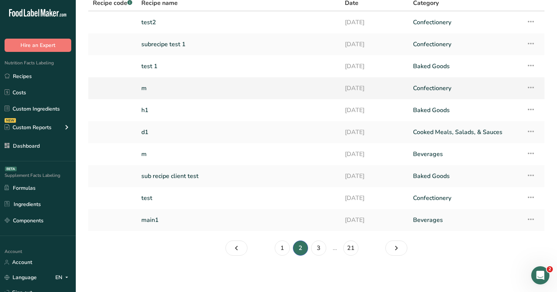
click at [202, 91] on link "m" at bounding box center [238, 88] width 194 height 16
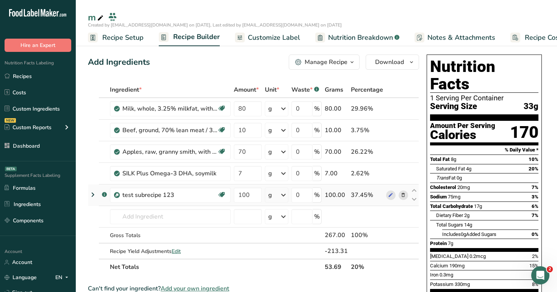
click at [94, 195] on icon at bounding box center [92, 195] width 9 height 14
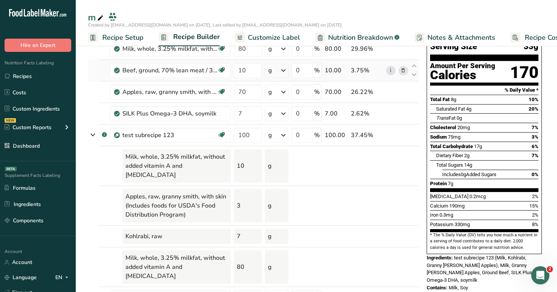
scroll to position [64, 0]
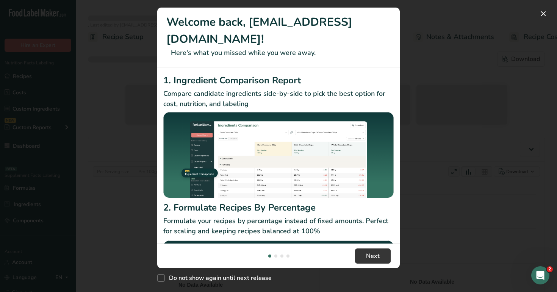
select select "Calories"
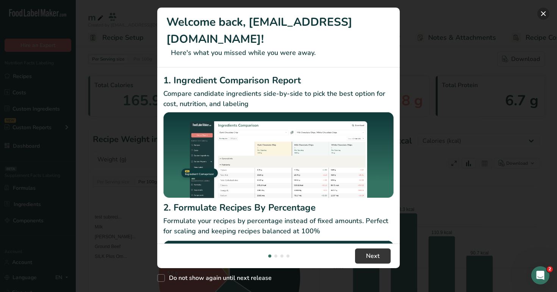
click at [544, 14] on button "New Features" at bounding box center [543, 14] width 12 height 12
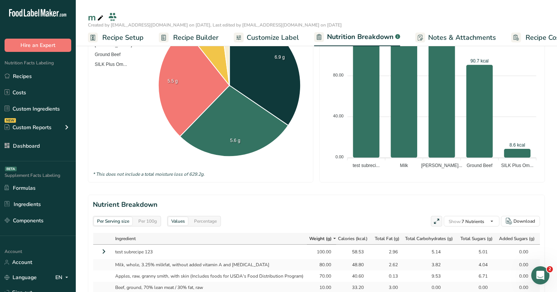
scroll to position [291, 0]
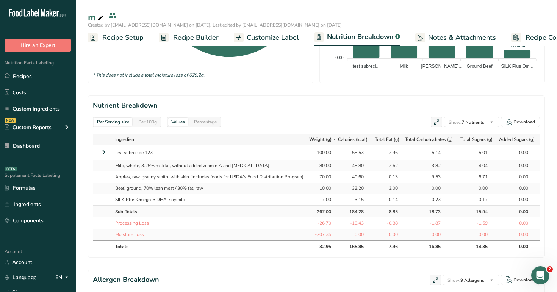
click at [191, 42] on span "Recipe Builder" at bounding box center [195, 38] width 45 height 10
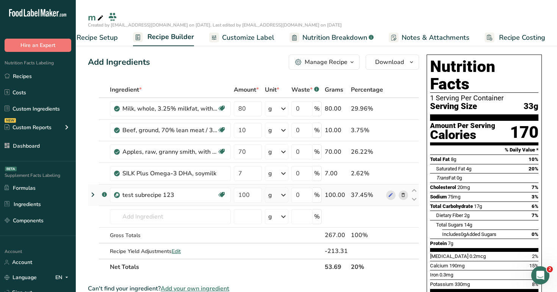
click at [276, 189] on div "g" at bounding box center [276, 195] width 23 height 15
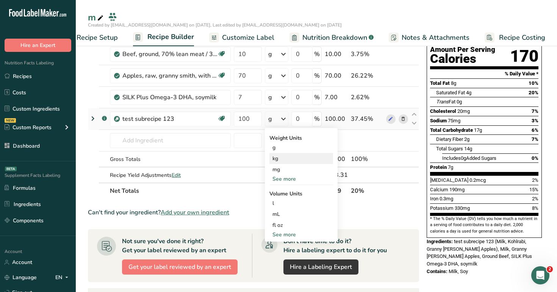
scroll to position [112, 0]
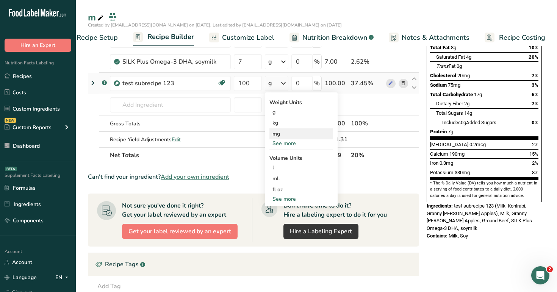
click at [282, 134] on div "mg" at bounding box center [301, 133] width 64 height 11
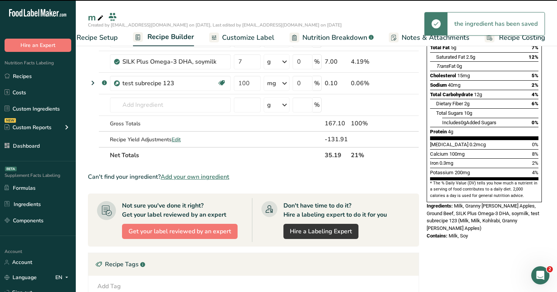
click at [320, 36] on span "Nutrition Breakdown" at bounding box center [334, 38] width 65 height 10
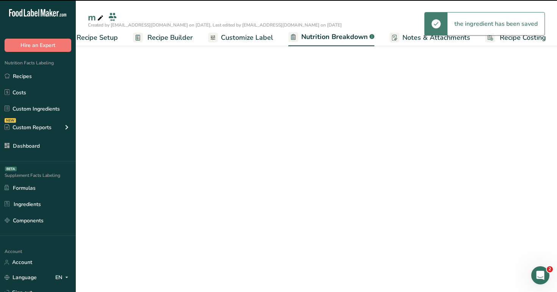
scroll to position [0, 27]
select select "Calories"
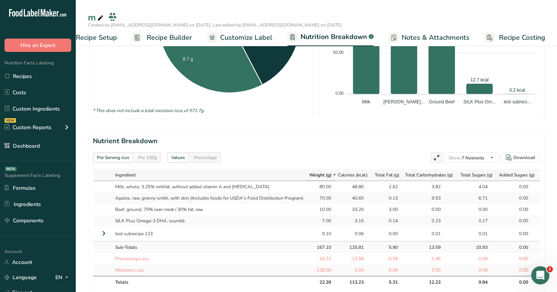
scroll to position [256, 0]
click at [100, 233] on icon at bounding box center [103, 233] width 9 height 14
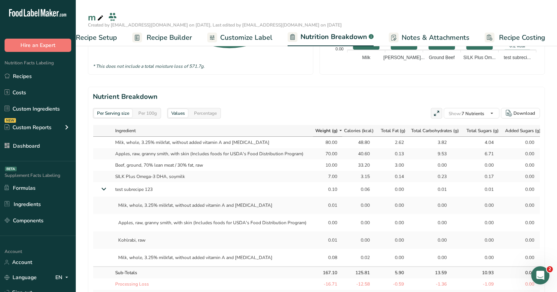
scroll to position [304, 0]
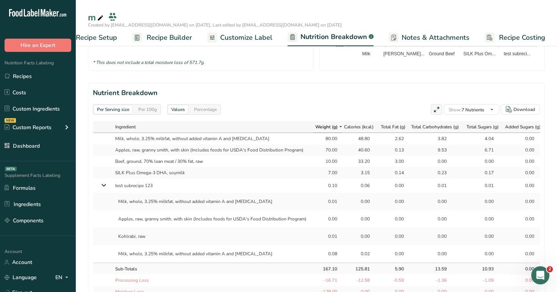
click at [147, 42] on span "Recipe Builder" at bounding box center [169, 38] width 45 height 10
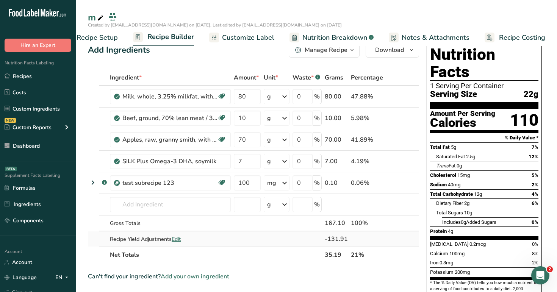
scroll to position [10, 0]
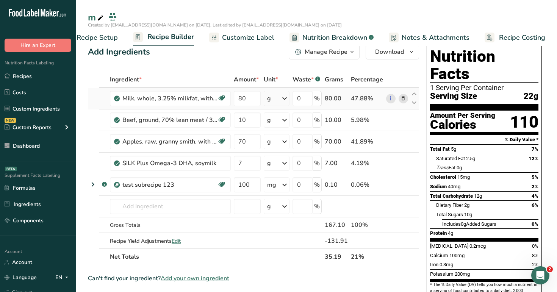
click at [403, 96] on icon at bounding box center [403, 99] width 5 height 8
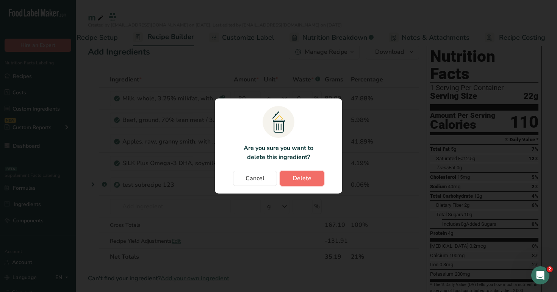
click at [311, 176] on button "Delete" at bounding box center [302, 178] width 44 height 15
type input "10"
type input "70"
type input "7"
type input "100"
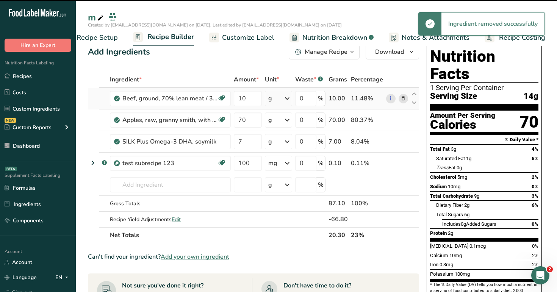
click at [405, 98] on icon at bounding box center [403, 99] width 5 height 8
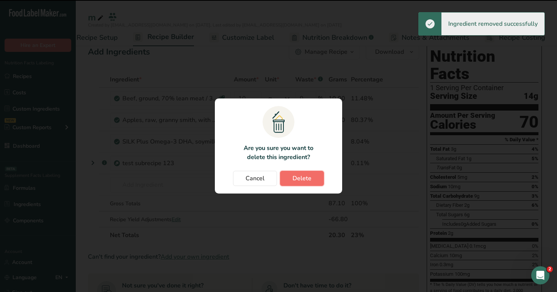
click at [315, 180] on button "Delete" at bounding box center [302, 178] width 44 height 15
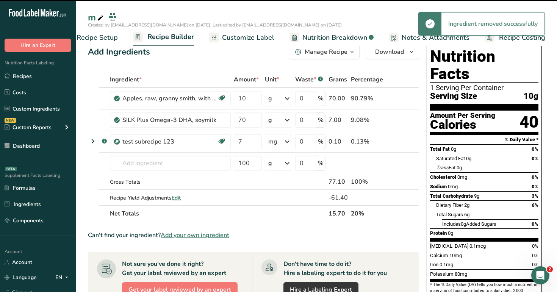
type input "70"
type input "7"
type input "100"
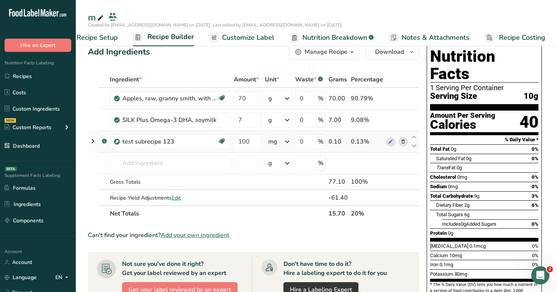
click at [94, 140] on icon at bounding box center [92, 142] width 9 height 14
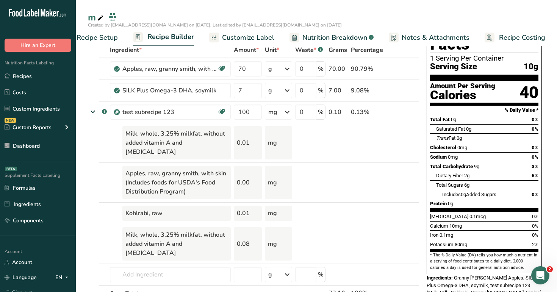
scroll to position [41, 0]
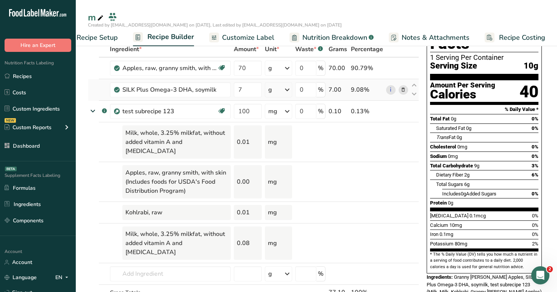
click at [401, 88] on icon at bounding box center [403, 90] width 5 height 8
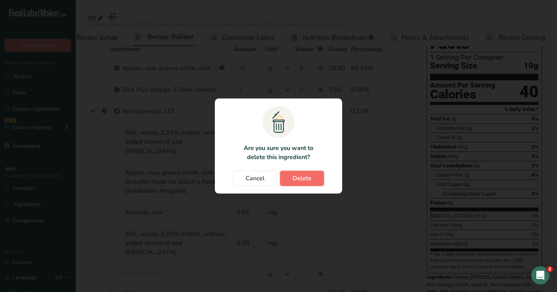
click at [306, 179] on span "Delete" at bounding box center [302, 178] width 19 height 9
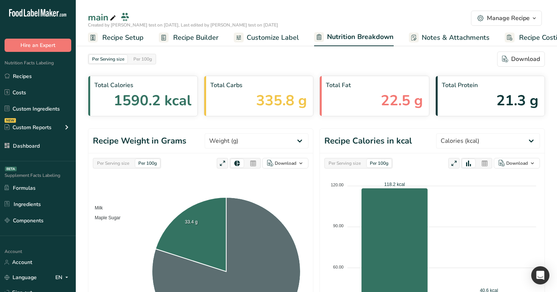
select select "Calories"
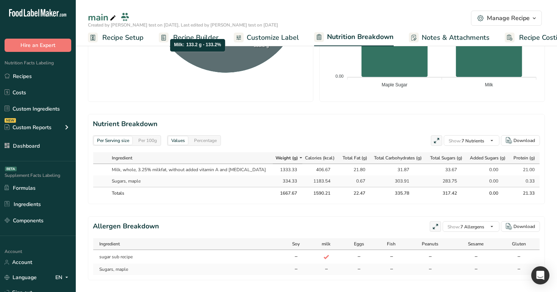
scroll to position [0, 20]
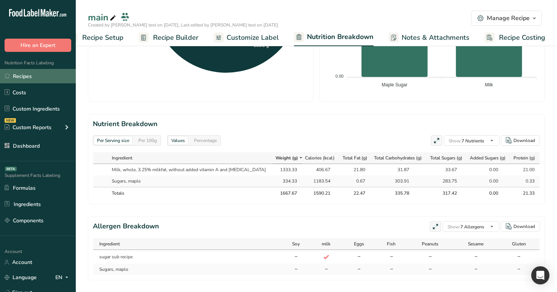
click at [37, 77] on link "Recipes" at bounding box center [38, 76] width 76 height 14
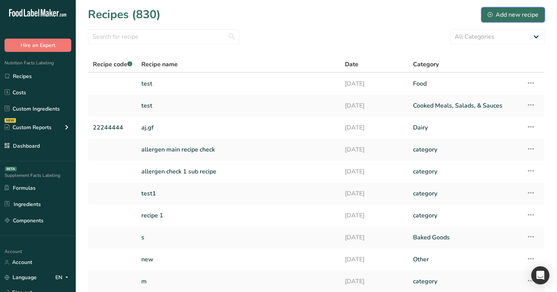
click at [495, 10] on div "Add new recipe" at bounding box center [513, 14] width 51 height 9
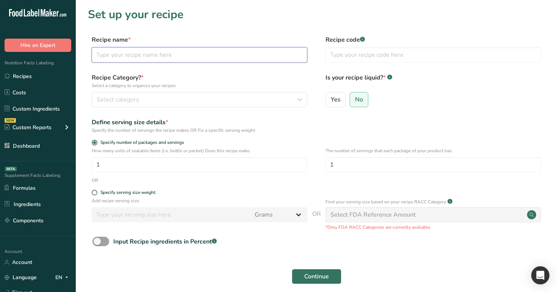
click at [233, 48] on input "text" at bounding box center [200, 54] width 216 height 15
type input "s"
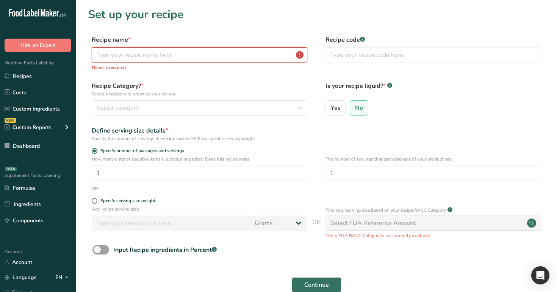
click at [196, 58] on input "text" at bounding box center [200, 54] width 216 height 15
paste input "test subrecipe 123"
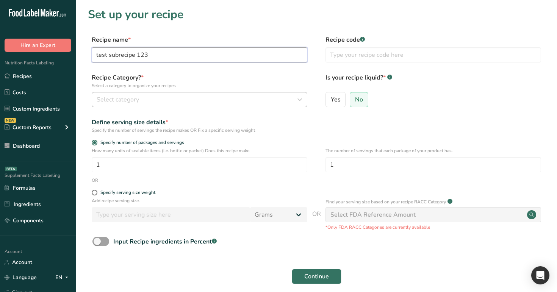
type input "test subrecipe 123"
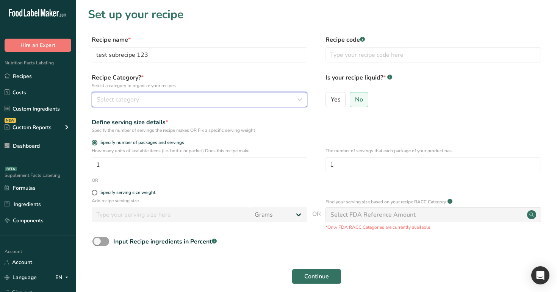
click at [251, 105] on button "Select category" at bounding box center [200, 99] width 216 height 15
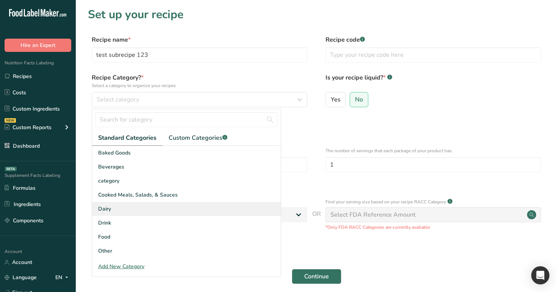
click at [215, 210] on div "Dairy" at bounding box center [186, 209] width 189 height 14
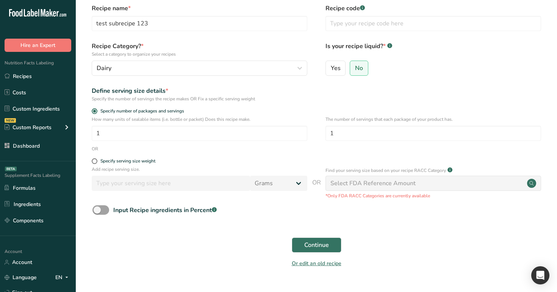
scroll to position [48, 0]
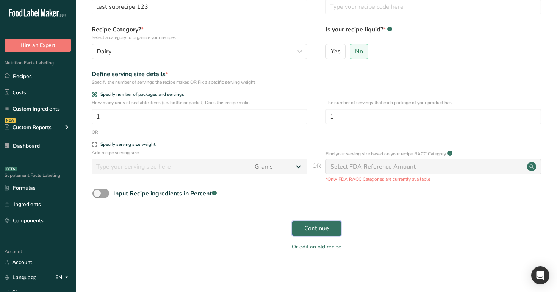
click at [321, 231] on span "Continue" at bounding box center [316, 228] width 25 height 9
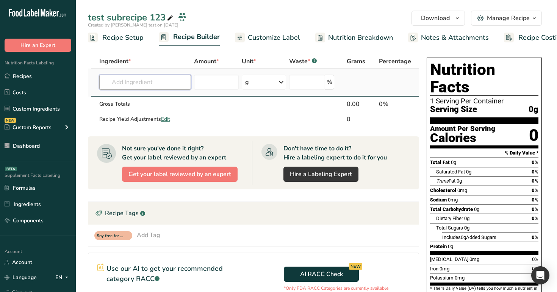
click at [163, 85] on input "text" at bounding box center [145, 82] width 92 height 15
paste input "1211"
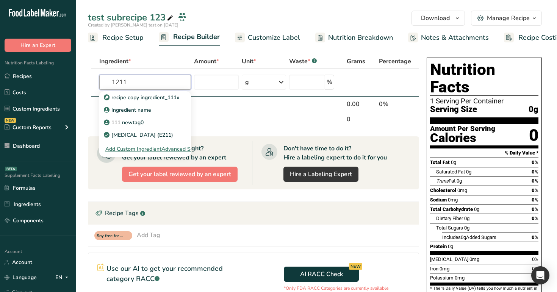
type input "1211"
click at [166, 80] on div "recipe copy ingredient_111x" at bounding box center [138, 86] width 73 height 12
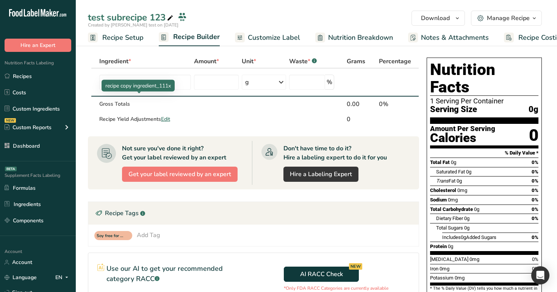
click at [166, 80] on div "recipe copy ingredient_111x" at bounding box center [138, 86] width 73 height 12
click at [171, 79] on input "text" at bounding box center [145, 82] width 92 height 15
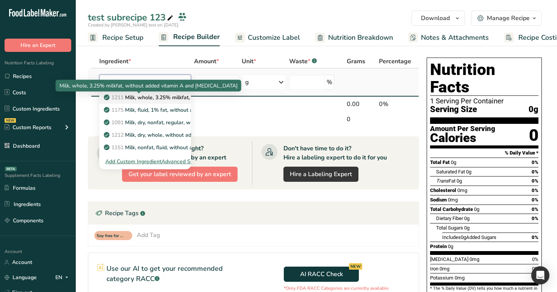
type input "milk"
click at [150, 99] on p "1211 Milk, whole, 3.25% milkfat, without added vitamin A and [MEDICAL_DATA]" at bounding box center [206, 98] width 202 height 8
type input "Milk, whole, 3.25% milkfat, without added vitamin A and [MEDICAL_DATA]"
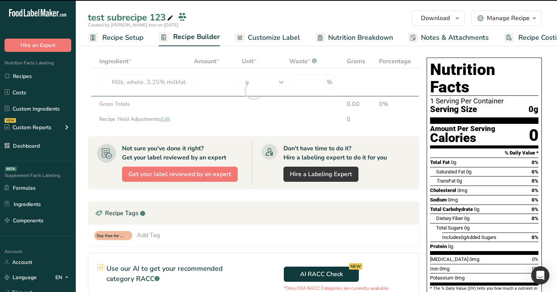
type input "0"
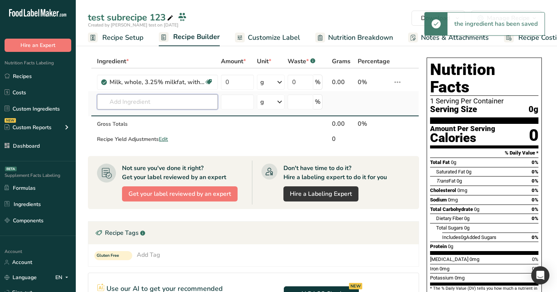
click at [152, 107] on input "text" at bounding box center [157, 101] width 121 height 15
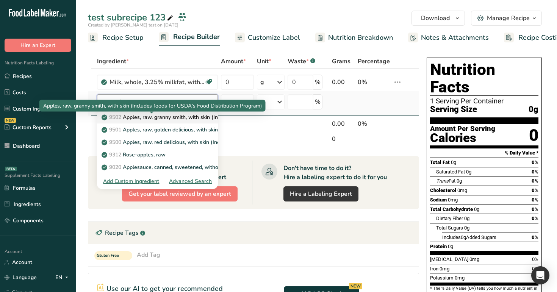
type input "appl"
click at [190, 119] on p "9502 Apples, raw, granny [PERSON_NAME], with skin (Includes foods for USDA's Fo…" at bounding box center [224, 117] width 242 height 8
type input "Apples, raw, granny smith, with skin (Includes foods for USDA's Food Distributi…"
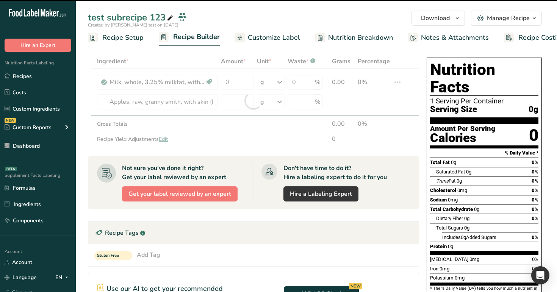
type input "0"
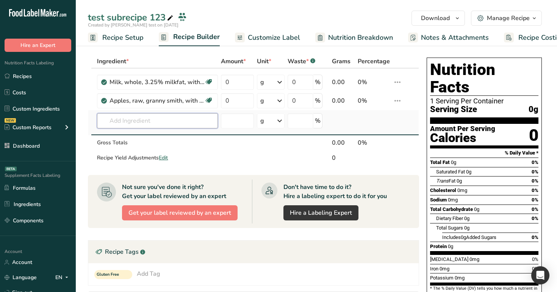
click at [149, 121] on input "text" at bounding box center [157, 120] width 121 height 15
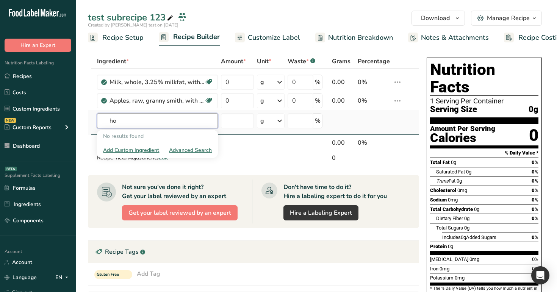
type input "h"
type input "kol"
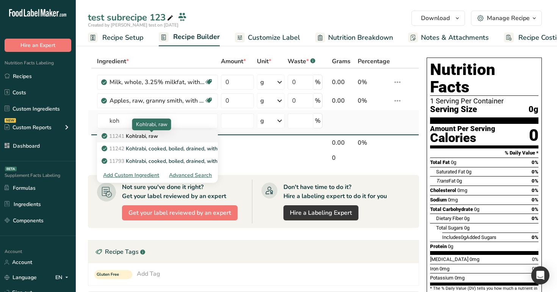
click at [142, 136] on p "11241 [PERSON_NAME], raw" at bounding box center [130, 136] width 55 height 8
type input "Kohlrabi, raw"
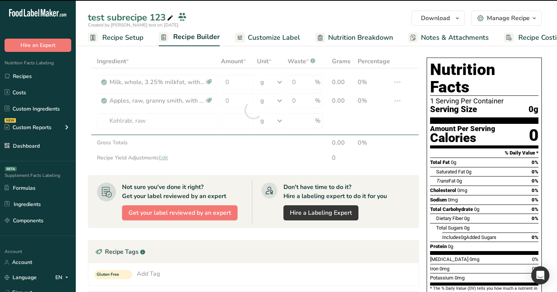
type input "0"
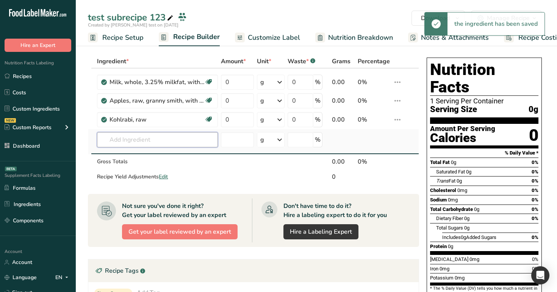
click at [156, 140] on input "text" at bounding box center [157, 139] width 121 height 15
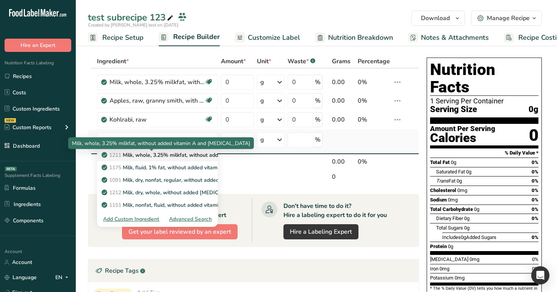
click at [160, 157] on p "1211 Milk, whole, 3.25% milkfat, without added vitamin A and [MEDICAL_DATA]" at bounding box center [204, 155] width 202 height 8
type input "Milk, whole, 3.25% milkfat, without added vitamin A and [MEDICAL_DATA]"
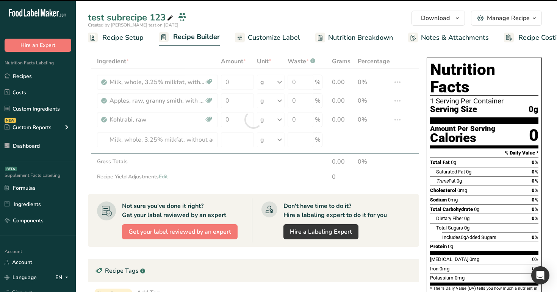
type input "0"
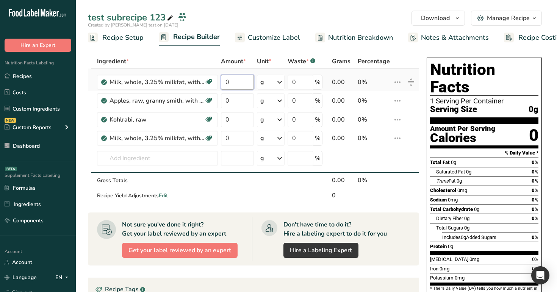
click at [235, 87] on input "0" at bounding box center [237, 82] width 33 height 15
type input "10"
click at [243, 106] on div "Ingredient * Amount * Unit * Waste * .a-a{fill:#347362;}.b-a{fill:#fff;} Grams …" at bounding box center [253, 129] width 331 height 149
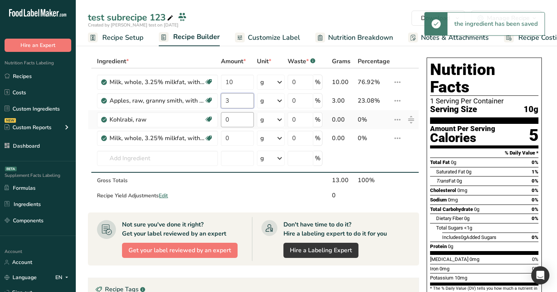
type input "3"
click at [243, 122] on div "Ingredient * Amount * Unit * Waste * .a-a{fill:#347362;}.b-a{fill:#fff;} Grams …" at bounding box center [253, 129] width 331 height 149
type input "7"
click at [400, 6] on div "test subrecipe 123 Download Choose your preferred label style Standard FDA labe…" at bounding box center [316, 23] width 481 height 46
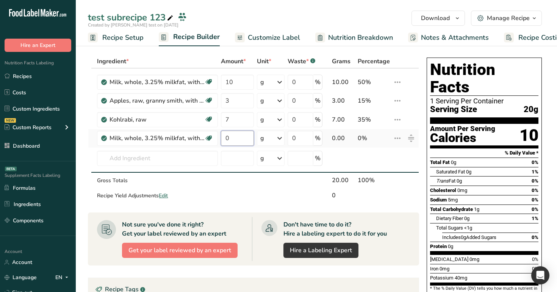
click at [231, 145] on input "0" at bounding box center [237, 138] width 33 height 15
type input "80"
click at [306, 17] on div "test subrecipe 123" at bounding box center [316, 18] width 481 height 14
click at [524, 18] on div "Manage Recipe" at bounding box center [508, 18] width 43 height 9
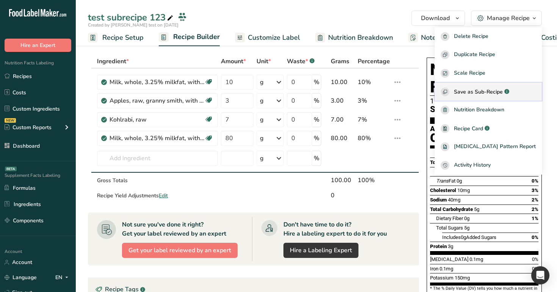
click at [490, 92] on span "Save as Sub-Recipe" at bounding box center [478, 92] width 49 height 8
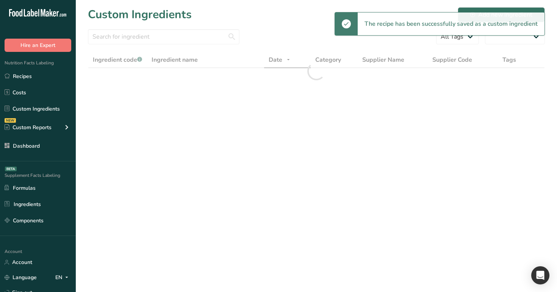
select select "30"
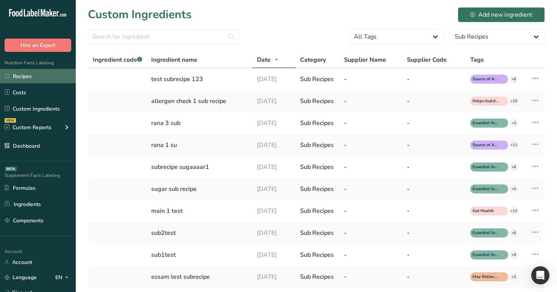
click at [41, 71] on link "Recipes" at bounding box center [38, 76] width 76 height 14
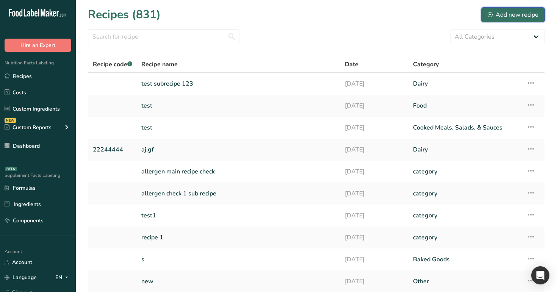
click at [521, 16] on div "Add new recipe" at bounding box center [513, 14] width 51 height 9
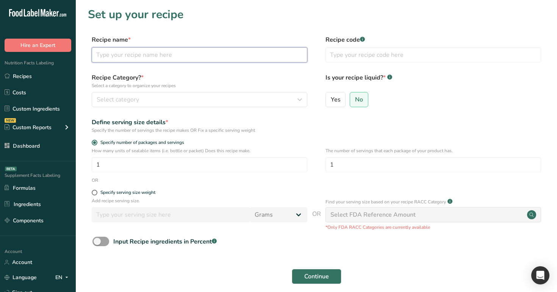
click at [246, 55] on input "text" at bounding box center [200, 54] width 216 height 15
paste input "1211"
type input "1211"
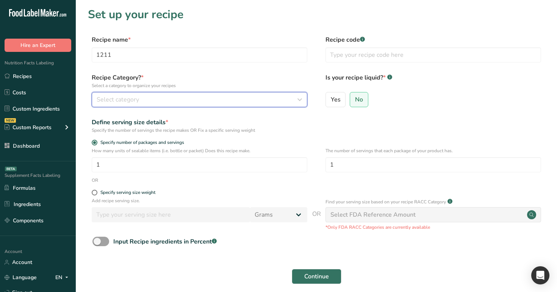
click at [222, 102] on div "Select category" at bounding box center [197, 99] width 201 height 9
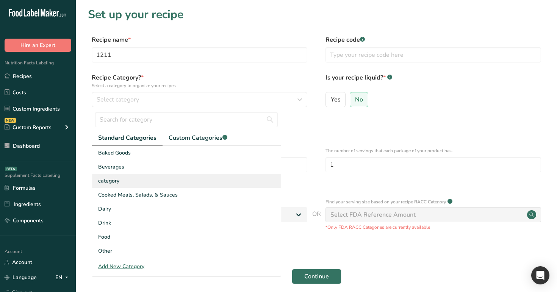
click at [192, 185] on div "category" at bounding box center [186, 181] width 189 height 14
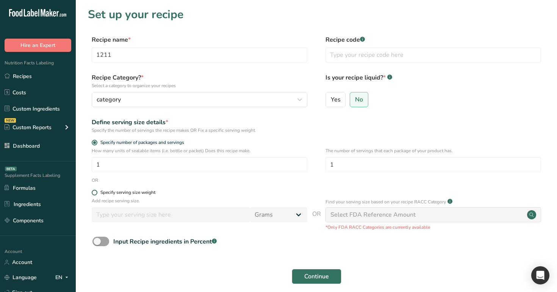
scroll to position [48, 0]
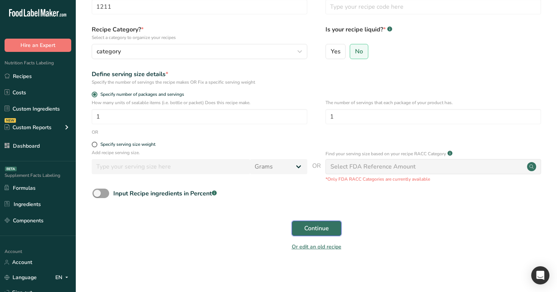
click at [322, 224] on span "Continue" at bounding box center [316, 228] width 25 height 9
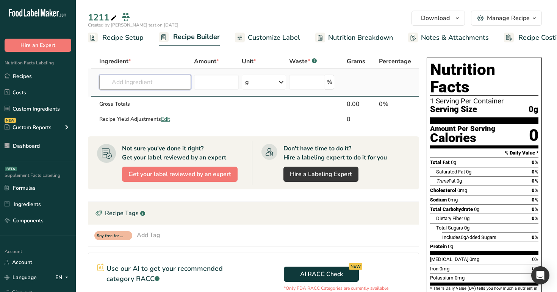
click at [136, 87] on input "text" at bounding box center [145, 82] width 92 height 15
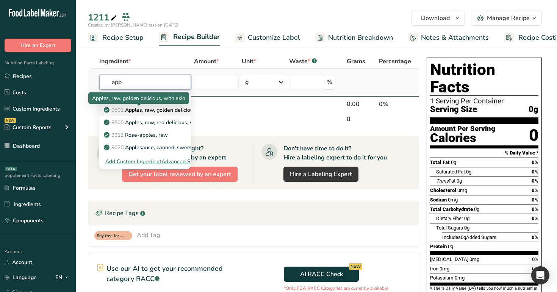
type input "app"
click at [161, 111] on p "9501 Apples, raw, golden delicious, with skin" at bounding box center [162, 110] width 115 height 8
type input "Apples, raw, golden delicious, with skin"
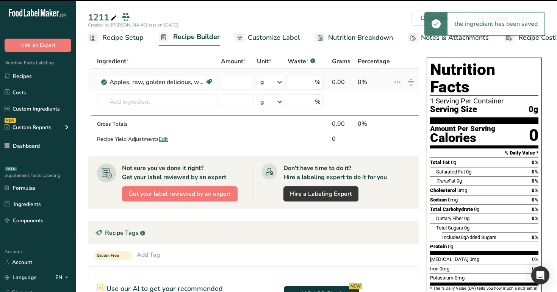
type input "0"
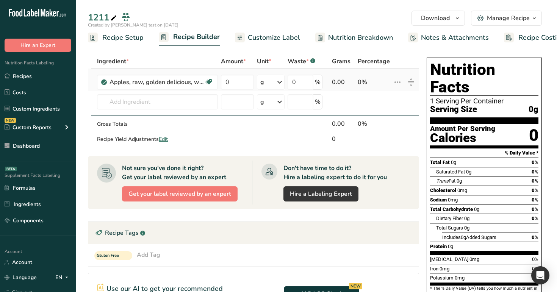
click at [396, 83] on icon at bounding box center [397, 82] width 9 height 14
click at [371, 118] on div "Delete" at bounding box center [378, 116] width 36 height 9
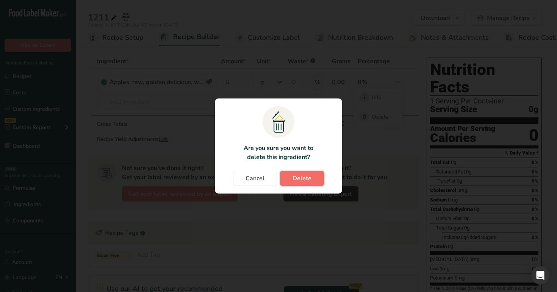
click at [299, 185] on button "Delete" at bounding box center [302, 178] width 44 height 15
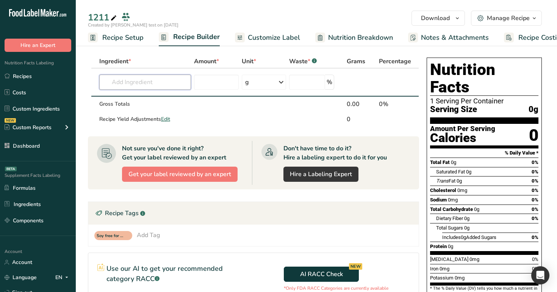
click at [152, 85] on input "text" at bounding box center [145, 82] width 92 height 15
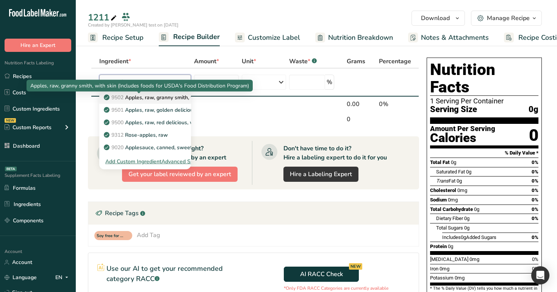
type input "apple"
click at [181, 96] on p "9502 Apples, raw, granny smith, with skin (Includes foods for USDA's Food Distr…" at bounding box center [226, 98] width 242 height 8
type input "Apples, raw, granny smith, with skin (Includes foods for USDA's Food Distributi…"
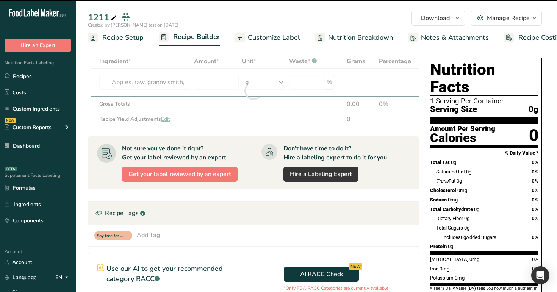
type input "0"
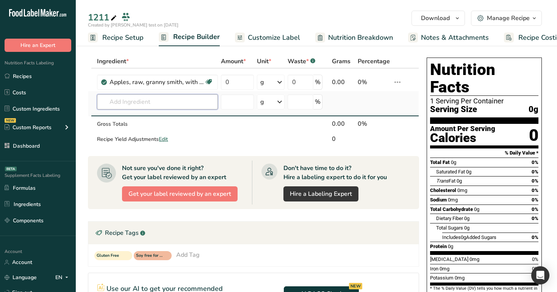
click at [179, 99] on input "text" at bounding box center [157, 101] width 121 height 15
paste input "test subrecipe 123"
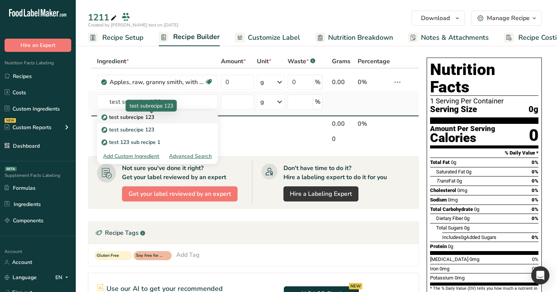
click at [140, 117] on p "test subrecipe 123" at bounding box center [128, 117] width 51 height 8
type input "test subrecipe 123"
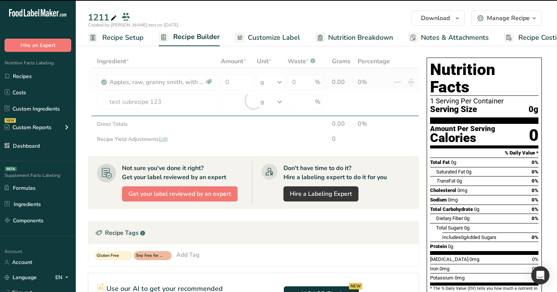
type input "0"
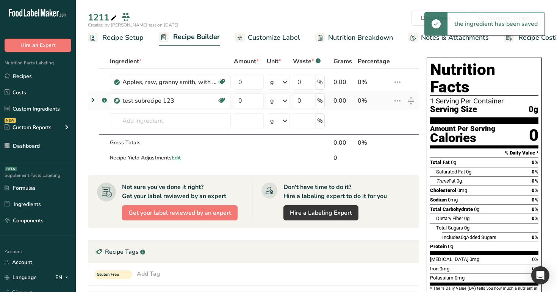
click at [95, 99] on icon at bounding box center [92, 100] width 9 height 14
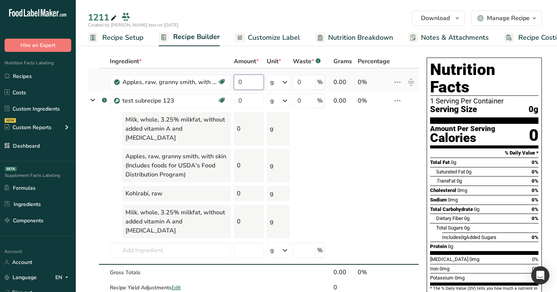
click at [245, 83] on input "0" at bounding box center [249, 82] width 30 height 15
type input "70"
click at [251, 97] on div "Ingredient * Amount * Unit * Waste * .a-a{fill:#347362;}.b-a{fill:#fff;} Grams …" at bounding box center [253, 175] width 331 height 241
type input "100"
click at [270, 94] on div "Ingredient * Amount * Unit * Waste * .a-a{fill:#347362;}.b-a{fill:#fff;} Grams …" at bounding box center [253, 175] width 331 height 241
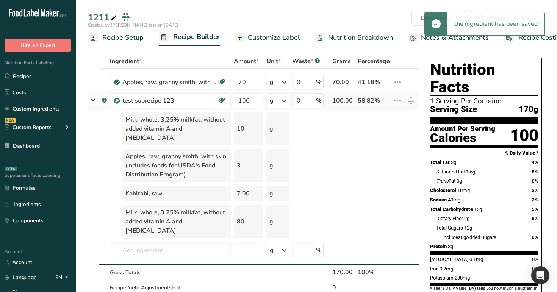
click at [281, 107] on icon at bounding box center [284, 101] width 9 height 14
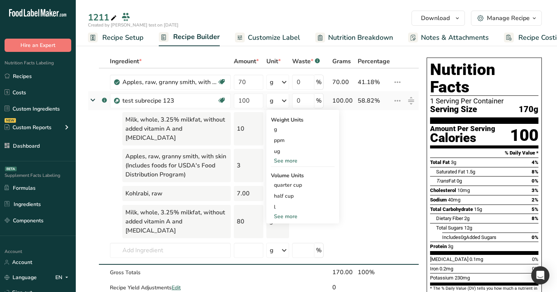
click at [285, 161] on div "See more" at bounding box center [303, 161] width 64 height 8
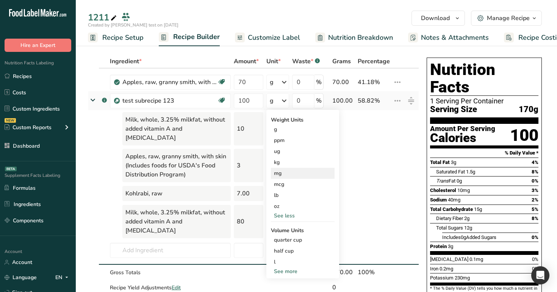
click at [285, 174] on div "mg" at bounding box center [303, 173] width 64 height 11
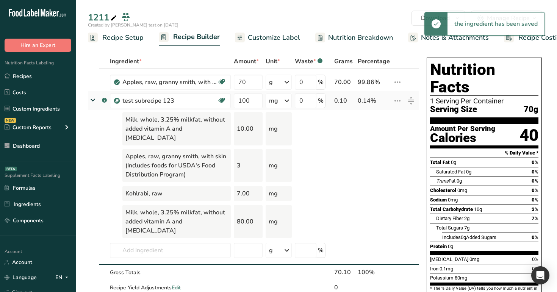
click at [92, 102] on icon at bounding box center [93, 100] width 14 height 9
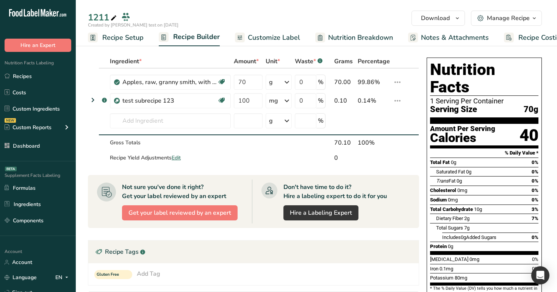
click at [288, 38] on span "Customize Label" at bounding box center [274, 38] width 52 height 10
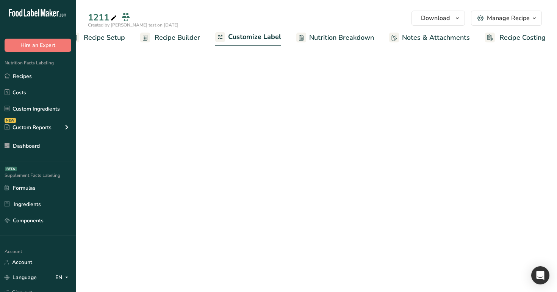
scroll to position [0, 19]
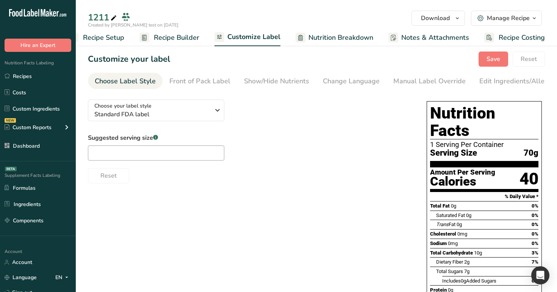
click at [328, 39] on span "Nutrition Breakdown" at bounding box center [341, 38] width 65 height 10
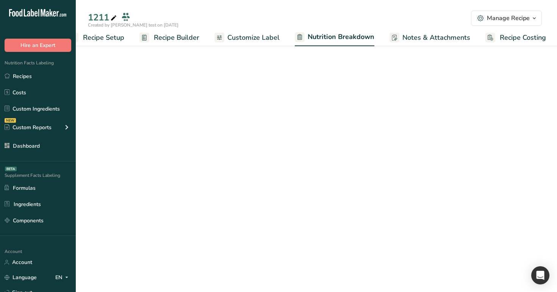
scroll to position [0, 20]
select select "Calories"
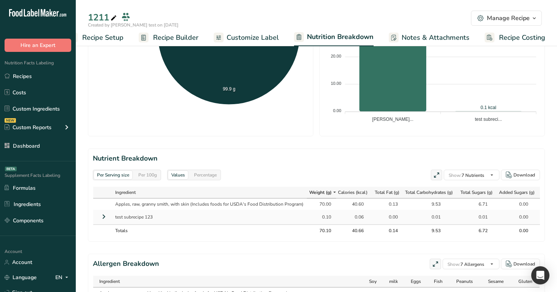
scroll to position [243, 0]
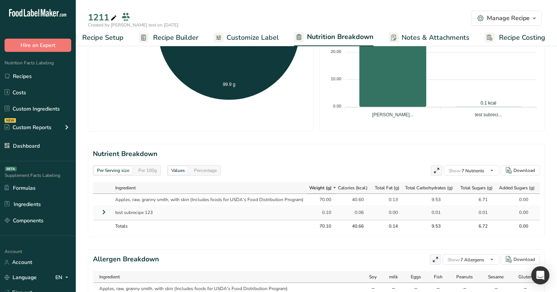
click at [105, 212] on icon at bounding box center [103, 212] width 9 height 14
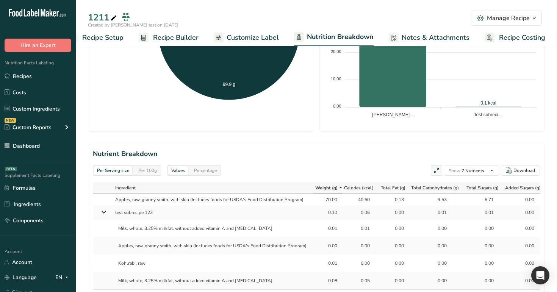
scroll to position [304, 0]
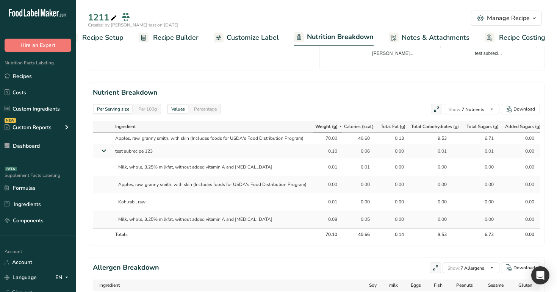
drag, startPoint x: 323, startPoint y: 151, endPoint x: 339, endPoint y: 222, distance: 73.1
click at [339, 222] on tbody "Apples, raw, granny smith, with skin (Includes foods for USDA's Food Distributi…" at bounding box center [333, 181] width 481 height 96
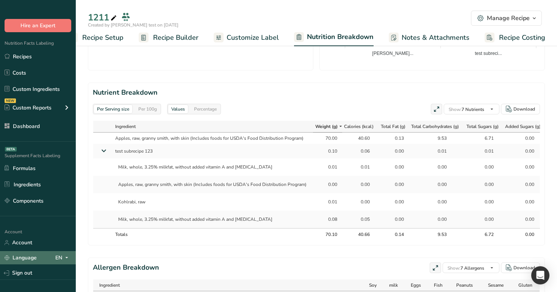
scroll to position [58, 0]
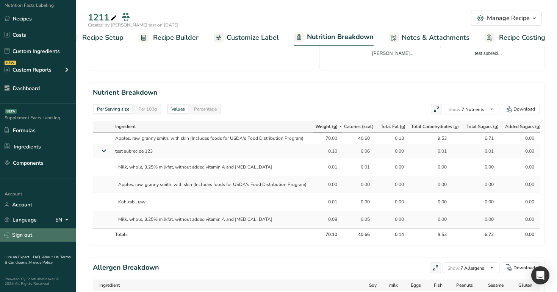
click at [48, 240] on link "Sign out" at bounding box center [38, 235] width 76 height 13
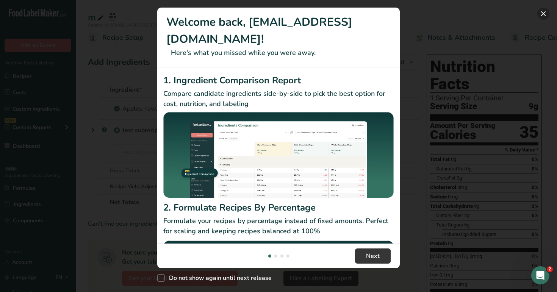
click at [544, 13] on button "New Features" at bounding box center [543, 14] width 12 height 12
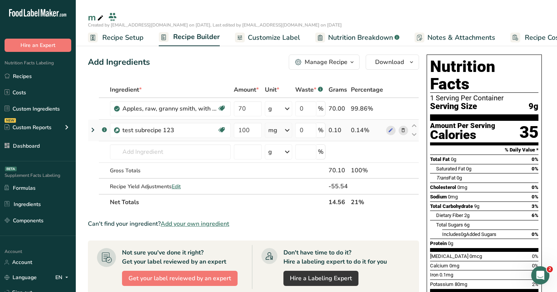
click at [94, 128] on icon at bounding box center [92, 130] width 9 height 14
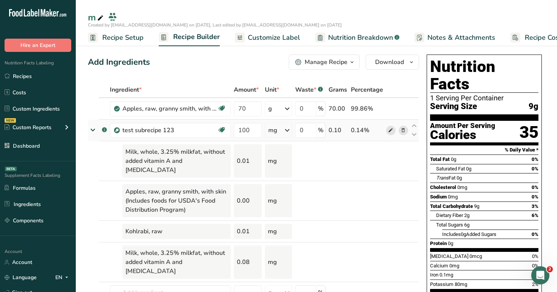
click at [394, 130] on span at bounding box center [390, 130] width 9 height 9
click at [94, 130] on icon at bounding box center [93, 129] width 14 height 9
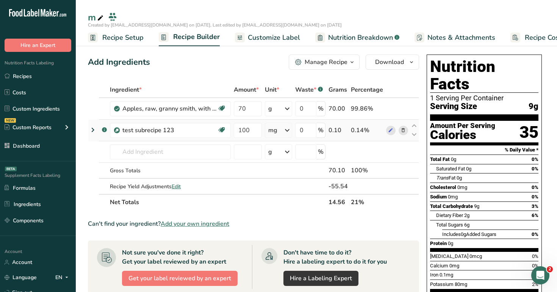
click at [89, 131] on icon at bounding box center [92, 130] width 9 height 14
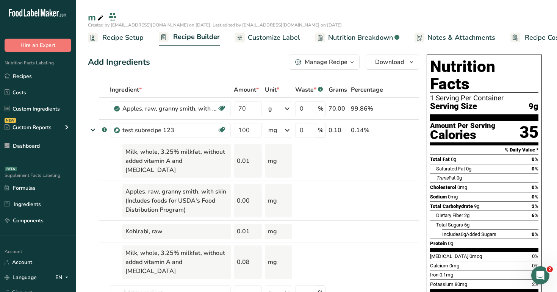
click at [363, 41] on span "Nutrition Breakdown" at bounding box center [360, 38] width 65 height 10
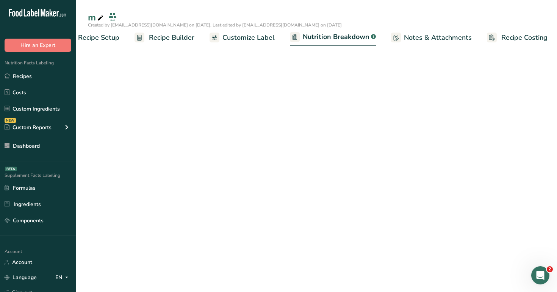
select select "Calories"
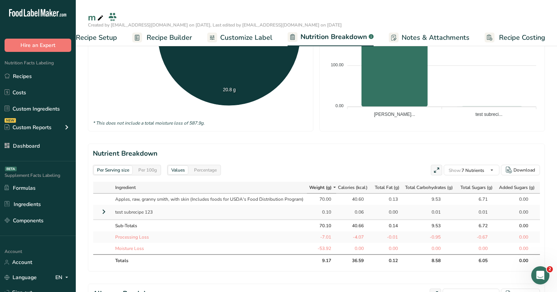
scroll to position [323, 0]
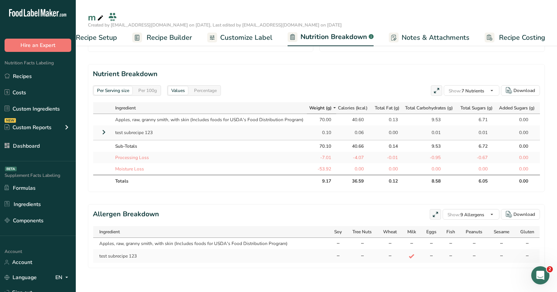
click at [330, 182] on th "9.17" at bounding box center [321, 181] width 29 height 12
click at [105, 133] on icon at bounding box center [103, 132] width 9 height 14
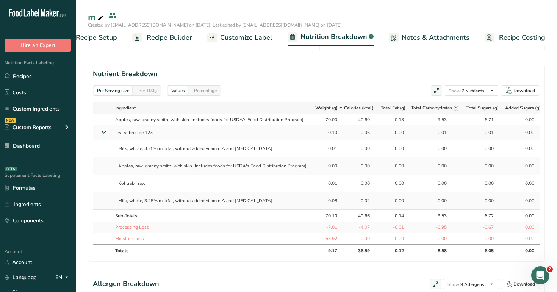
click at [107, 132] on icon at bounding box center [104, 132] width 14 height 9
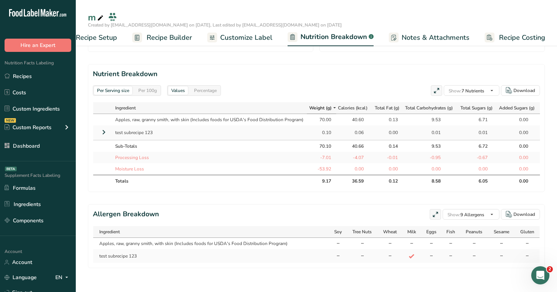
click at [107, 132] on icon at bounding box center [103, 132] width 9 height 14
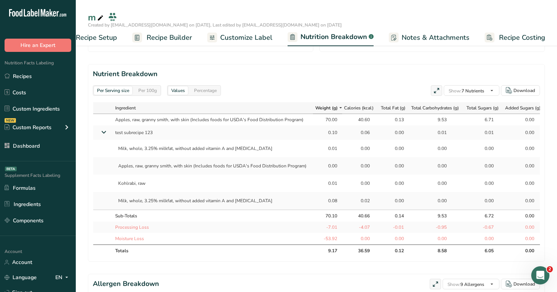
click at [106, 131] on icon at bounding box center [104, 132] width 14 height 9
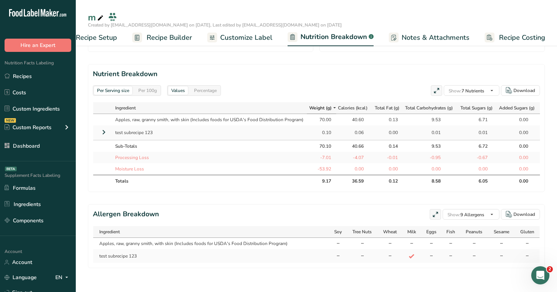
click at [170, 37] on span "Recipe Builder" at bounding box center [169, 38] width 45 height 10
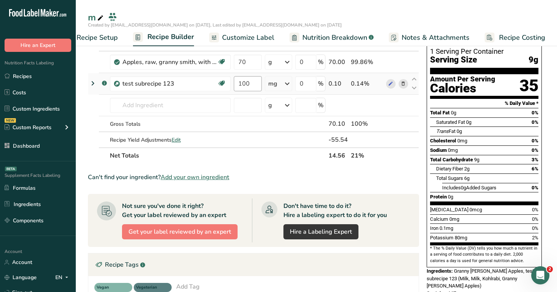
scroll to position [25, 0]
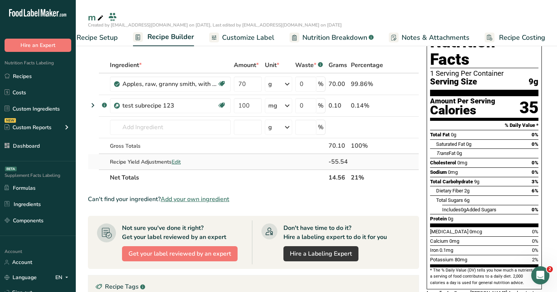
click at [179, 163] on span "Edit" at bounding box center [176, 161] width 9 height 7
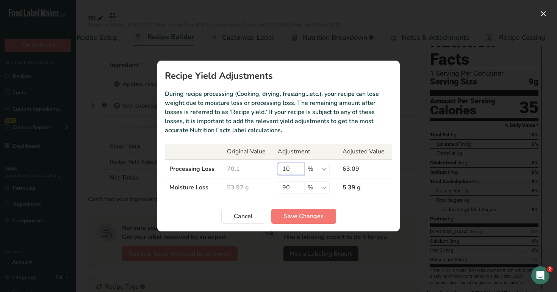
drag, startPoint x: 299, startPoint y: 171, endPoint x: 261, endPoint y: 169, distance: 38.7
click at [261, 169] on tr "Processing Loss 70.1 10 % g kg mg mcg lb oz 63.09" at bounding box center [278, 169] width 227 height 19
type input "0"
drag, startPoint x: 291, startPoint y: 191, endPoint x: 269, endPoint y: 190, distance: 21.6
click at [269, 190] on tr "Moisture Loss 59.91 g 90 % g kg mg mcg lb oz 5.99 g" at bounding box center [278, 188] width 227 height 19
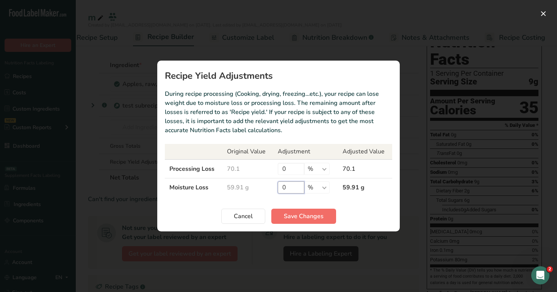
type input "0"
click at [314, 219] on span "Save Changes" at bounding box center [304, 216] width 40 height 9
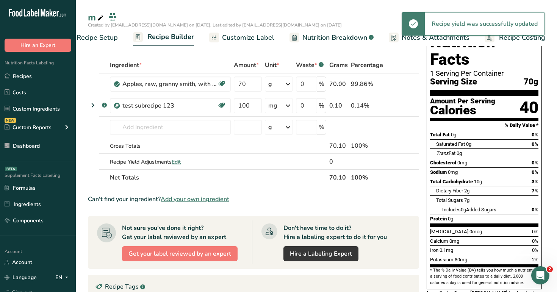
click at [342, 38] on span "Nutrition Breakdown" at bounding box center [334, 38] width 65 height 10
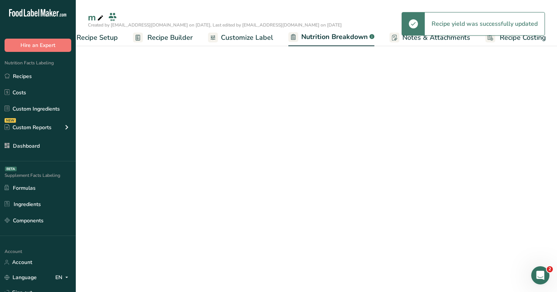
scroll to position [0, 27]
select select "Calories"
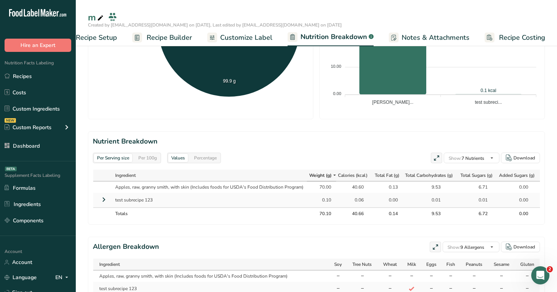
scroll to position [258, 0]
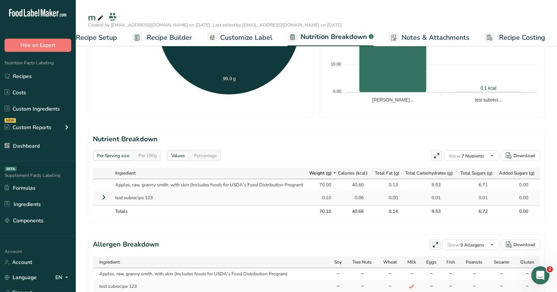
click at [102, 195] on icon at bounding box center [103, 198] width 9 height 14
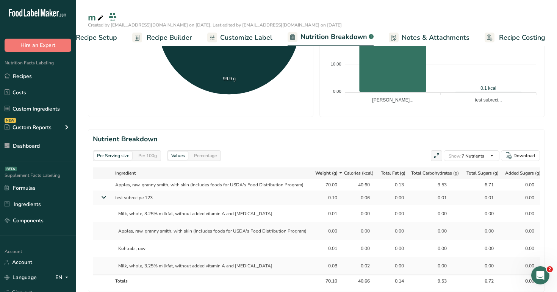
drag, startPoint x: 322, startPoint y: 198, endPoint x: 337, endPoint y: 266, distance: 69.4
click at [337, 266] on tbody "Apples, raw, granny smith, with skin (Includes foods for USDA's Food Distributi…" at bounding box center [333, 227] width 481 height 96
click at [337, 266] on div "0.08" at bounding box center [327, 266] width 22 height 7
click at [101, 199] on icon at bounding box center [104, 197] width 14 height 9
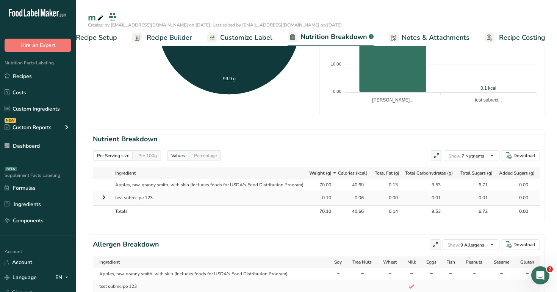
click at [101, 199] on icon at bounding box center [103, 198] width 9 height 14
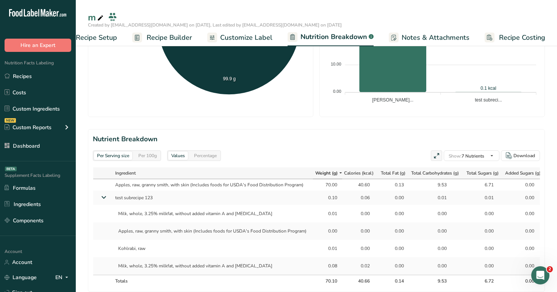
drag, startPoint x: 338, startPoint y: 265, endPoint x: 323, endPoint y: 198, distance: 68.4
click at [323, 198] on tbody "Apples, raw, granny smith, with skin (Includes foods for USDA's Food Distributi…" at bounding box center [333, 227] width 481 height 96
click at [323, 198] on div "0.10" at bounding box center [327, 197] width 19 height 7
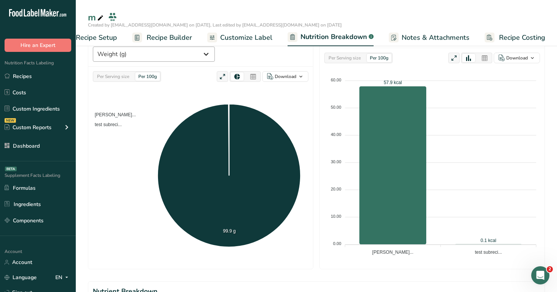
scroll to position [48, 0]
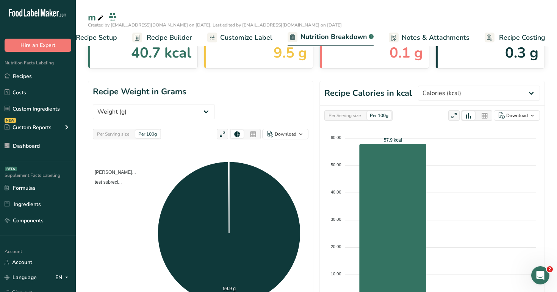
click at [177, 37] on span "Recipe Builder" at bounding box center [169, 38] width 45 height 10
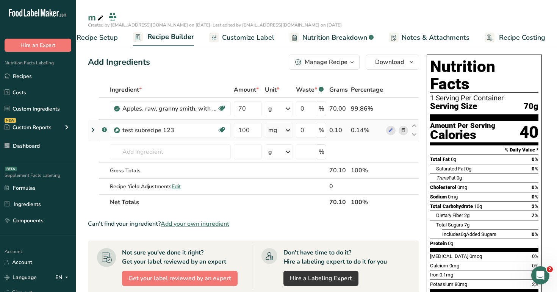
click at [280, 128] on div "mg" at bounding box center [279, 130] width 28 height 15
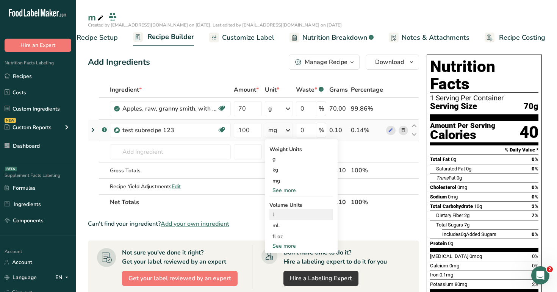
click at [283, 216] on div "l" at bounding box center [302, 215] width 58 height 8
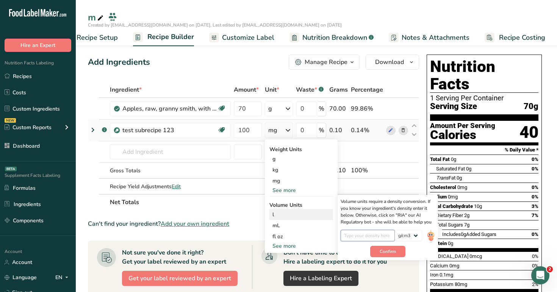
click at [356, 236] on input "number" at bounding box center [368, 235] width 54 height 11
type input "1"
click at [384, 251] on span "Confirm" at bounding box center [388, 251] width 16 height 7
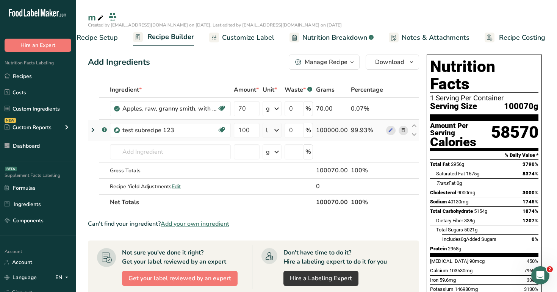
click at [96, 126] on icon at bounding box center [92, 130] width 9 height 14
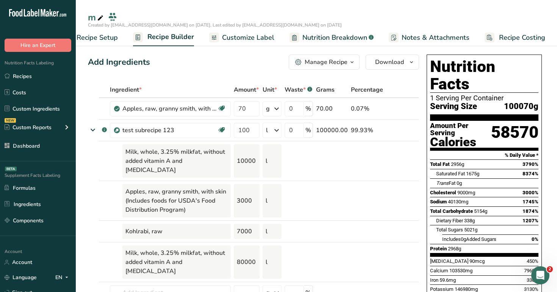
click at [335, 33] on span "Nutrition Breakdown" at bounding box center [334, 38] width 65 height 10
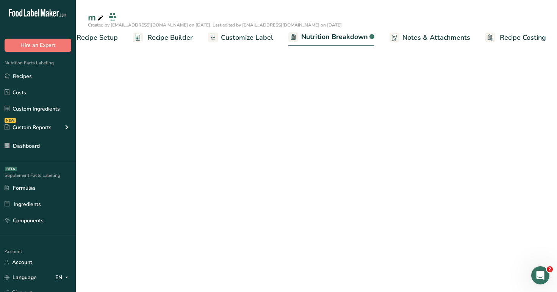
scroll to position [0, 27]
select select "Calories"
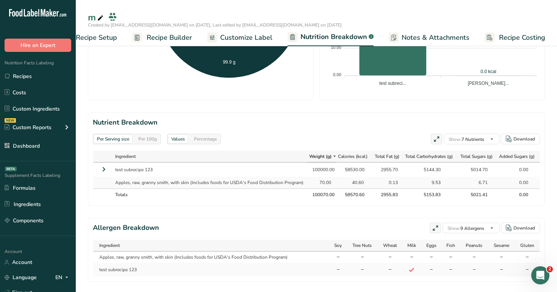
scroll to position [280, 0]
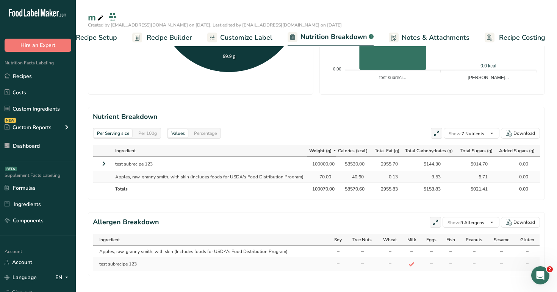
click at [106, 165] on icon at bounding box center [103, 164] width 9 height 14
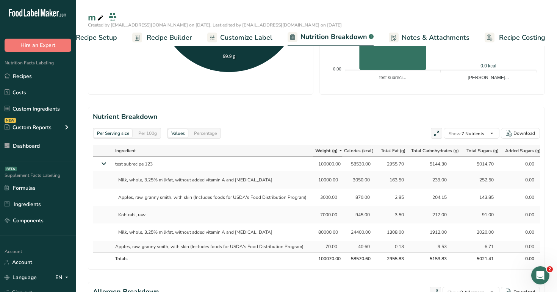
click at [106, 165] on icon at bounding box center [104, 163] width 14 height 9
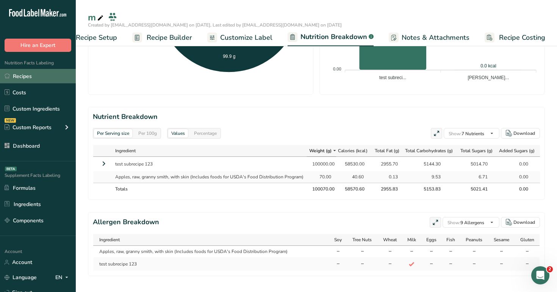
click at [45, 71] on link "Recipes" at bounding box center [38, 76] width 76 height 14
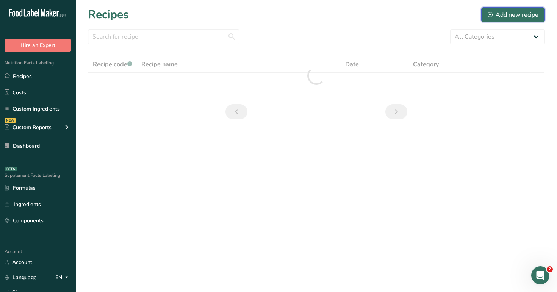
click at [518, 12] on div "Add new recipe" at bounding box center [513, 14] width 51 height 9
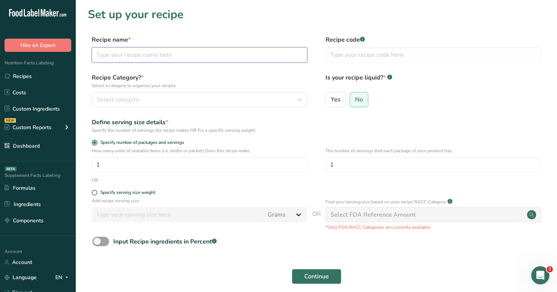
click at [172, 52] on input "text" at bounding box center [200, 54] width 216 height 15
type input "test1"
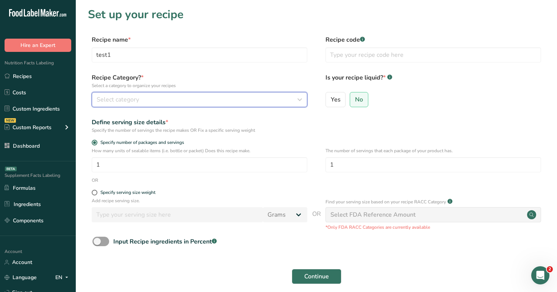
click at [260, 92] on button "Select category" at bounding box center [200, 99] width 216 height 15
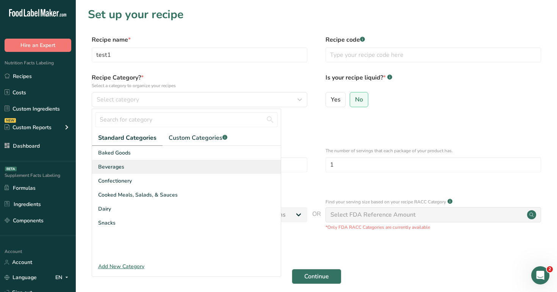
click at [249, 169] on div "Beverages" at bounding box center [186, 167] width 189 height 14
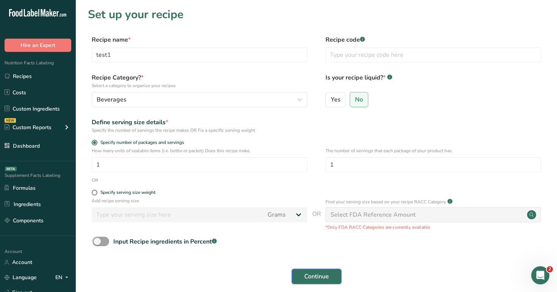
click at [326, 276] on span "Continue" at bounding box center [316, 276] width 25 height 9
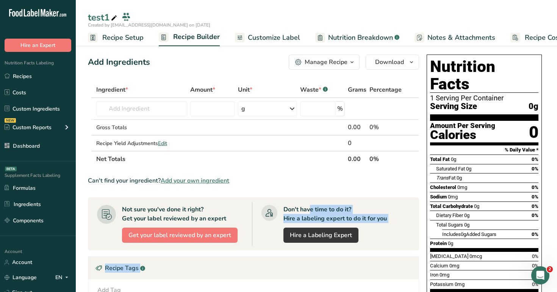
drag, startPoint x: 291, startPoint y: 199, endPoint x: 341, endPoint y: 285, distance: 99.7
click at [341, 285] on section "Ingredient * Amount * Unit * Waste * .a-a{fill:#347362;}.b-a{fill:#fff;} Grams …" at bounding box center [253, 256] width 331 height 349
click at [79, 35] on ul "Recipe Setup Recipe Builder Customize Label Nutrition Breakdown .a-a{fill:#3473…" at bounding box center [331, 37] width 511 height 18
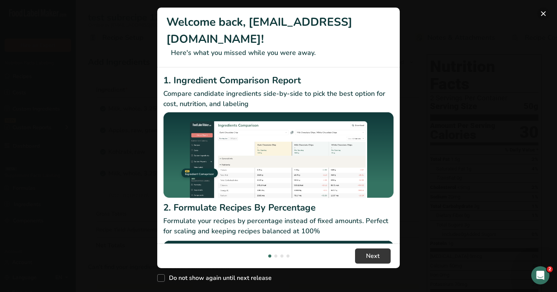
click at [548, 14] on button "New Features" at bounding box center [543, 14] width 12 height 12
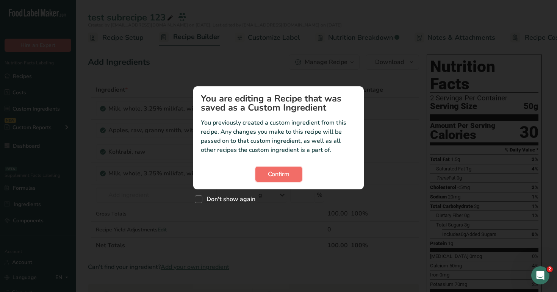
click at [278, 176] on span "Confirm" at bounding box center [279, 174] width 22 height 9
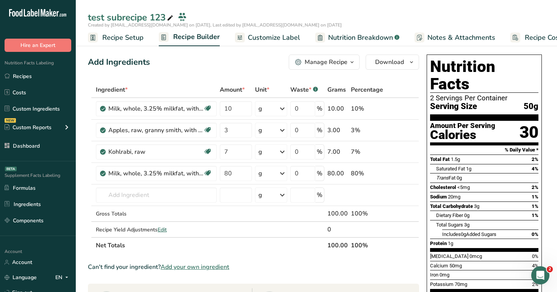
click at [169, 21] on icon at bounding box center [170, 18] width 7 height 11
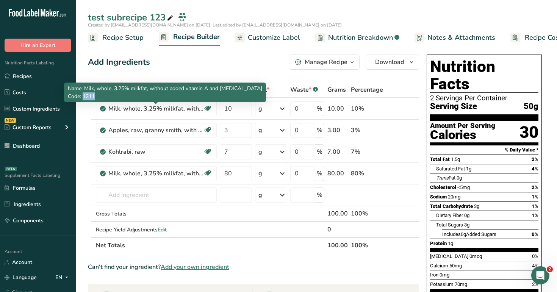
drag, startPoint x: 97, startPoint y: 98, endPoint x: 84, endPoint y: 99, distance: 13.7
click at [84, 99] on p "Code: 1211" at bounding box center [165, 96] width 194 height 8
copy span "1211"
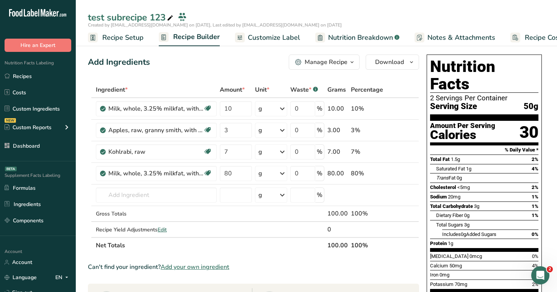
click at [167, 16] on icon at bounding box center [170, 18] width 7 height 11
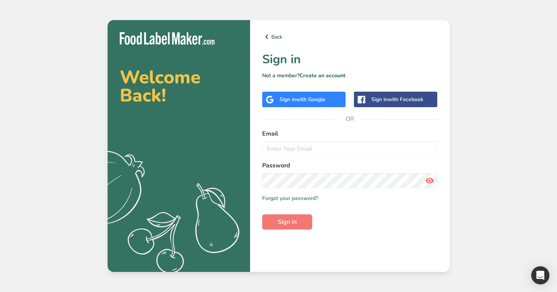
click at [302, 150] on input "email" at bounding box center [349, 148] width 175 height 15
type input "[EMAIL_ADDRESS][DOMAIN_NAME]"
click at [262, 215] on button "Sign in" at bounding box center [287, 222] width 50 height 15
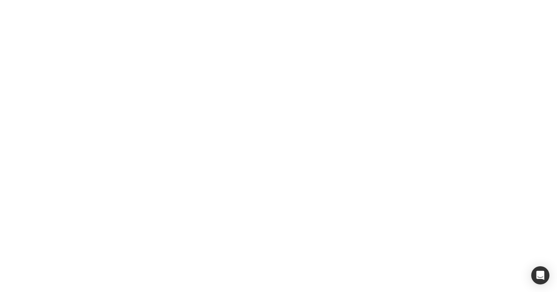
click at [293, 225] on span "Sign in" at bounding box center [287, 222] width 19 height 9
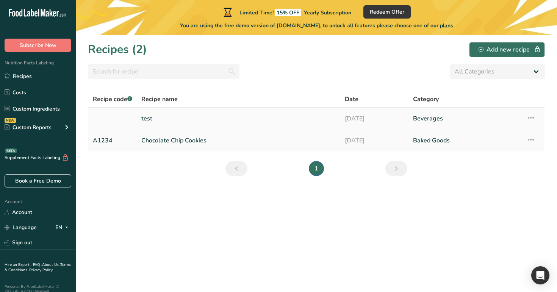
click at [179, 121] on link "test" at bounding box center [238, 119] width 194 height 16
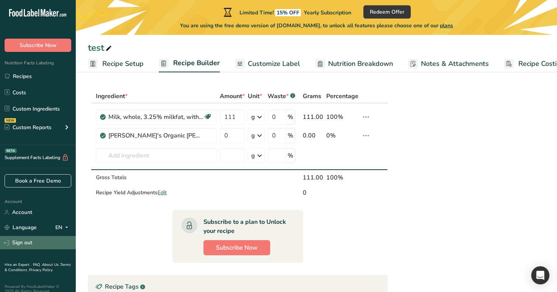
click at [33, 243] on link "Sign out" at bounding box center [38, 242] width 76 height 13
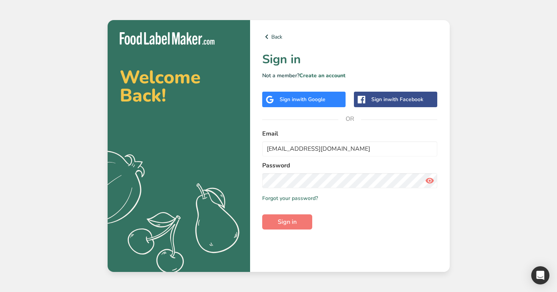
type input "[EMAIL_ADDRESS][DOMAIN_NAME]"
click at [262, 215] on button "Sign in" at bounding box center [287, 222] width 50 height 15
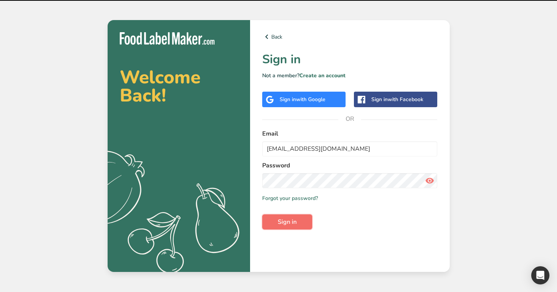
click at [292, 224] on span "Sign in" at bounding box center [287, 222] width 19 height 9
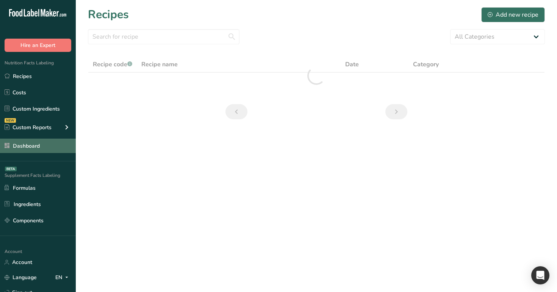
click at [42, 147] on link "Dashboard" at bounding box center [38, 146] width 76 height 14
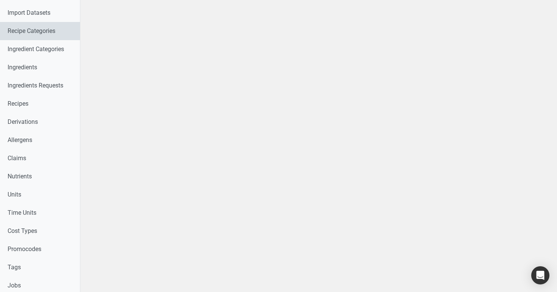
scroll to position [194, 0]
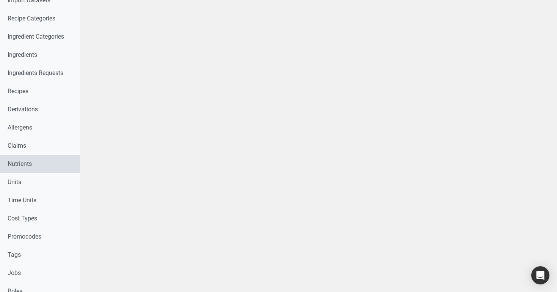
click at [28, 169] on link "Nutrients" at bounding box center [40, 164] width 80 height 18
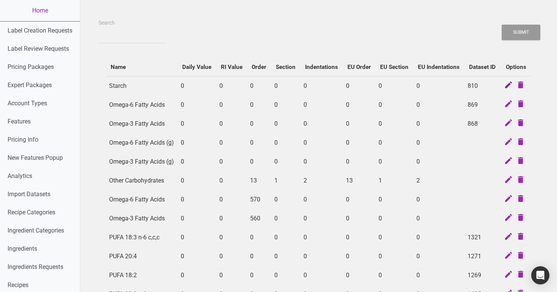
click at [506, 86] on icon at bounding box center [508, 85] width 9 height 11
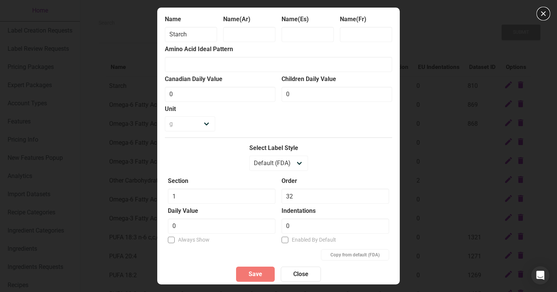
click at [543, 12] on button "button" at bounding box center [543, 14] width 12 height 12
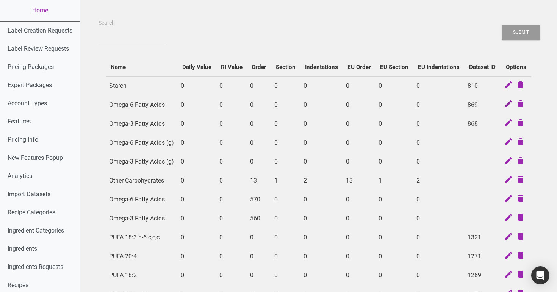
click at [506, 104] on icon at bounding box center [508, 104] width 9 height 11
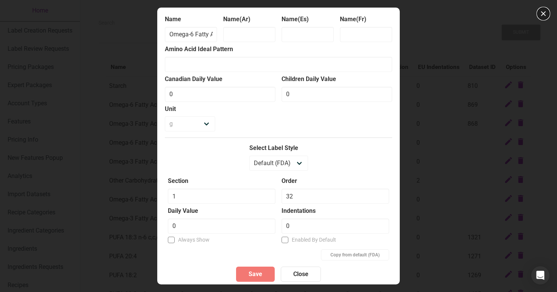
click at [544, 15] on button "button" at bounding box center [543, 14] width 12 height 12
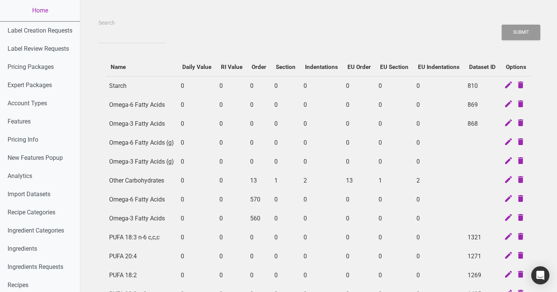
click at [503, 126] on td at bounding box center [516, 123] width 31 height 19
click at [511, 126] on icon at bounding box center [508, 123] width 9 height 11
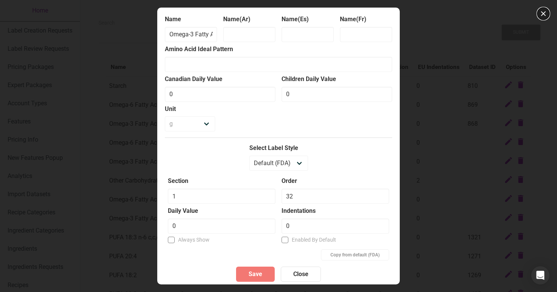
click at [546, 10] on button "button" at bounding box center [543, 14] width 12 height 12
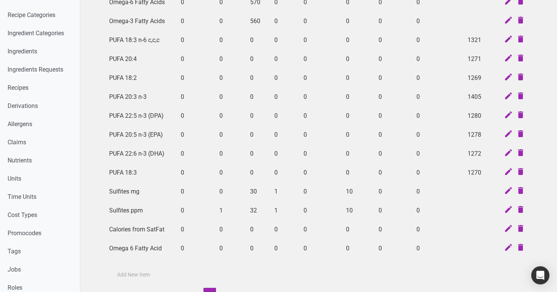
scroll to position [301, 0]
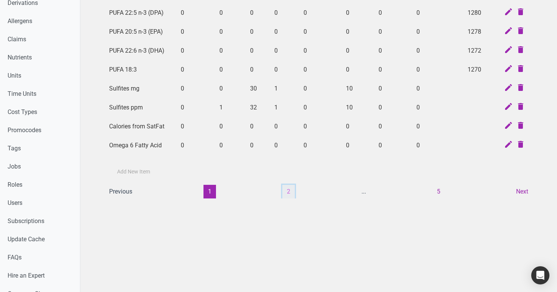
click at [291, 191] on button "2" at bounding box center [288, 192] width 13 height 14
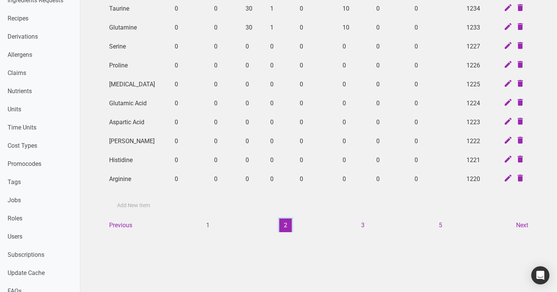
scroll to position [403, 0]
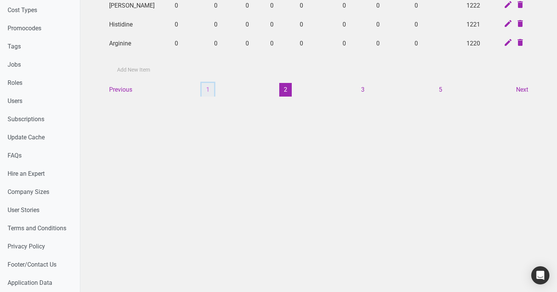
click at [210, 86] on button "1" at bounding box center [208, 90] width 13 height 14
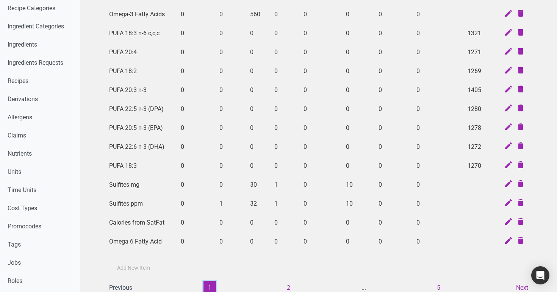
scroll to position [179, 0]
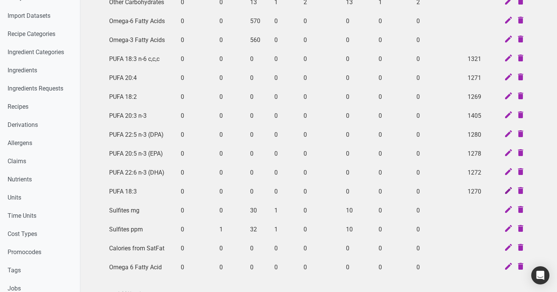
click at [509, 190] on icon at bounding box center [508, 191] width 9 height 11
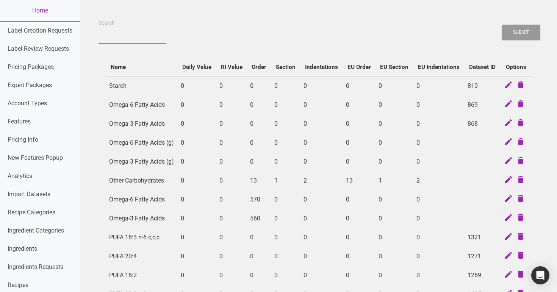
click at [126, 42] on input "Search" at bounding box center [132, 37] width 67 height 14
type input "fatty acid"
click at [508, 141] on icon at bounding box center [508, 142] width 9 height 11
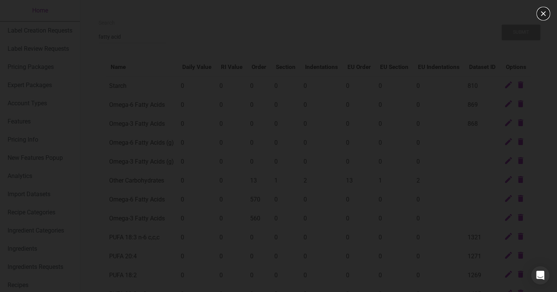
click at [545, 14] on button "button" at bounding box center [543, 14] width 12 height 12
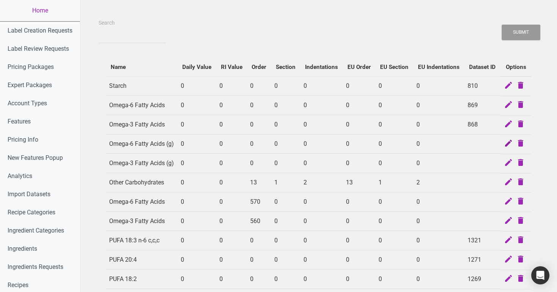
click at [508, 143] on icon at bounding box center [508, 144] width 9 height 11
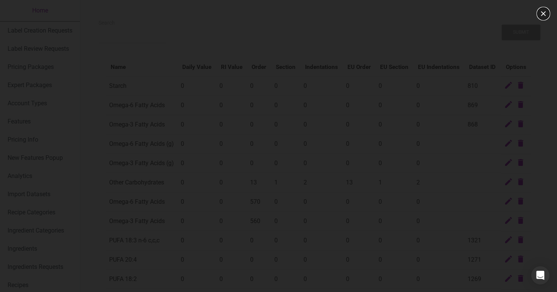
click at [541, 12] on button "button" at bounding box center [543, 14] width 12 height 12
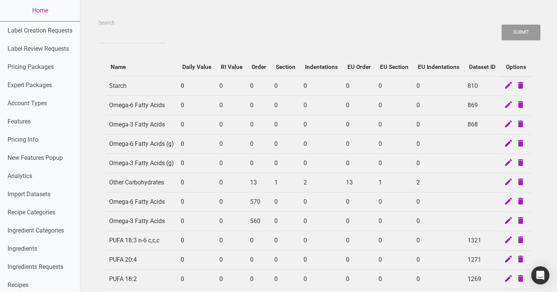
click at [510, 143] on icon at bounding box center [508, 144] width 9 height 11
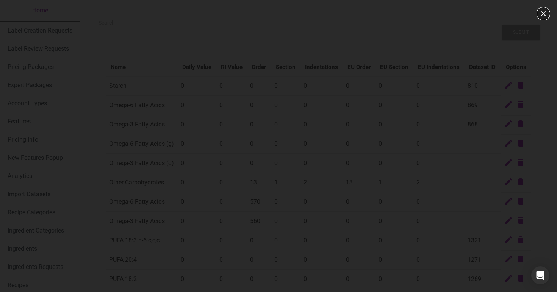
click at [544, 16] on button "button" at bounding box center [543, 14] width 12 height 12
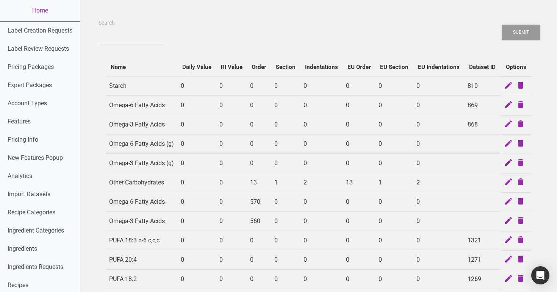
click at [510, 162] on icon at bounding box center [508, 163] width 9 height 11
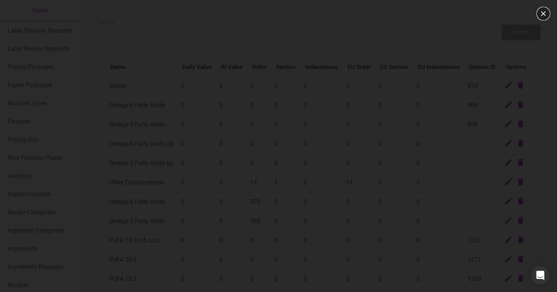
click at [544, 17] on button "button" at bounding box center [543, 14] width 12 height 12
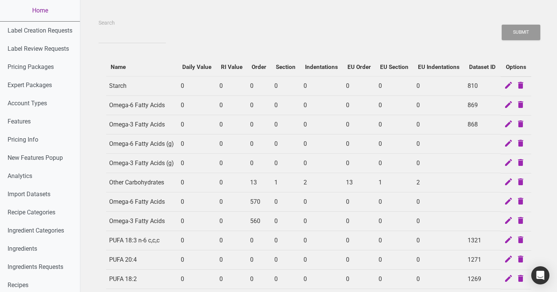
click at [51, 9] on link "Home" at bounding box center [40, 10] width 80 height 21
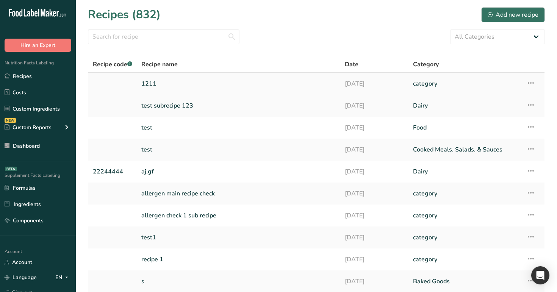
click at [238, 79] on link "1211" at bounding box center [238, 84] width 194 height 16
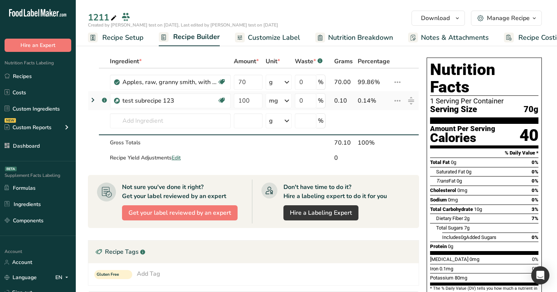
click at [94, 100] on icon at bounding box center [92, 100] width 9 height 14
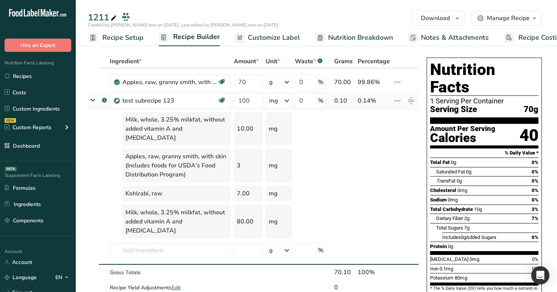
click at [94, 100] on icon at bounding box center [93, 100] width 14 height 9
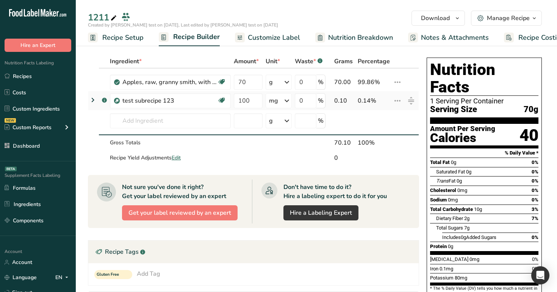
click at [280, 101] on div "mg" at bounding box center [279, 100] width 26 height 15
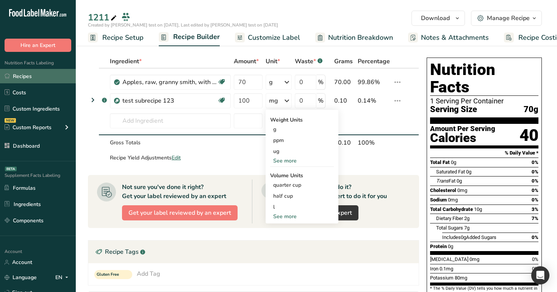
click at [37, 74] on link "Recipes" at bounding box center [38, 76] width 76 height 14
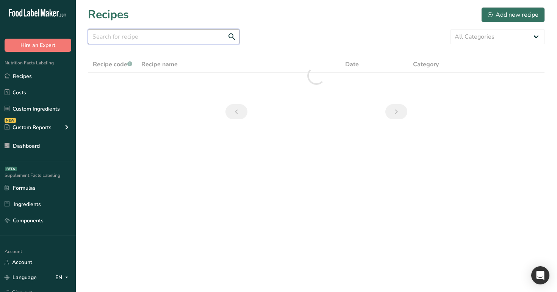
click at [205, 39] on input "text" at bounding box center [164, 36] width 152 height 15
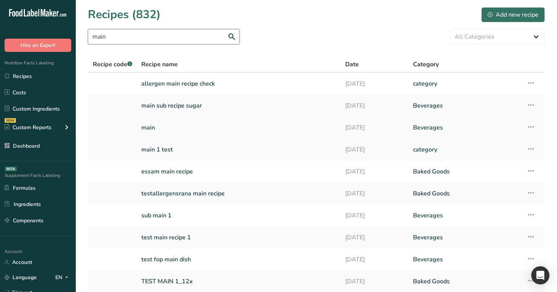
type input "main"
click at [180, 126] on link "main" at bounding box center [238, 128] width 195 height 16
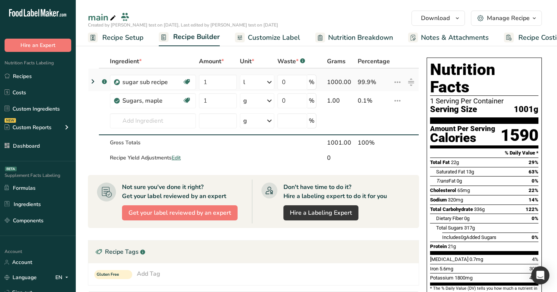
click at [91, 80] on icon at bounding box center [92, 82] width 9 height 14
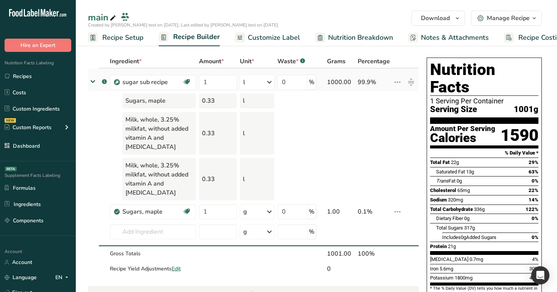
click at [397, 83] on icon at bounding box center [397, 82] width 9 height 14
click at [301, 109] on td at bounding box center [297, 100] width 42 height 19
drag, startPoint x: 168, startPoint y: 84, endPoint x: 122, endPoint y: 85, distance: 46.6
click at [122, 85] on div "sugar sub recipe Essential for Bone Health Dairy free Gluten free Vegan Vegetar…" at bounding box center [153, 82] width 86 height 15
copy div "sugar sub recipe"
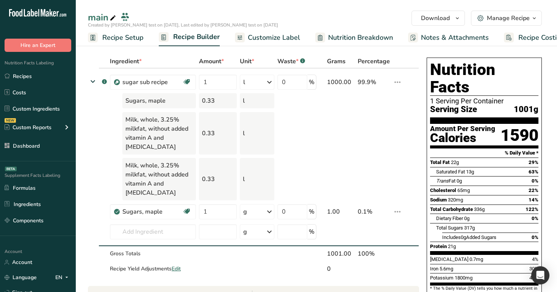
click at [347, 35] on span "Nutrition Breakdown" at bounding box center [360, 38] width 65 height 10
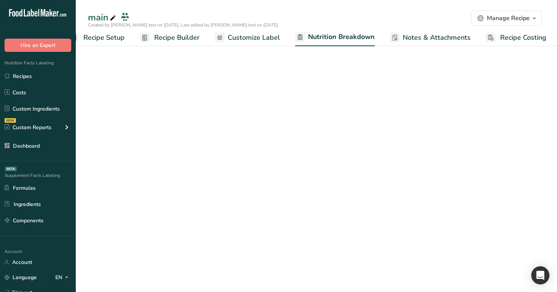
select select "Calories"
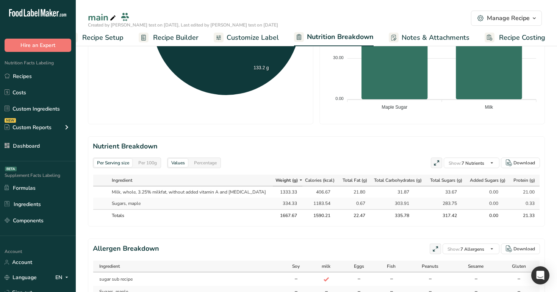
scroll to position [285, 0]
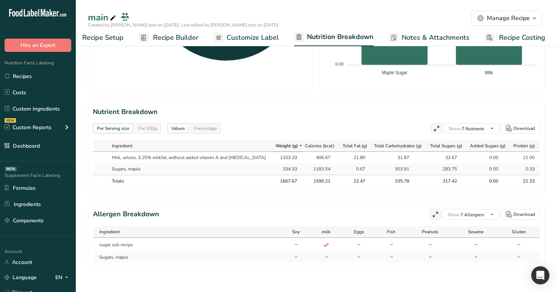
click at [158, 129] on div "Per 100g" at bounding box center [147, 128] width 25 height 8
click at [119, 132] on div "Per Serving size" at bounding box center [113, 128] width 38 height 8
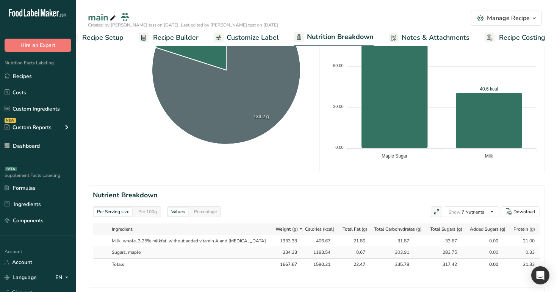
scroll to position [256, 0]
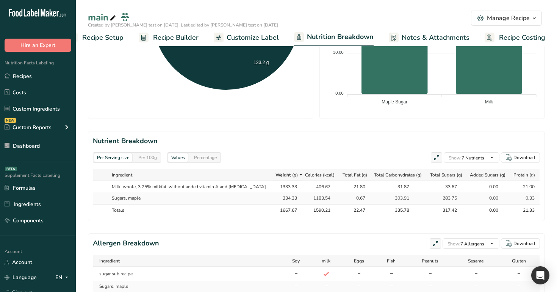
click at [185, 42] on link "Recipe Builder" at bounding box center [169, 37] width 60 height 17
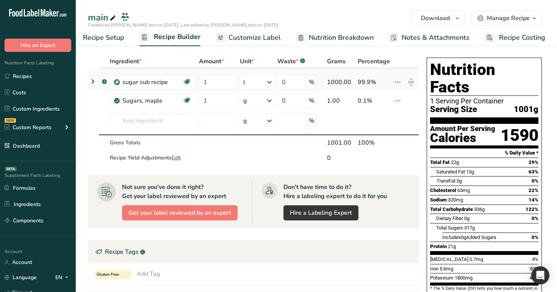
click at [92, 83] on icon at bounding box center [92, 82] width 9 height 14
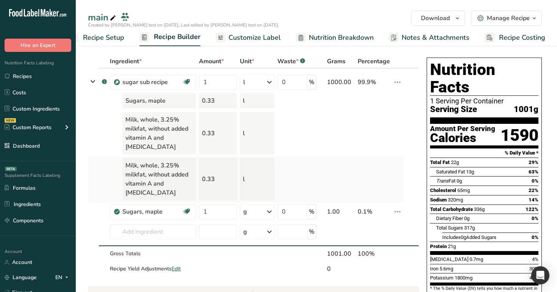
drag, startPoint x: 215, startPoint y: 108, endPoint x: 219, endPoint y: 172, distance: 64.9
click at [219, 172] on tbody ".a-a{fill:#347362;}.b-a{fill:#fff;} sugar sub recipe Essential for Bone Health …" at bounding box center [253, 173] width 331 height 208
click at [338, 40] on span "Nutrition Breakdown" at bounding box center [341, 38] width 65 height 10
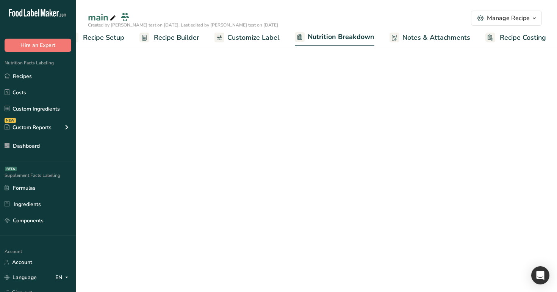
scroll to position [0, 20]
select select "Calories"
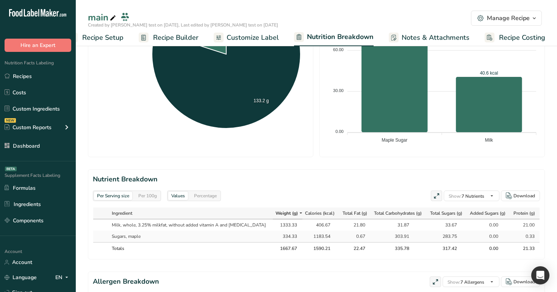
scroll to position [222, 0]
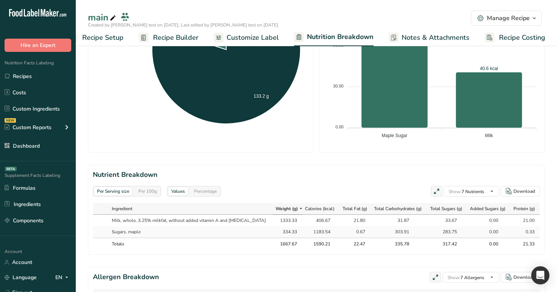
drag, startPoint x: 262, startPoint y: 221, endPoint x: 296, endPoint y: 215, distance: 35.0
click at [296, 215] on tr "Milk, whole, 3.25% milkfat, without added vitamin A and vitamin D 1333.33 406.6…" at bounding box center [316, 220] width 446 height 11
click at [302, 215] on td "406.67" at bounding box center [320, 220] width 37 height 11
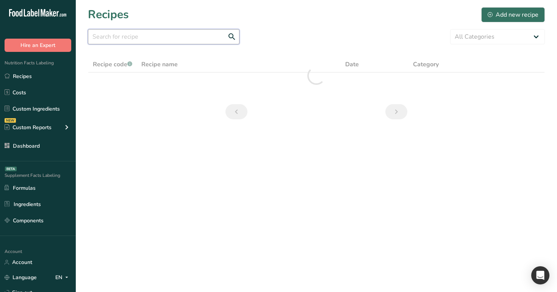
click at [196, 35] on input "text" at bounding box center [164, 36] width 152 height 15
paste input "sugar sub recipe"
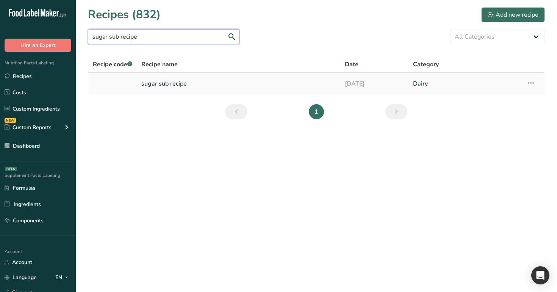
type input "sugar sub recipe"
click at [180, 83] on link "sugar sub recipe" at bounding box center [238, 84] width 194 height 16
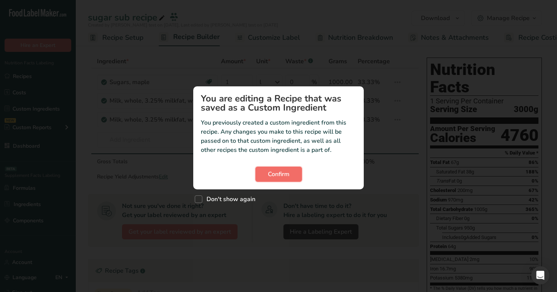
click at [276, 182] on button "Confirm" at bounding box center [278, 174] width 47 height 15
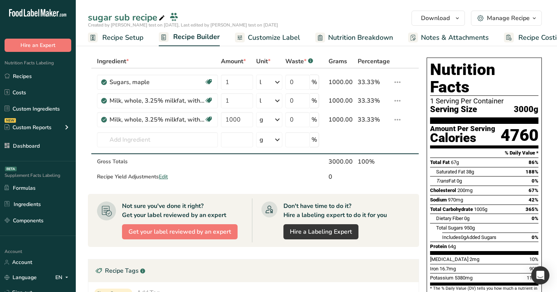
click at [253, 41] on span "Customize Label" at bounding box center [274, 38] width 52 height 10
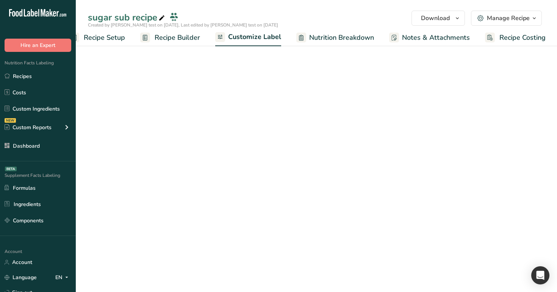
scroll to position [0, 19]
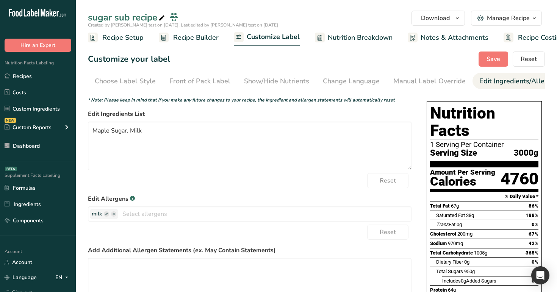
scroll to position [0, 94]
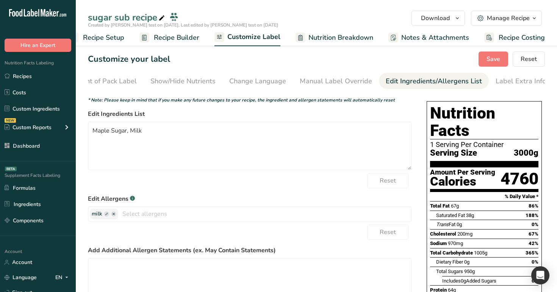
click at [157, 19] on span at bounding box center [161, 18] width 9 height 9
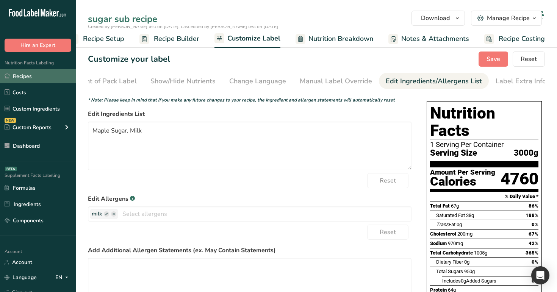
click at [47, 78] on link "Recipes" at bounding box center [38, 76] width 76 height 14
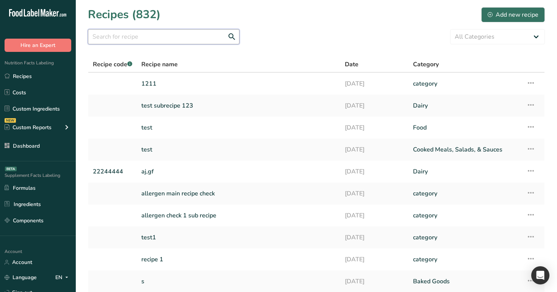
click at [177, 43] on input "text" at bounding box center [164, 36] width 152 height 15
click at [530, 104] on icon at bounding box center [530, 105] width 9 height 14
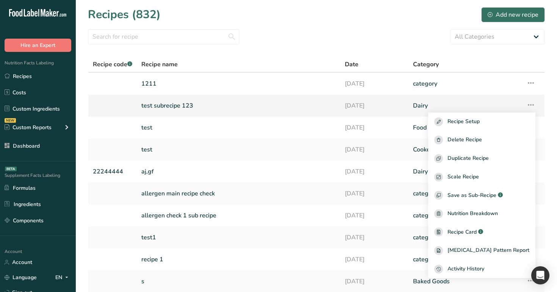
click at [317, 105] on link "test subrecipe 123" at bounding box center [238, 106] width 194 height 16
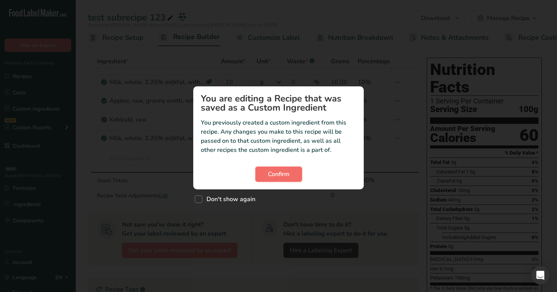
click at [284, 172] on span "Confirm" at bounding box center [279, 174] width 22 height 9
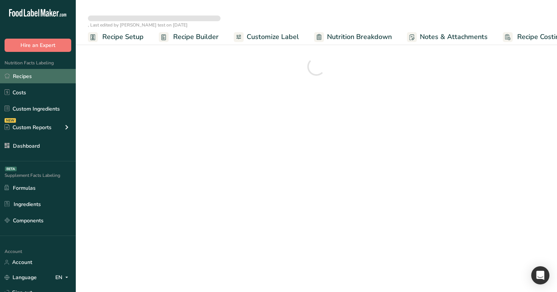
click at [43, 75] on link "Recipes" at bounding box center [38, 76] width 76 height 14
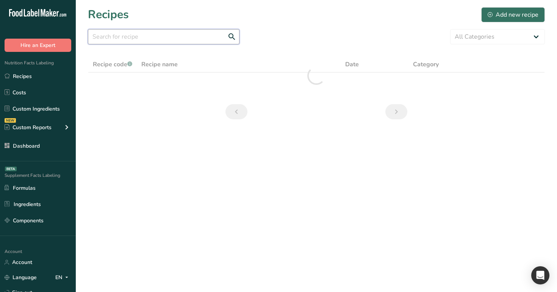
click at [161, 37] on input "text" at bounding box center [164, 36] width 152 height 15
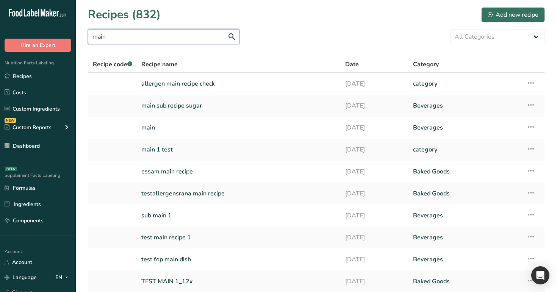
type input "main"
click at [170, 128] on link "main" at bounding box center [238, 128] width 195 height 16
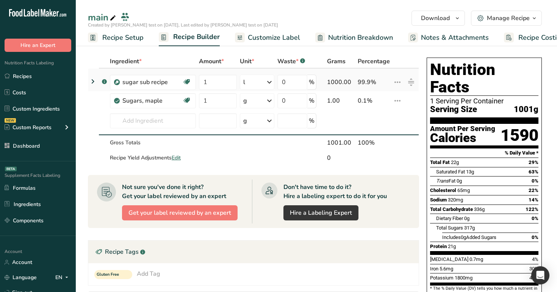
click at [94, 83] on icon at bounding box center [92, 82] width 9 height 14
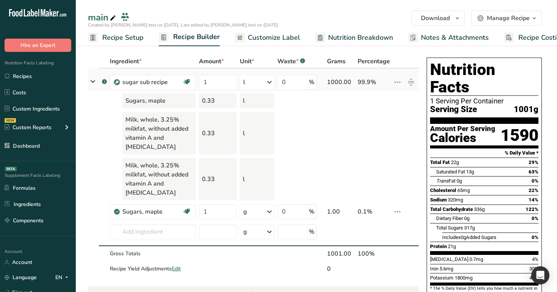
click at [396, 84] on icon at bounding box center [397, 82] width 9 height 14
click at [367, 100] on rect "button" at bounding box center [364, 97] width 9 height 9
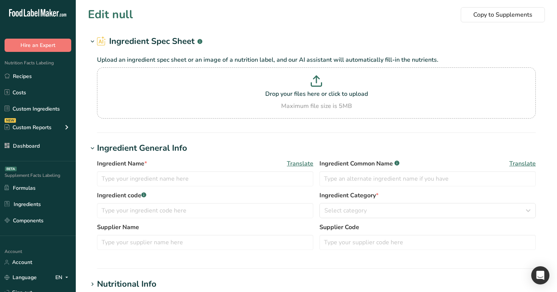
type input "sugar sub recipe"
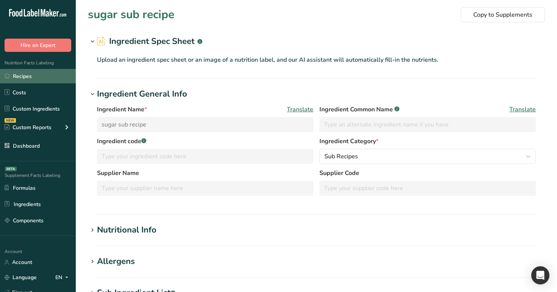
click at [42, 78] on link "Recipes" at bounding box center [38, 76] width 76 height 14
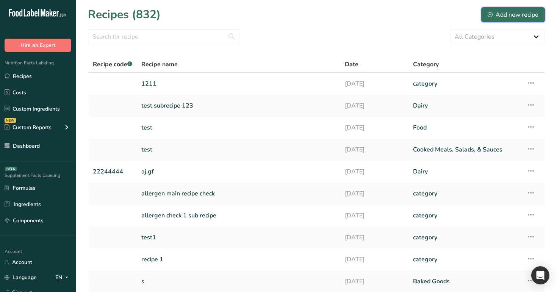
click at [508, 10] on div "Add new recipe" at bounding box center [513, 14] width 51 height 9
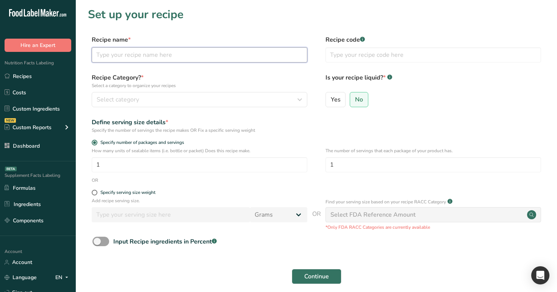
click at [187, 53] on input "text" at bounding box center [200, 54] width 216 height 15
type input "test"
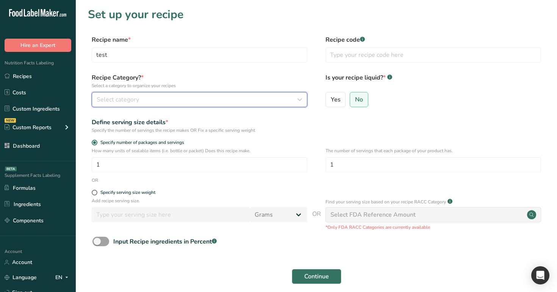
click at [184, 105] on button "Select category" at bounding box center [200, 99] width 216 height 15
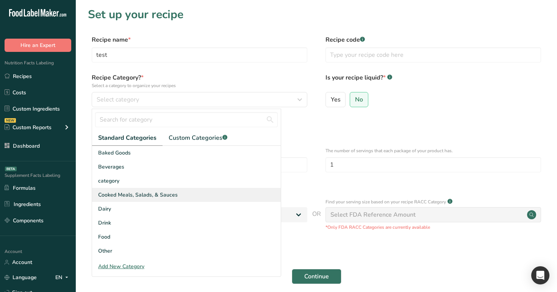
click at [176, 196] on div "Cooked Meals, Salads, & Sauces" at bounding box center [186, 195] width 189 height 14
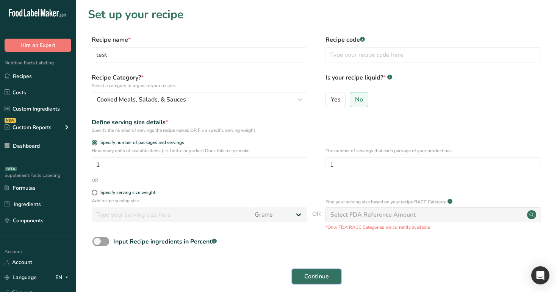
click at [310, 276] on span "Continue" at bounding box center [316, 276] width 25 height 9
